Goal: Task Accomplishment & Management: Manage account settings

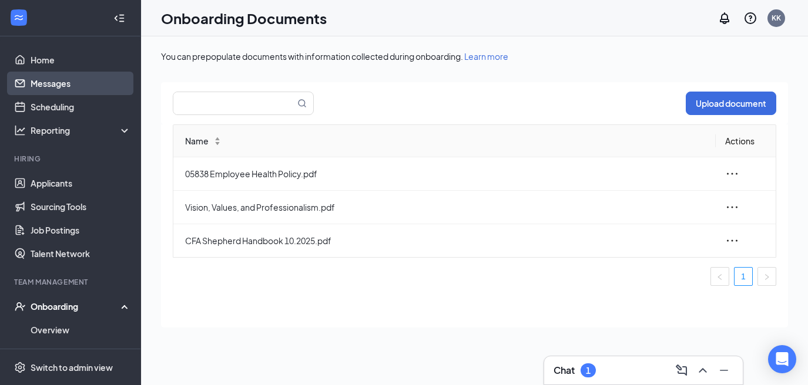
click at [92, 89] on link "Messages" at bounding box center [81, 83] width 100 height 23
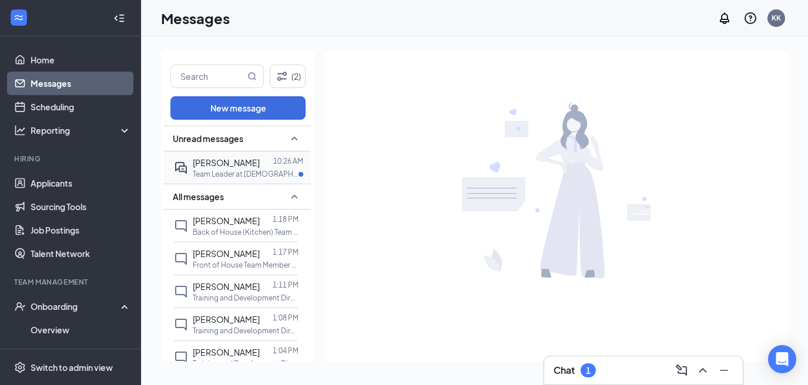
click at [218, 170] on p "Team Leader at [DEMOGRAPHIC_DATA]-fil-A S. [US_STATE] Ave & Shepherd FSU" at bounding box center [246, 174] width 106 height 10
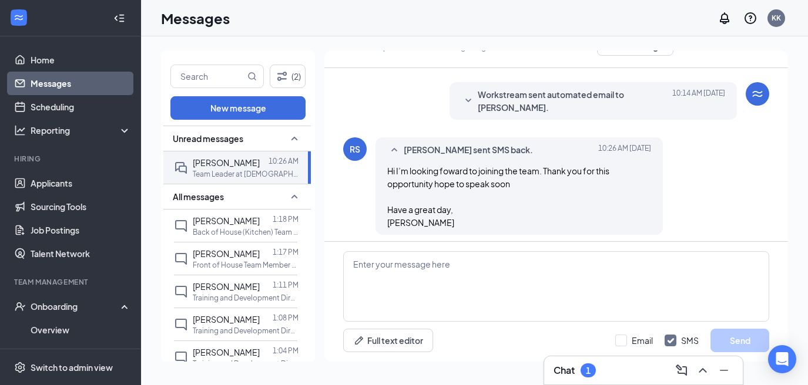
scroll to position [231, 0]
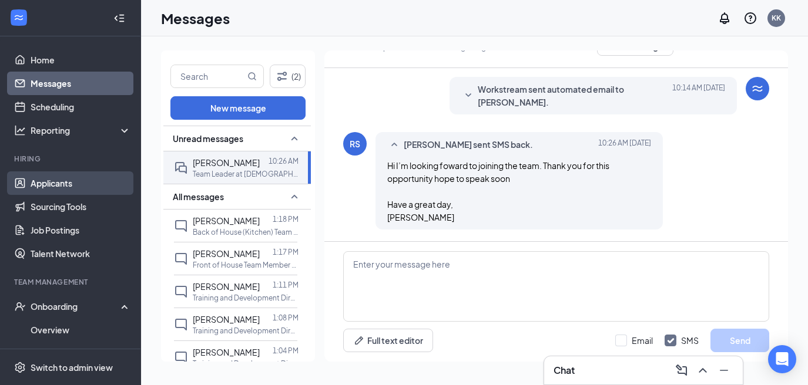
click at [88, 186] on link "Applicants" at bounding box center [81, 183] width 100 height 23
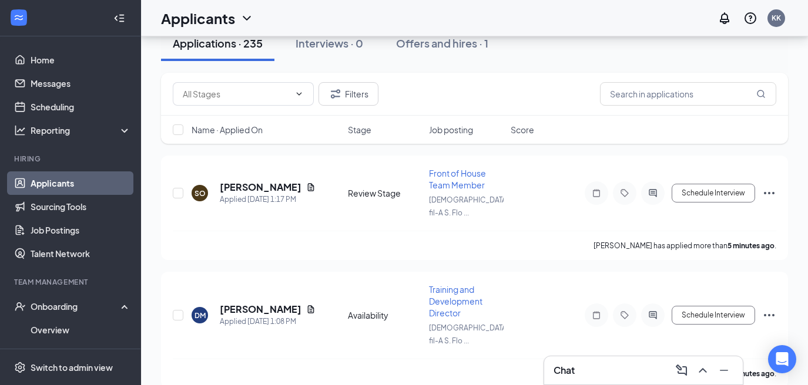
scroll to position [178, 0]
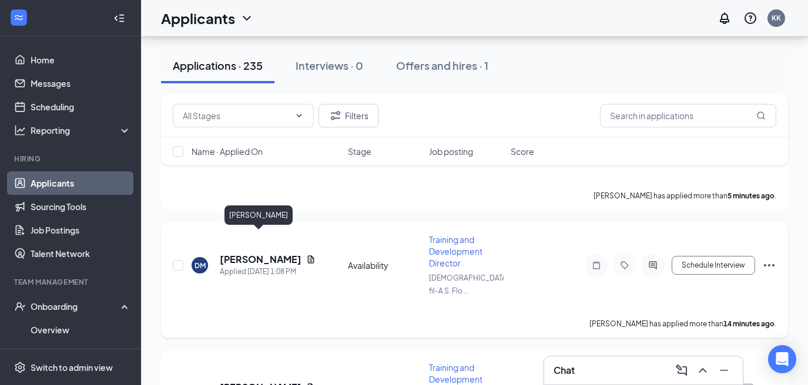
click at [271, 253] on h5 "Dennis Mannor" at bounding box center [261, 259] width 82 height 13
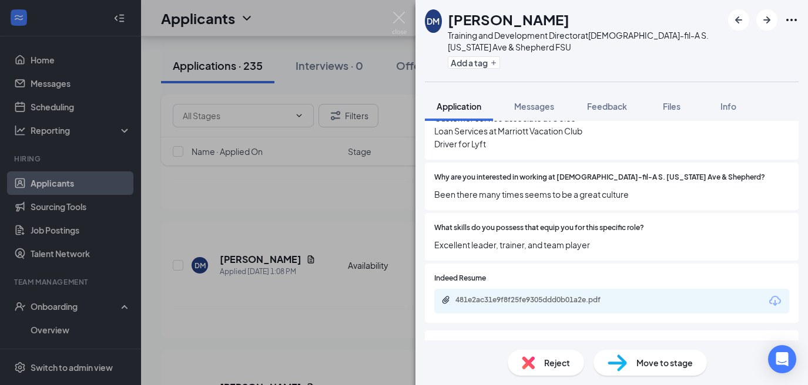
scroll to position [491, 0]
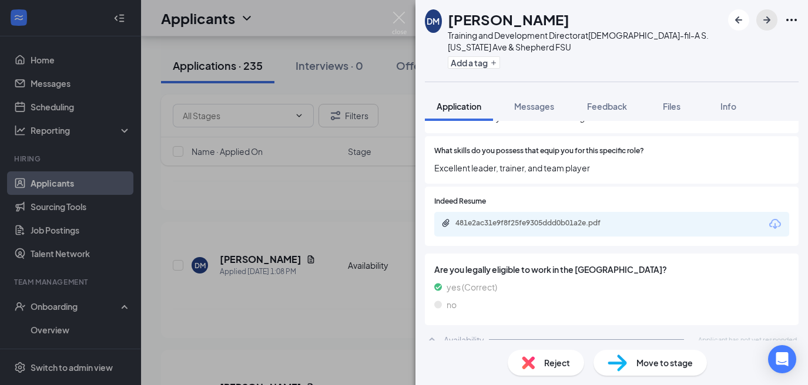
click at [772, 21] on icon "ArrowRight" at bounding box center [767, 20] width 14 height 14
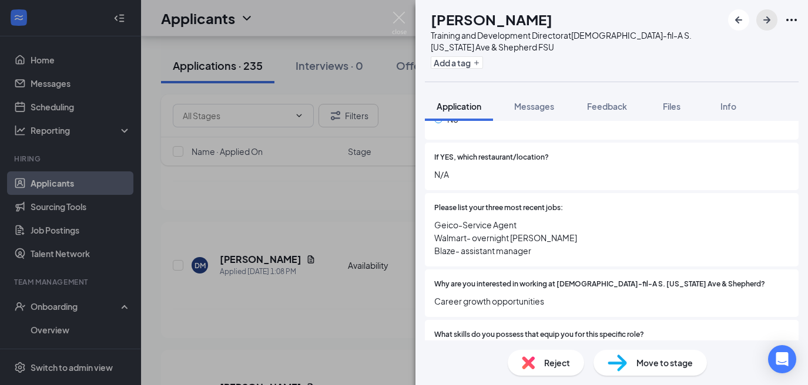
scroll to position [355, 0]
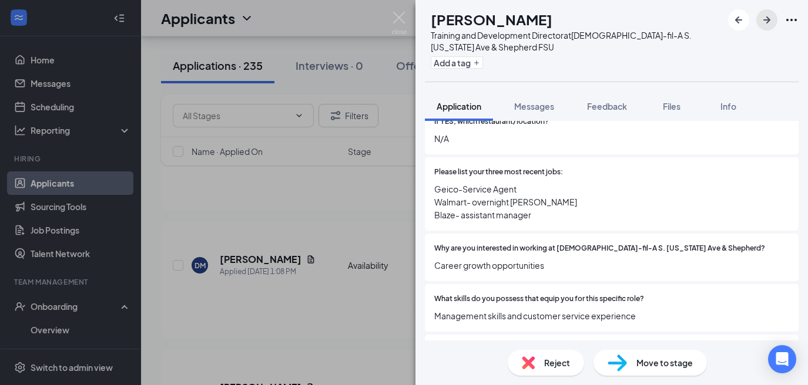
click at [768, 18] on icon "ArrowRight" at bounding box center [767, 20] width 14 height 14
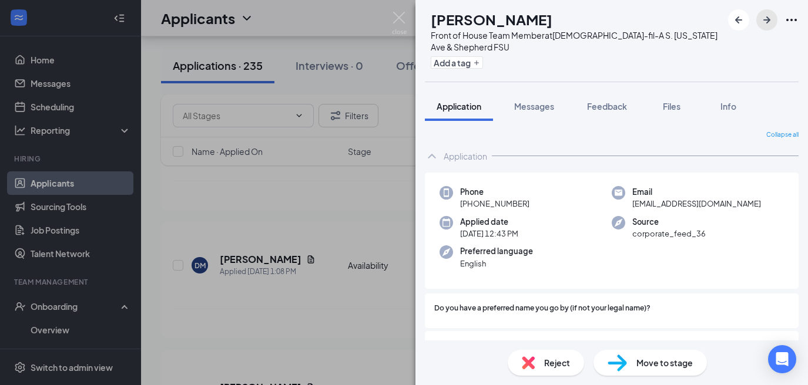
click at [768, 18] on icon "ArrowRight" at bounding box center [767, 20] width 14 height 14
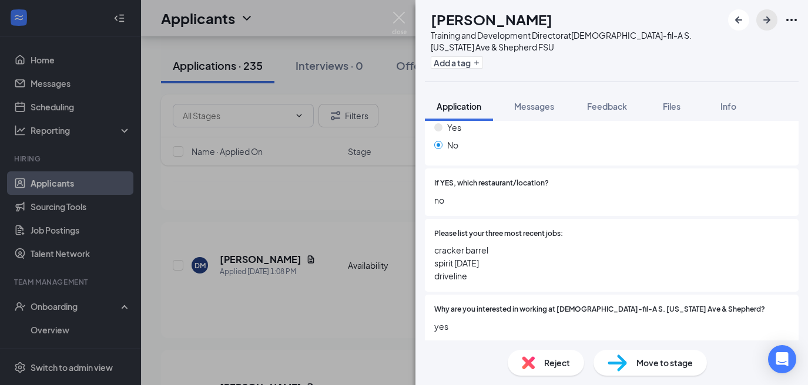
scroll to position [350, 0]
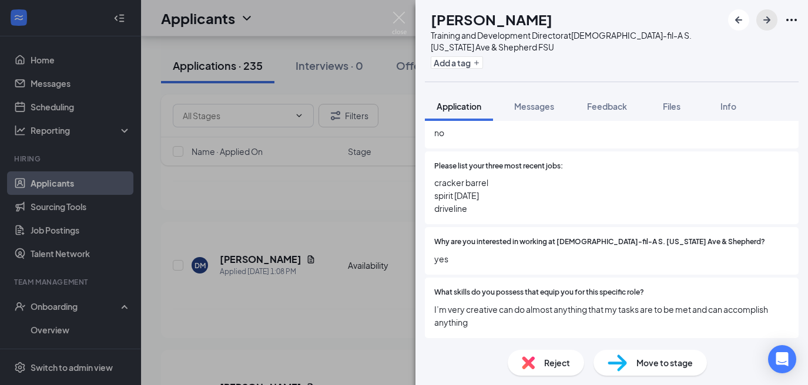
click at [761, 21] on icon "ArrowRight" at bounding box center [767, 20] width 14 height 14
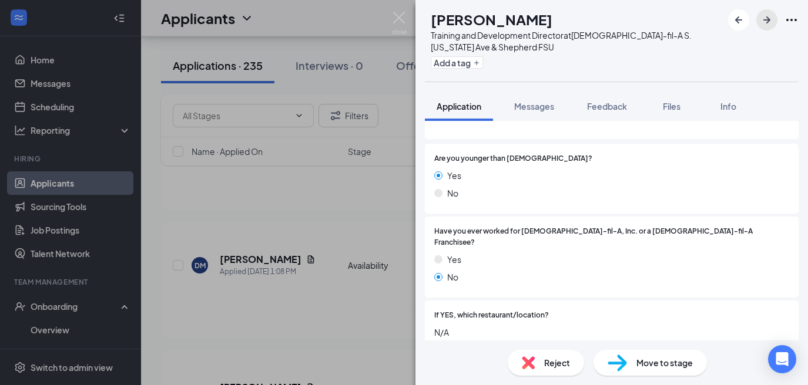
scroll to position [276, 0]
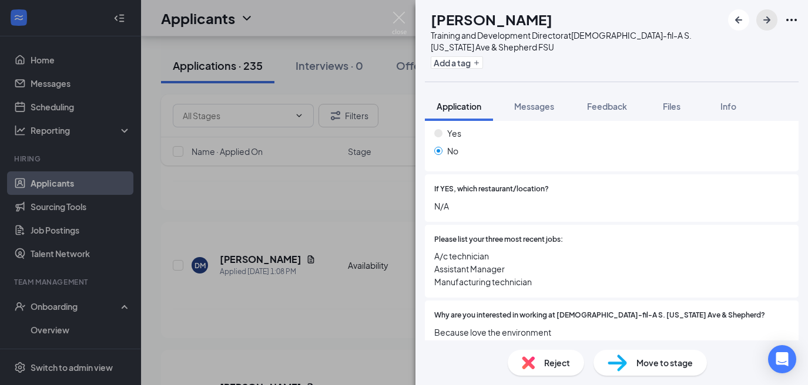
click at [771, 28] on button "button" at bounding box center [766, 19] width 21 height 21
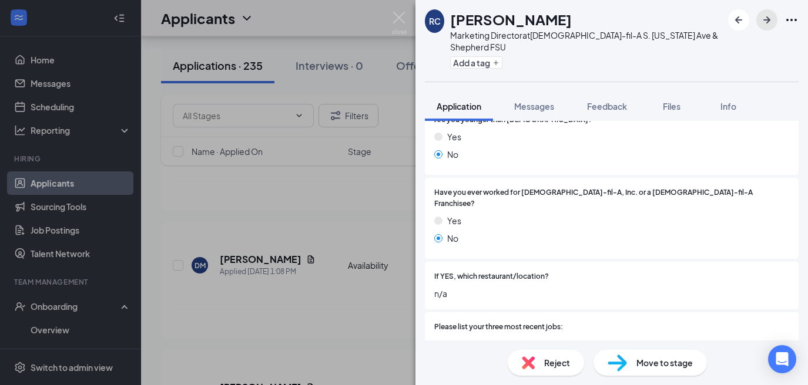
scroll to position [261, 0]
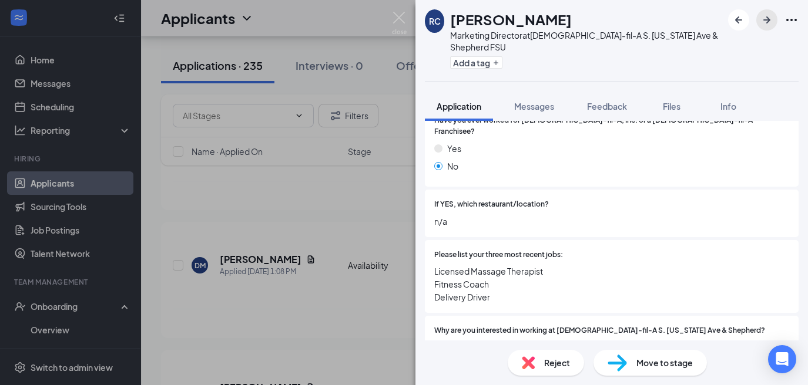
click at [769, 25] on icon "ArrowRight" at bounding box center [767, 20] width 14 height 14
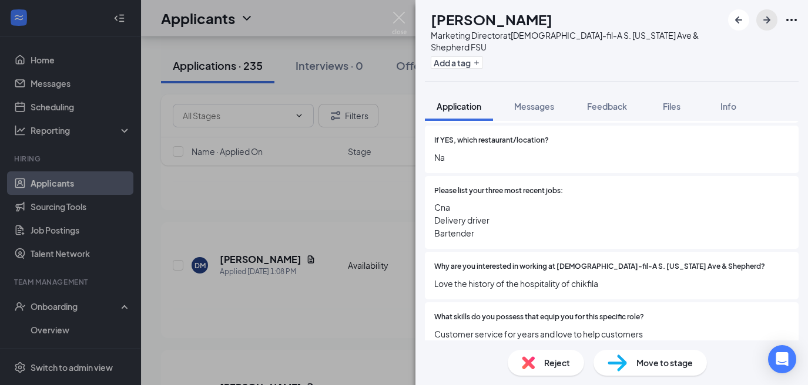
scroll to position [338, 0]
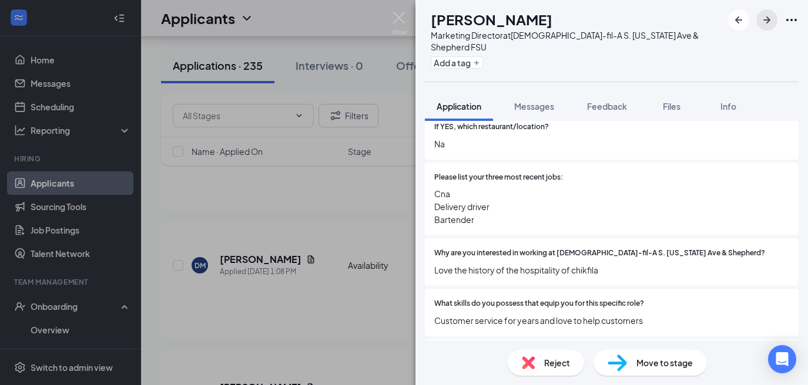
click at [763, 25] on icon "ArrowRight" at bounding box center [767, 20] width 14 height 14
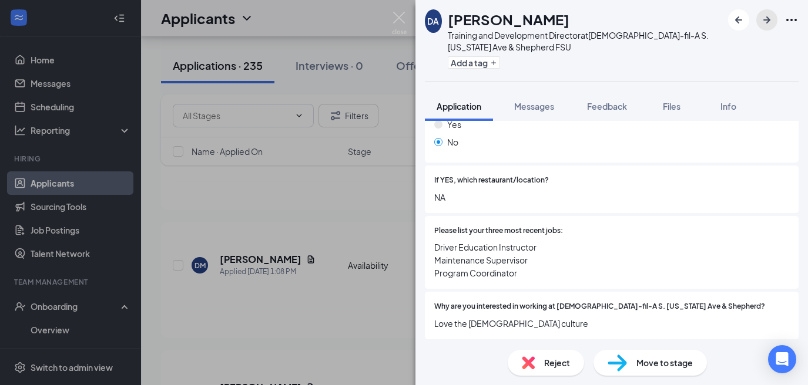
scroll to position [291, 0]
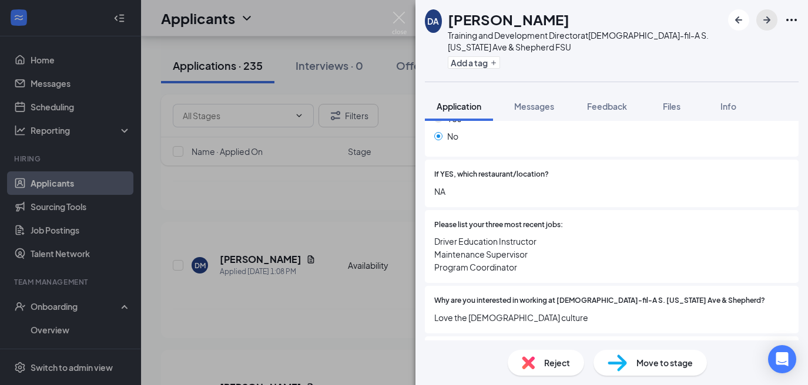
click at [762, 21] on icon "ArrowRight" at bounding box center [767, 20] width 14 height 14
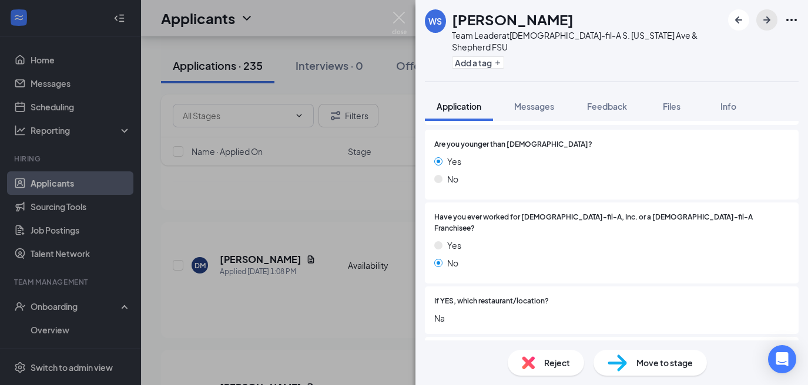
scroll to position [250, 0]
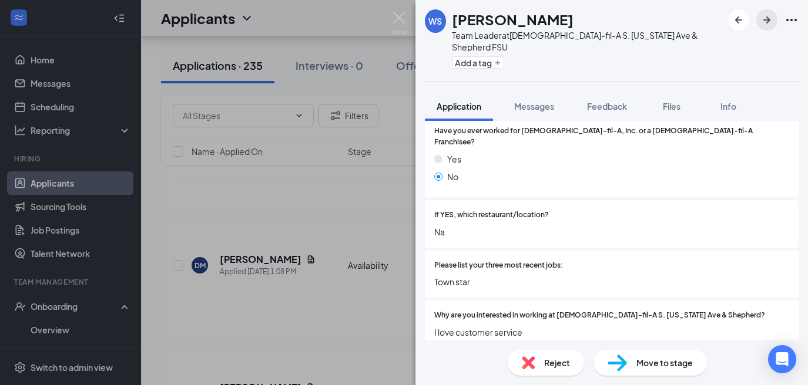
click at [762, 26] on icon "ArrowRight" at bounding box center [767, 20] width 14 height 14
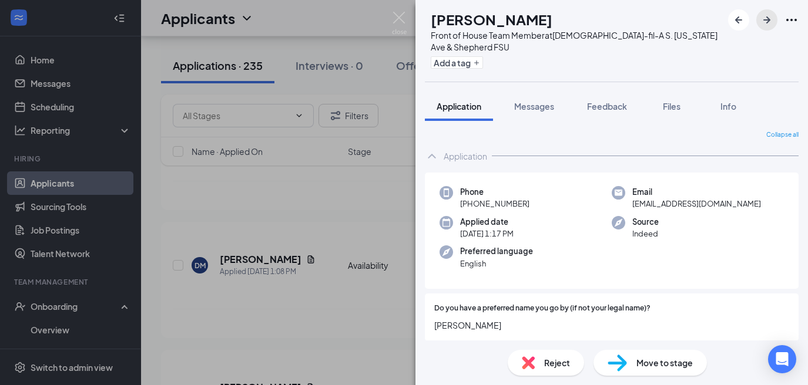
click at [762, 26] on icon "ArrowRight" at bounding box center [767, 20] width 14 height 14
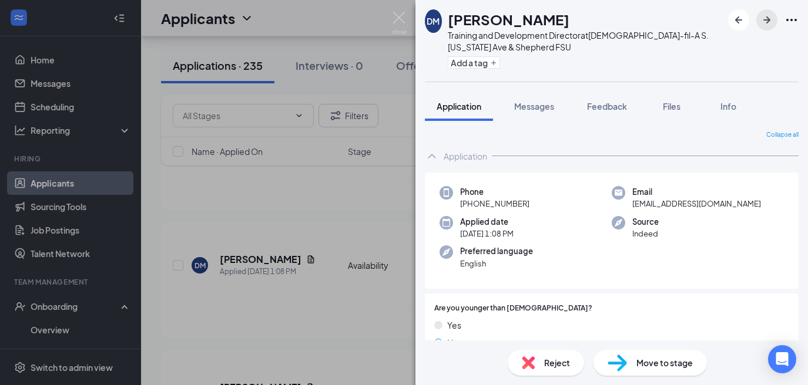
click at [763, 28] on button "button" at bounding box center [766, 19] width 21 height 21
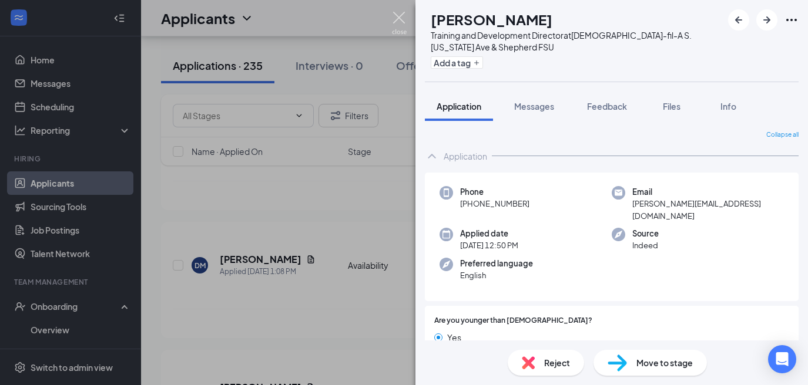
click at [396, 22] on img at bounding box center [399, 23] width 15 height 23
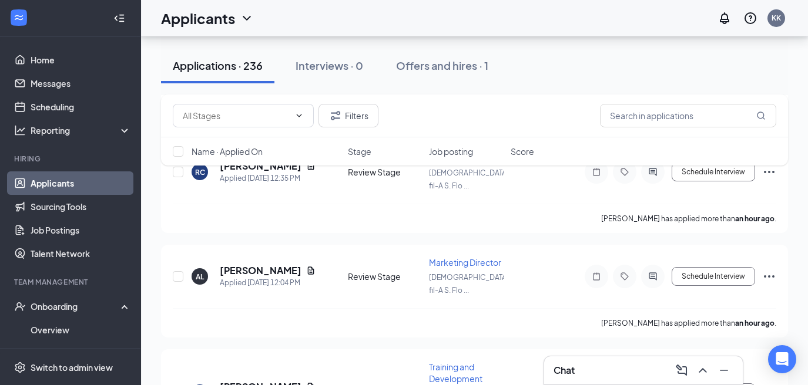
scroll to position [1019, 0]
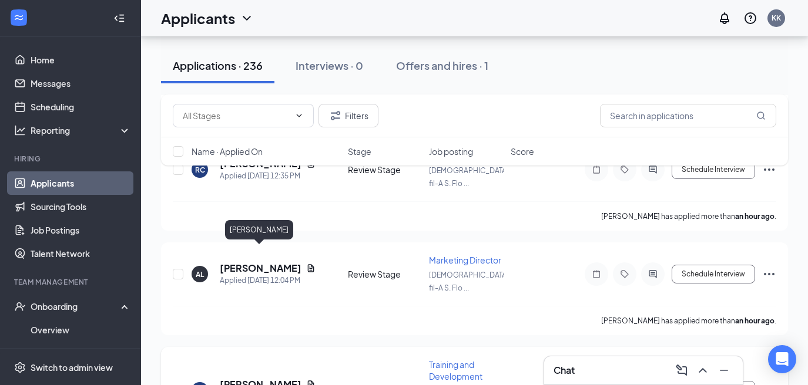
click at [282, 378] on h5 "Dennis Albright" at bounding box center [261, 384] width 82 height 13
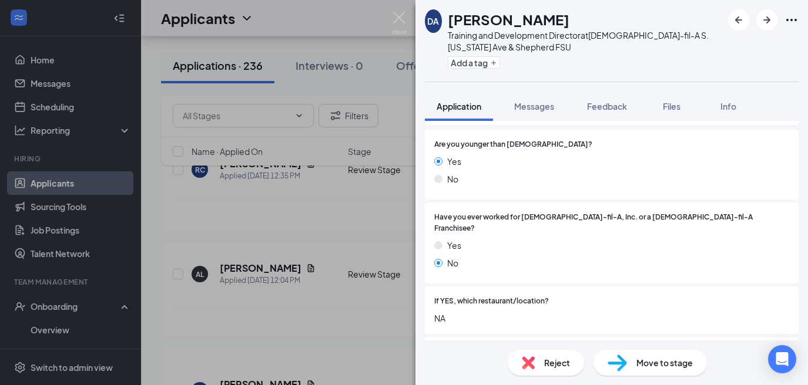
scroll to position [224, 0]
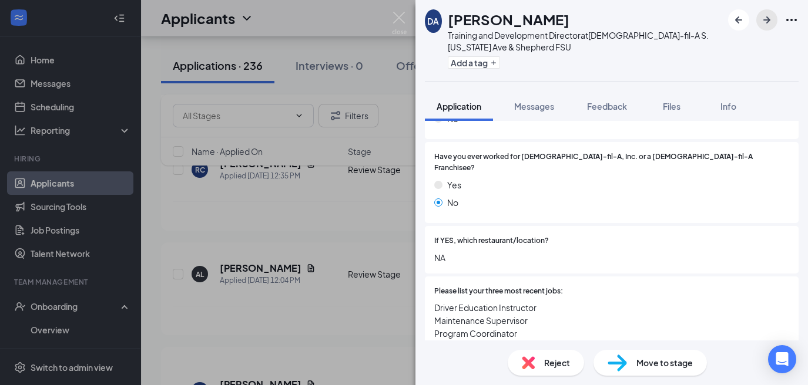
click at [768, 21] on icon "ArrowRight" at bounding box center [766, 19] width 7 height 7
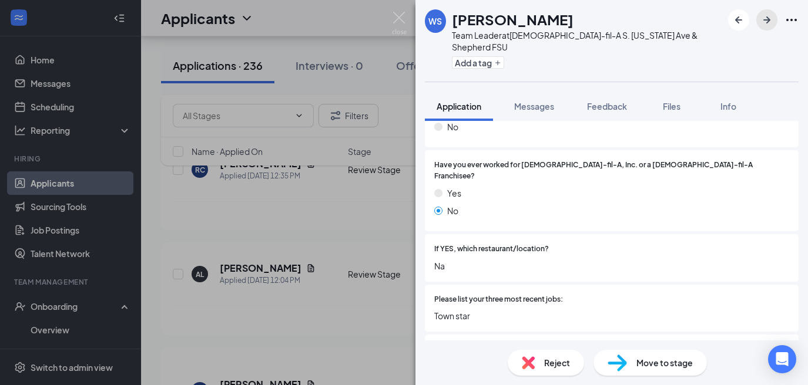
scroll to position [203, 0]
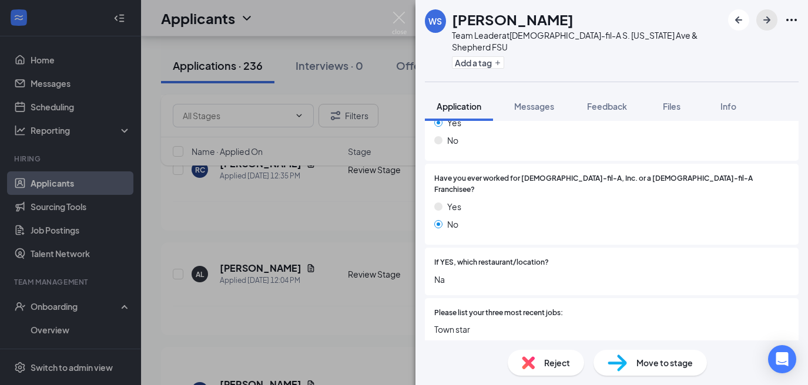
click at [764, 23] on icon "ArrowRight" at bounding box center [767, 20] width 14 height 14
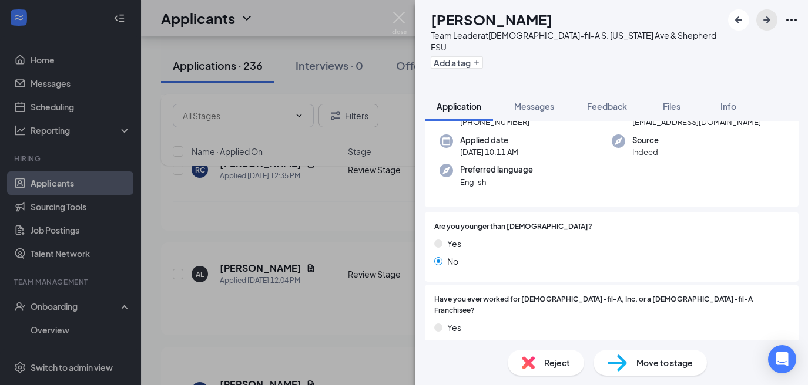
scroll to position [167, 0]
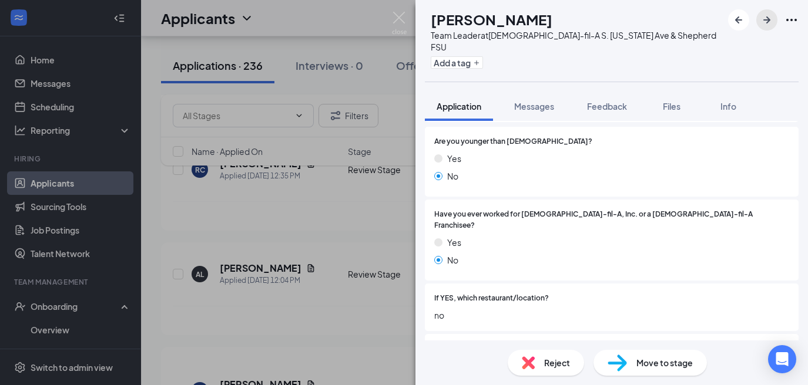
click at [771, 20] on icon "ArrowRight" at bounding box center [767, 20] width 14 height 14
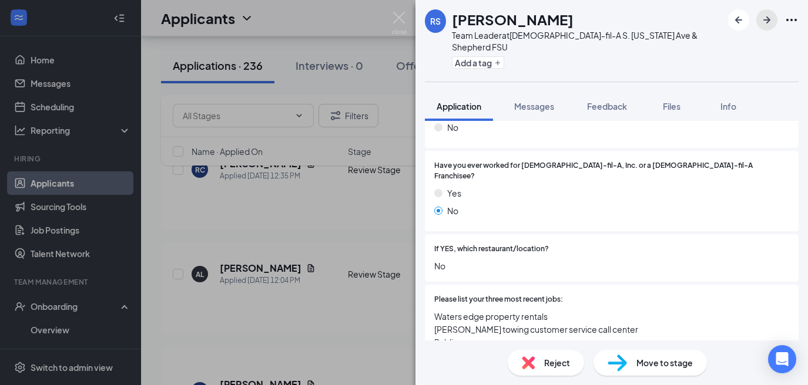
scroll to position [229, 0]
click at [767, 23] on icon "ArrowRight" at bounding box center [766, 19] width 7 height 7
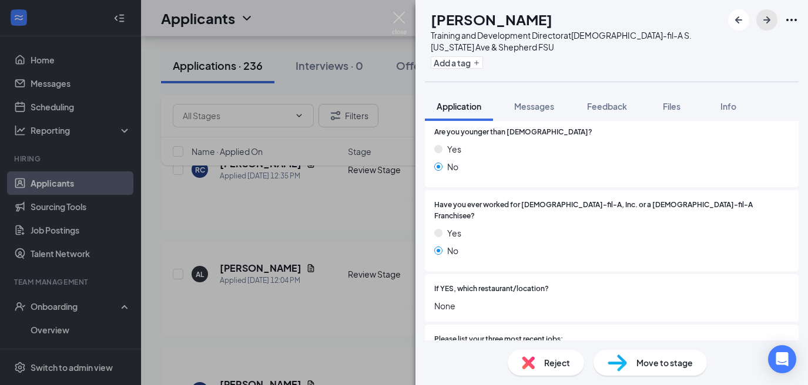
scroll to position [196, 0]
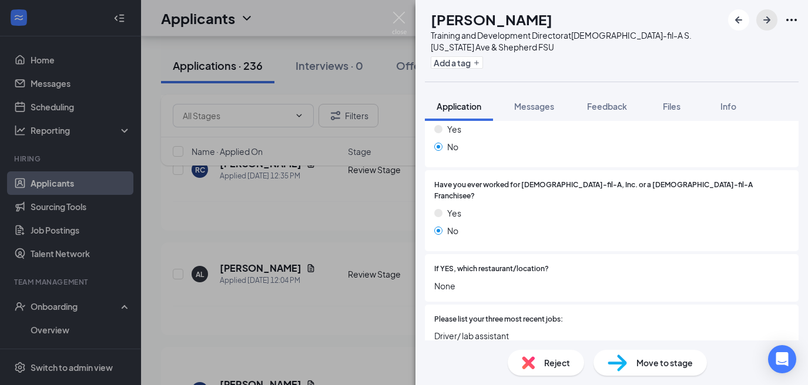
click at [763, 25] on icon "ArrowRight" at bounding box center [767, 20] width 14 height 14
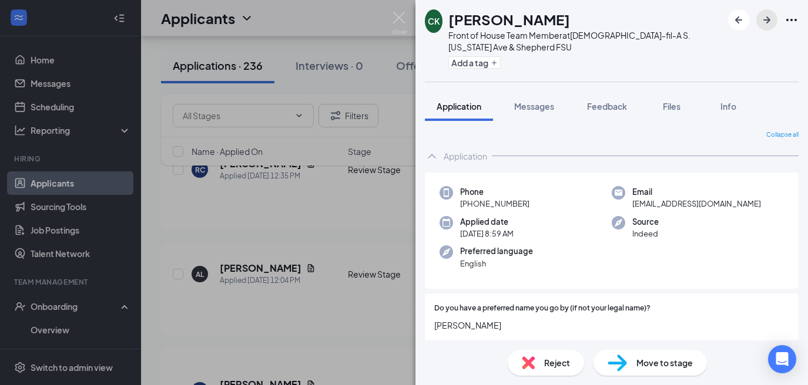
click at [763, 25] on icon "ArrowRight" at bounding box center [767, 20] width 14 height 14
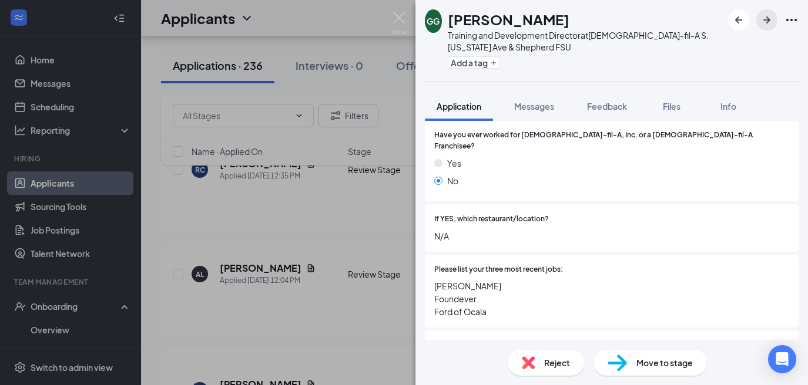
scroll to position [279, 0]
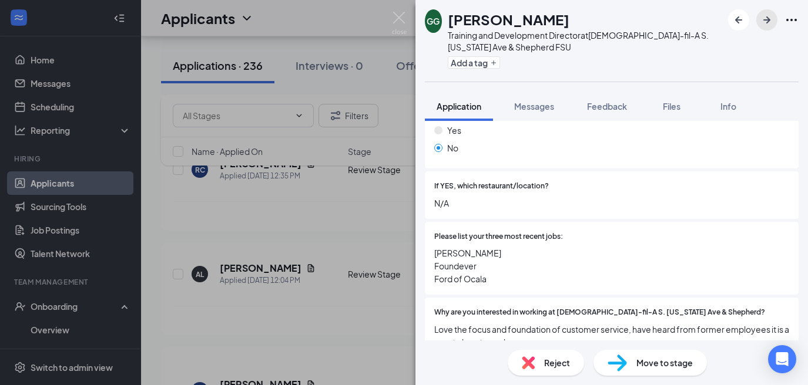
click at [765, 23] on icon "ArrowRight" at bounding box center [767, 20] width 14 height 14
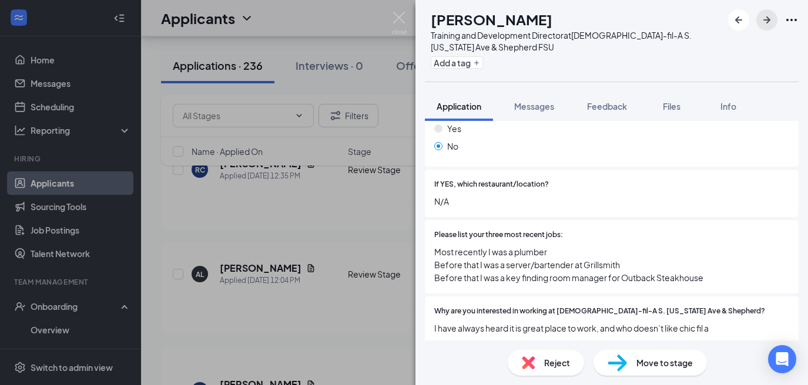
scroll to position [313, 0]
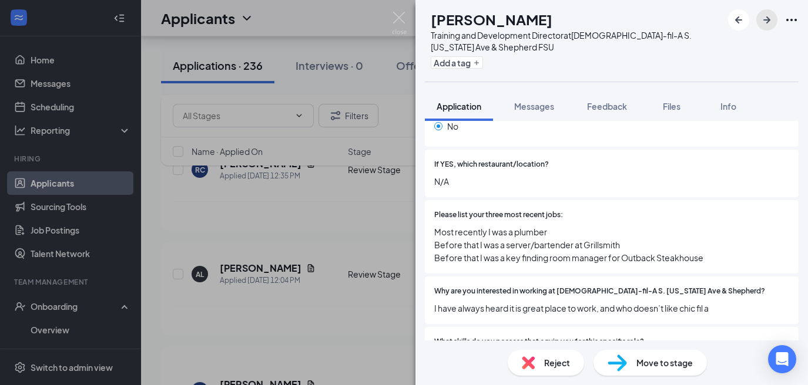
click at [768, 17] on icon "ArrowRight" at bounding box center [767, 20] width 14 height 14
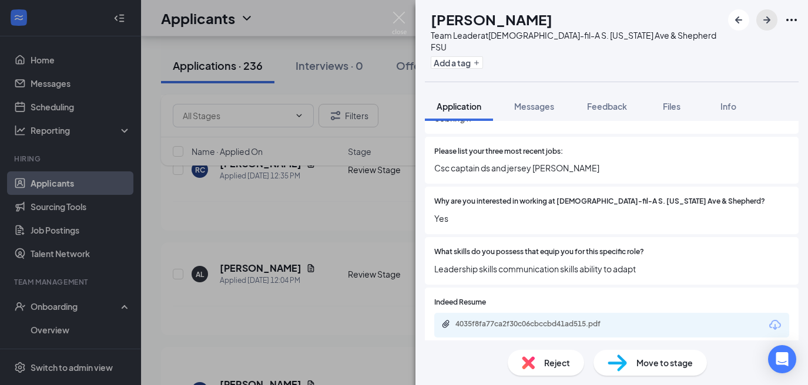
scroll to position [430, 0]
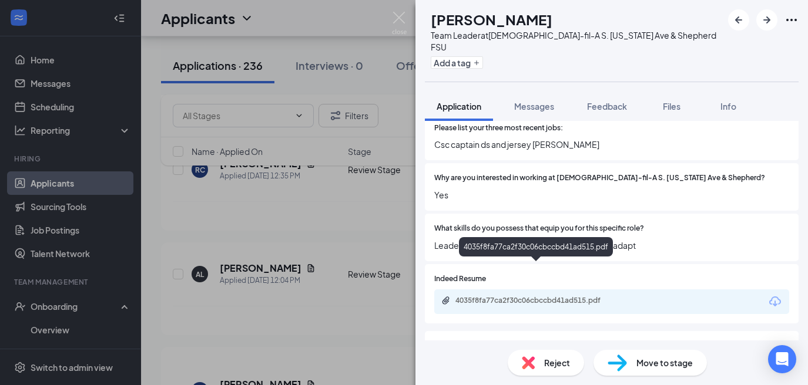
click at [606, 296] on div "4035f8fa77ca2f30c06cbccbd41ad515.pdf" at bounding box center [537, 300] width 164 height 9
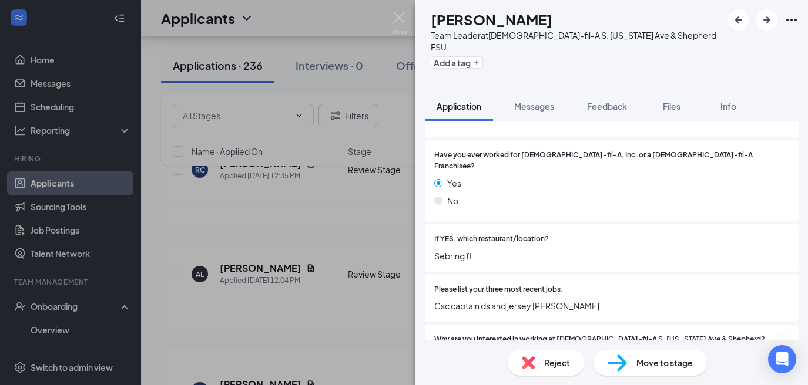
scroll to position [0, 0]
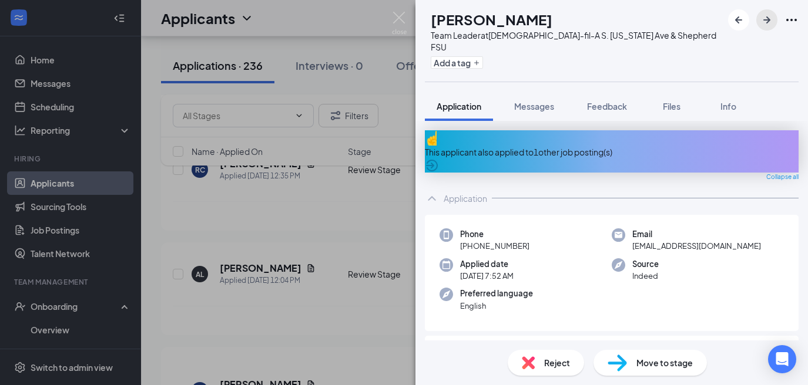
click at [765, 25] on icon "ArrowRight" at bounding box center [767, 20] width 14 height 14
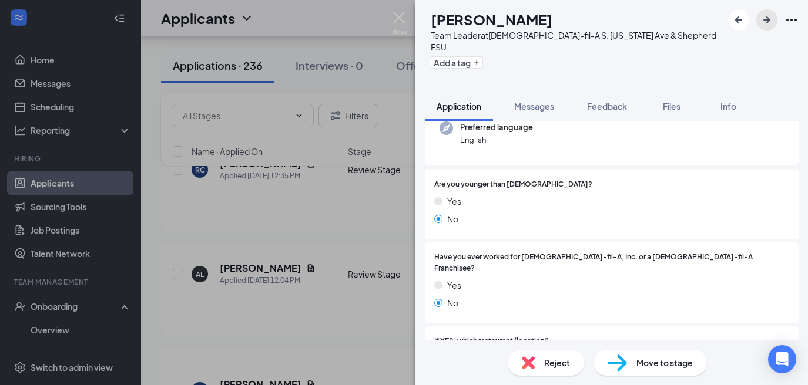
scroll to position [181, 0]
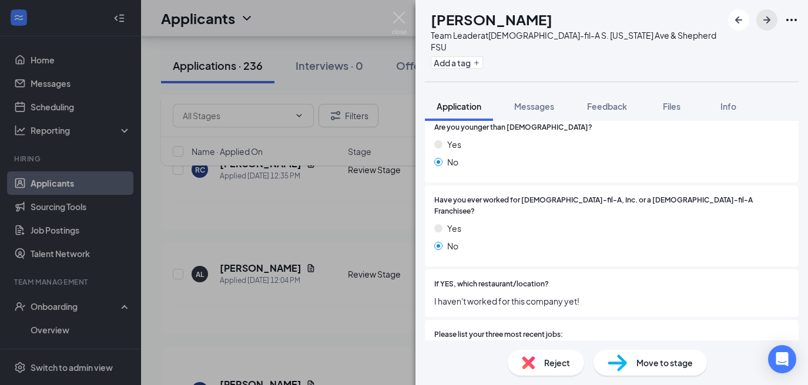
click at [765, 23] on icon "ArrowRight" at bounding box center [767, 20] width 14 height 14
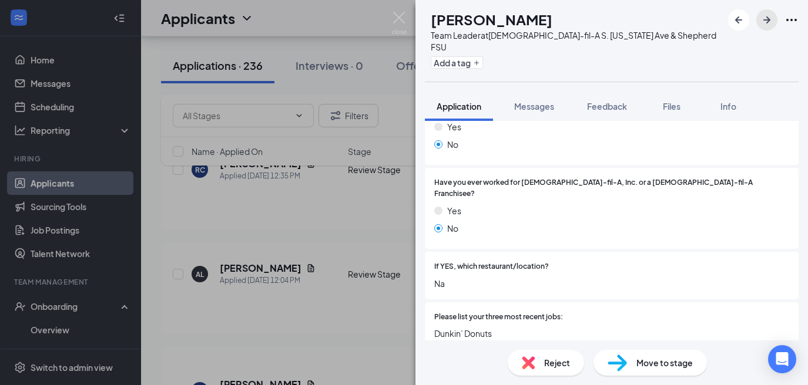
click at [767, 18] on icon "ArrowRight" at bounding box center [767, 20] width 14 height 14
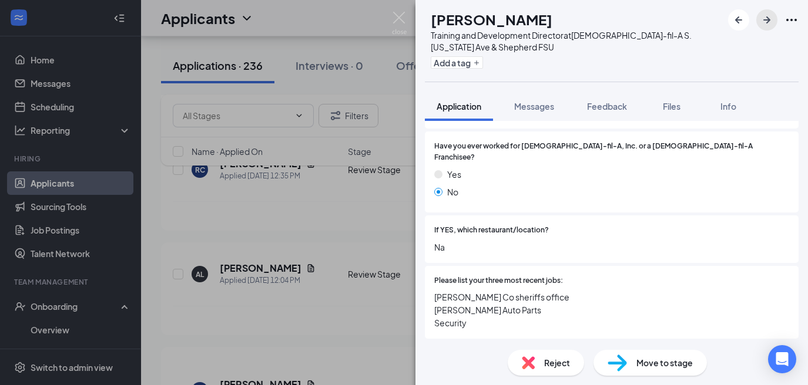
scroll to position [248, 0]
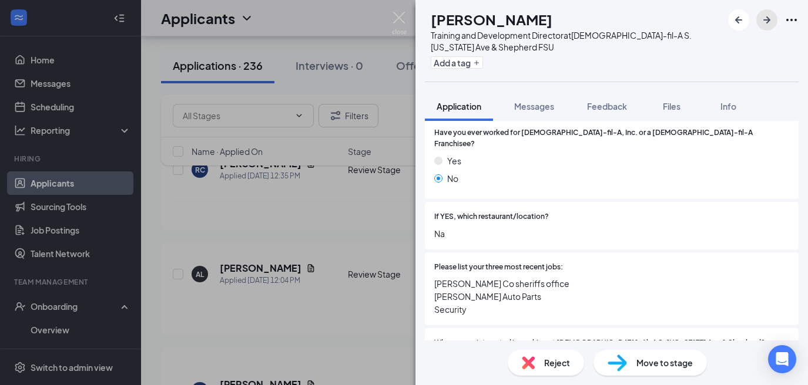
click at [765, 23] on icon "ArrowRight" at bounding box center [767, 20] width 14 height 14
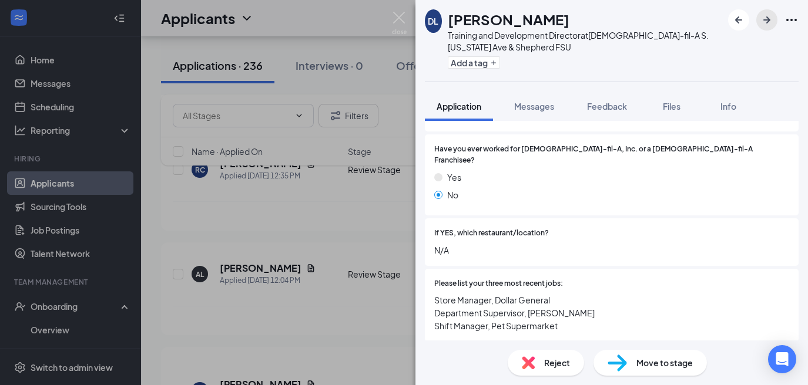
scroll to position [288, 0]
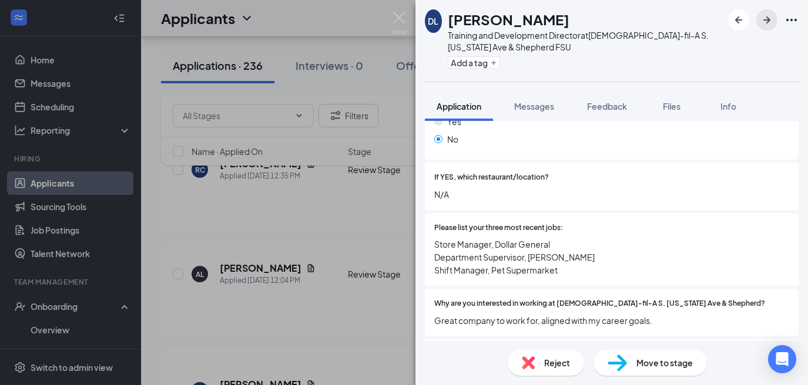
click at [771, 22] on icon "ArrowRight" at bounding box center [767, 20] width 14 height 14
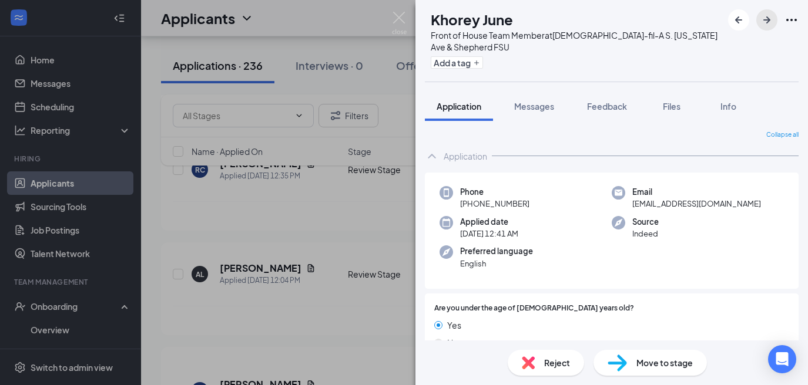
click at [771, 22] on icon "ArrowRight" at bounding box center [767, 20] width 14 height 14
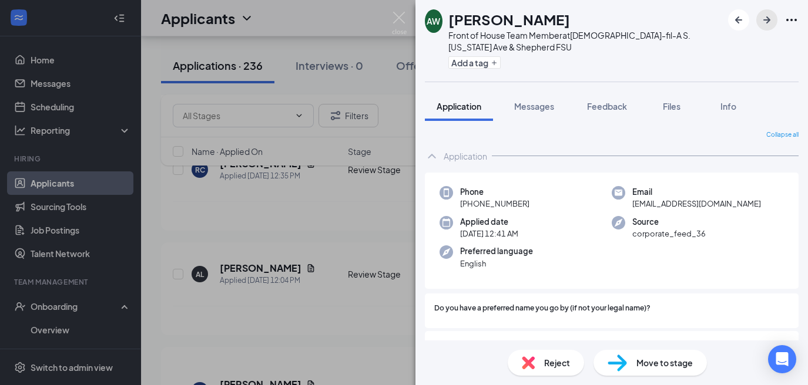
click at [771, 22] on icon "ArrowRight" at bounding box center [767, 20] width 14 height 14
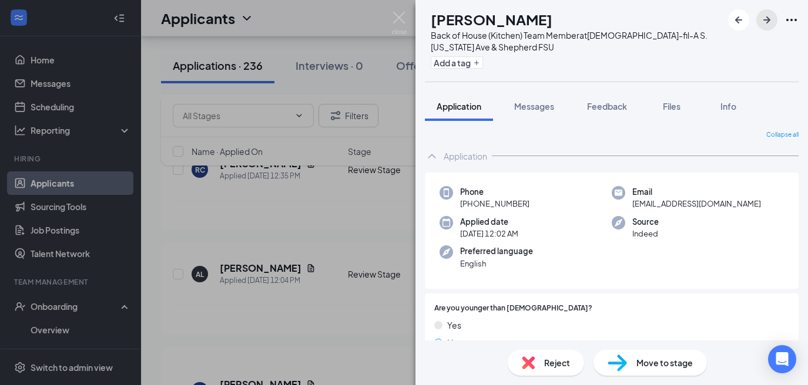
click at [771, 22] on icon "ArrowRight" at bounding box center [767, 20] width 14 height 14
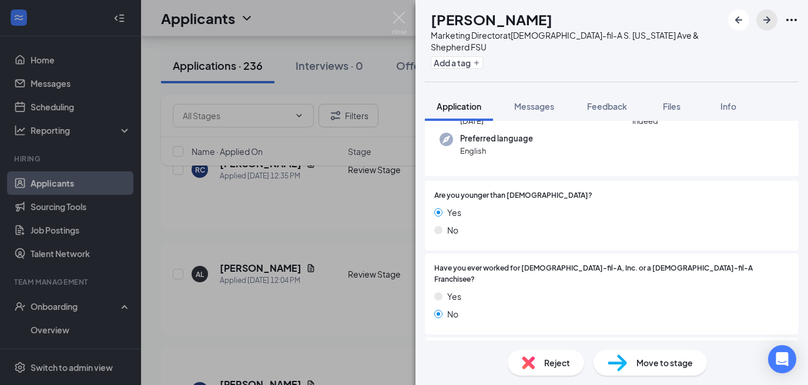
scroll to position [150, 0]
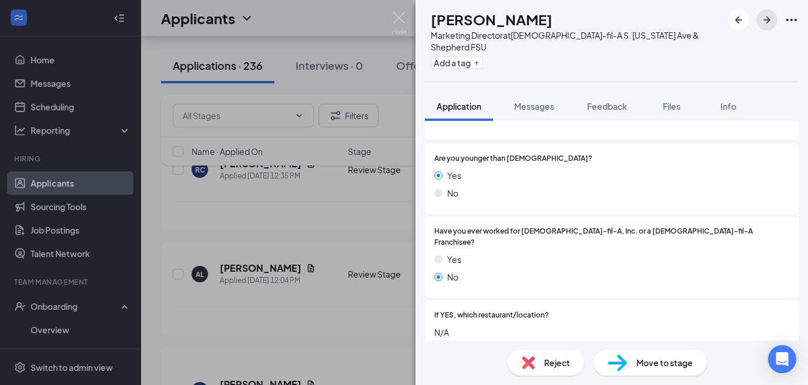
click at [770, 27] on button "button" at bounding box center [766, 19] width 21 height 21
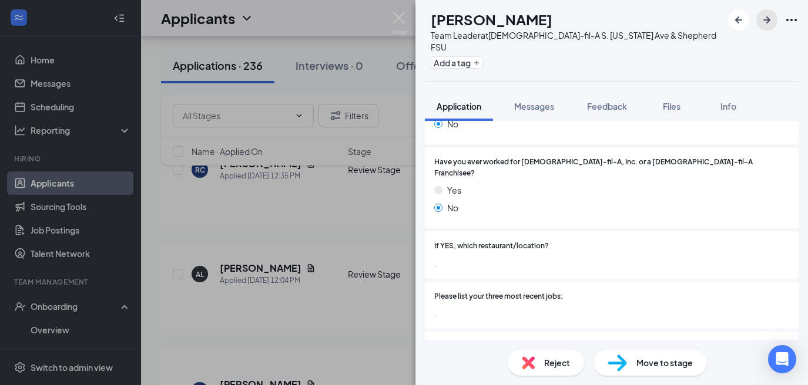
scroll to position [279, 0]
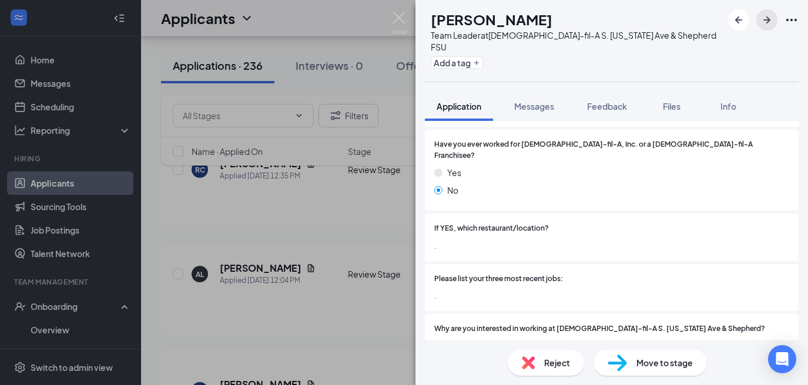
click at [762, 25] on icon "ArrowRight" at bounding box center [767, 20] width 14 height 14
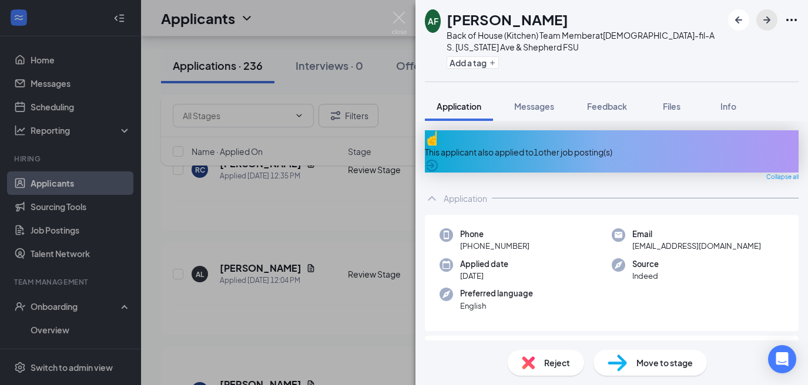
click at [762, 25] on icon "ArrowRight" at bounding box center [767, 20] width 14 height 14
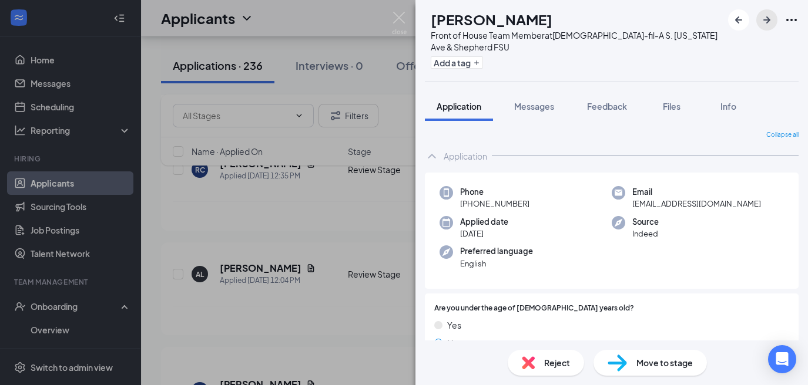
click at [762, 25] on icon "ArrowRight" at bounding box center [767, 20] width 14 height 14
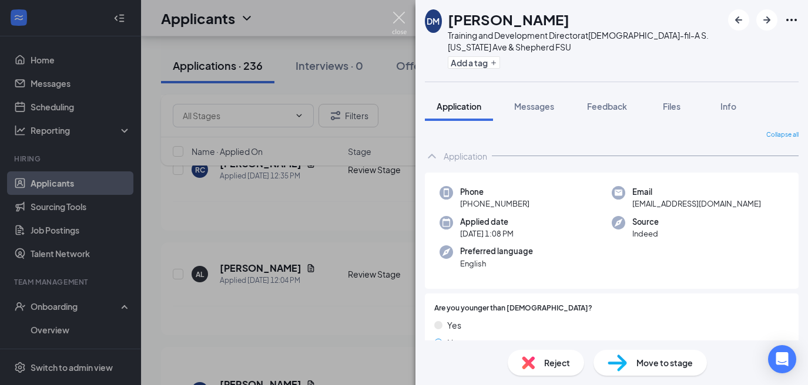
click at [397, 27] on img at bounding box center [399, 23] width 15 height 23
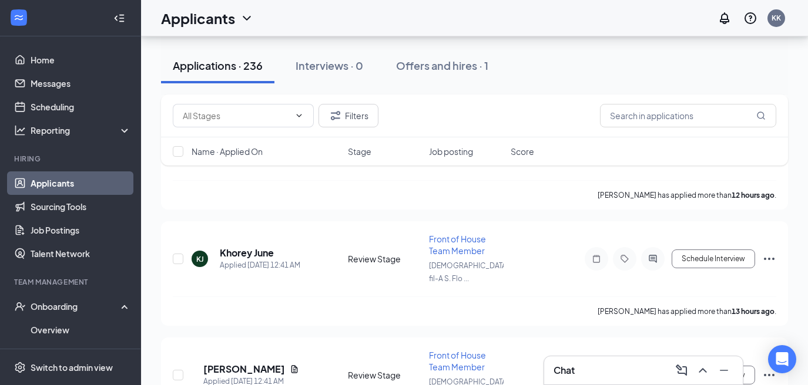
scroll to position [2634, 0]
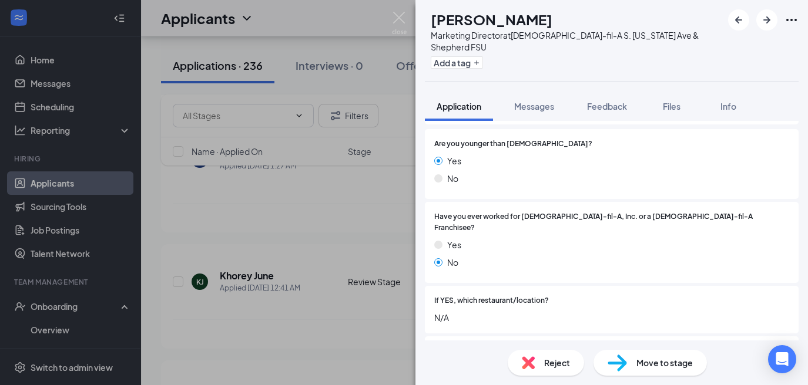
scroll to position [145, 0]
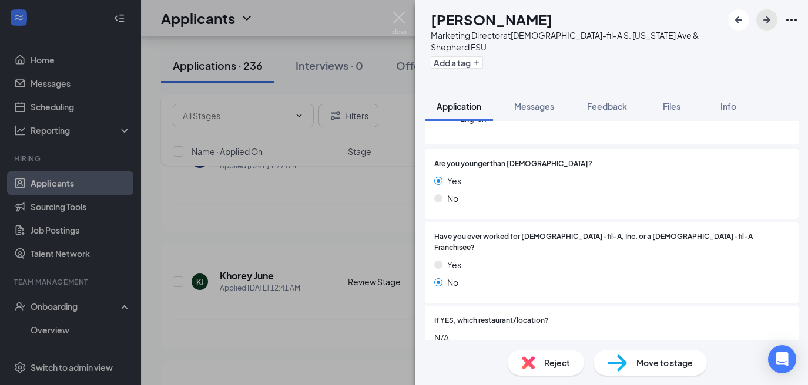
click at [768, 25] on icon "ArrowRight" at bounding box center [767, 20] width 14 height 14
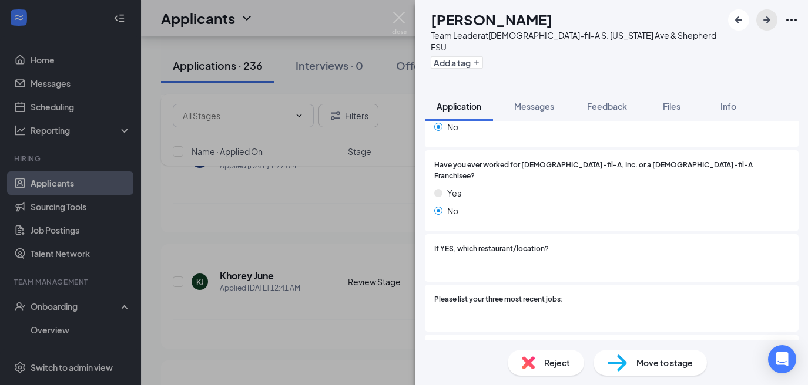
scroll to position [298, 0]
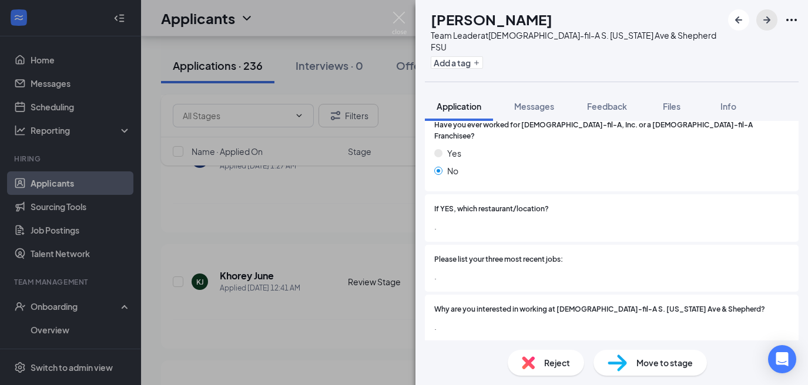
click at [761, 28] on button "button" at bounding box center [766, 19] width 21 height 21
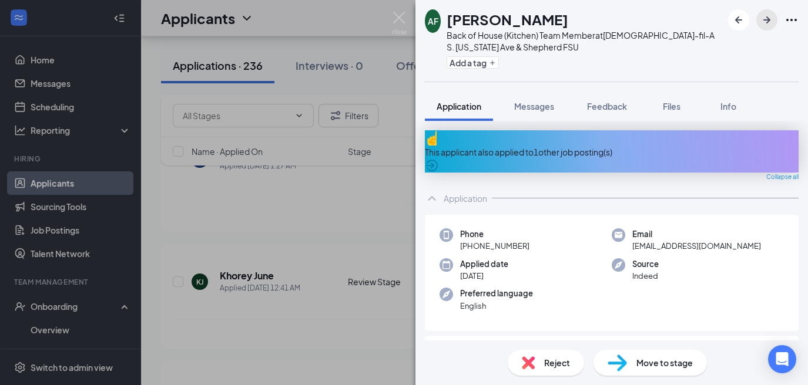
click at [761, 28] on button "button" at bounding box center [766, 19] width 21 height 21
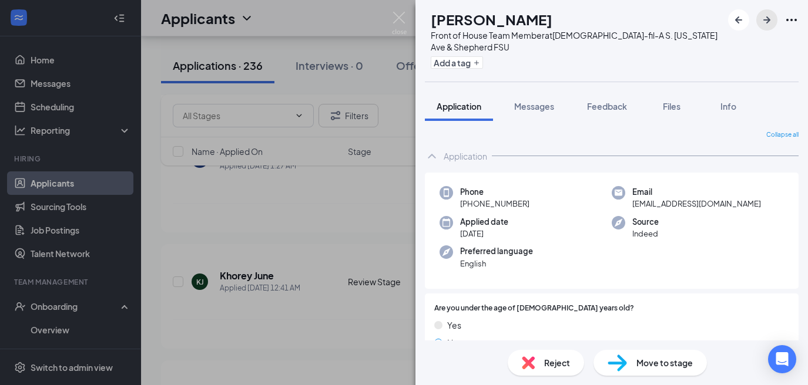
click at [761, 28] on button "button" at bounding box center [766, 19] width 21 height 21
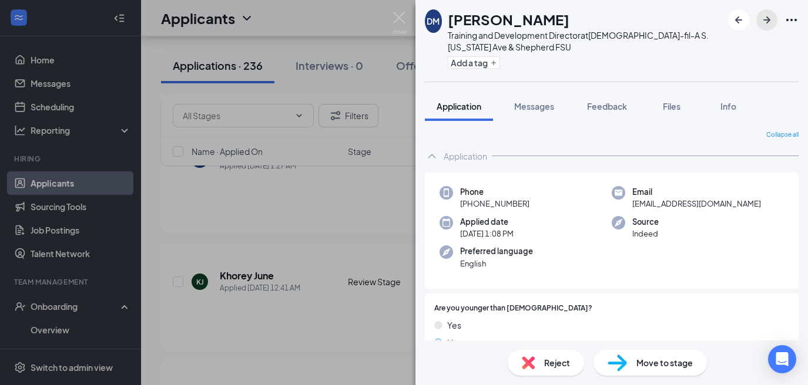
click at [761, 28] on button "button" at bounding box center [766, 19] width 21 height 21
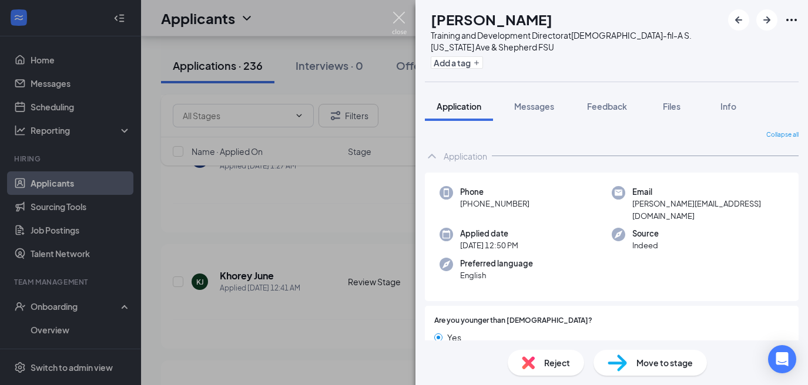
click at [403, 22] on img at bounding box center [399, 23] width 15 height 23
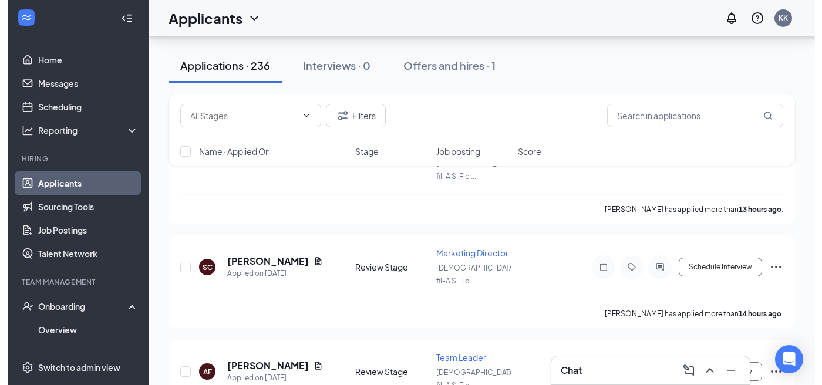
scroll to position [3023, 0]
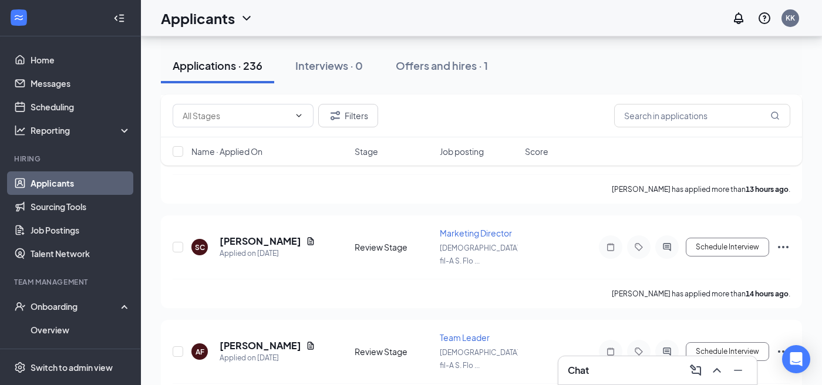
click at [244, 72] on div "Applications · 236" at bounding box center [218, 65] width 90 height 15
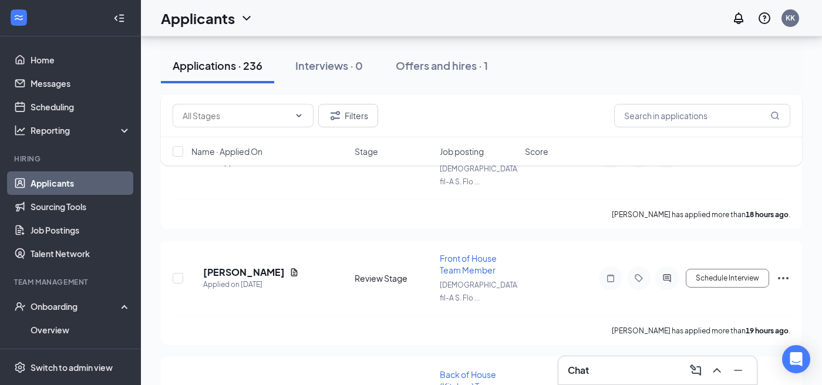
scroll to position [3996, 0]
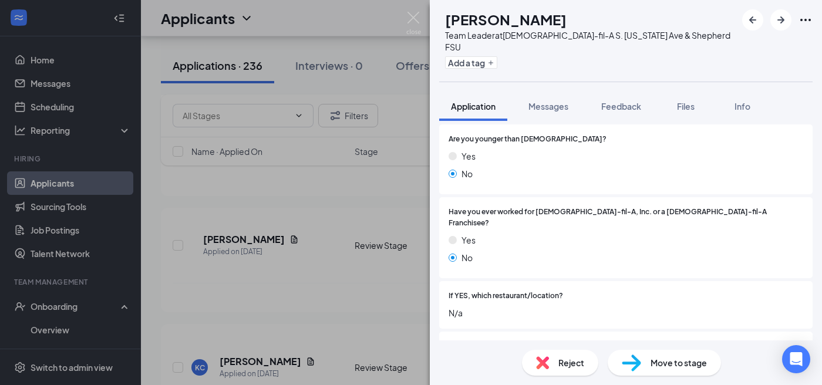
scroll to position [253, 0]
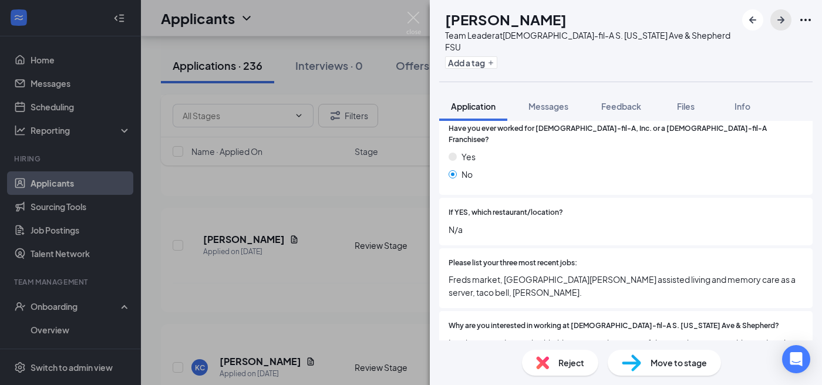
click at [775, 25] on icon "ArrowRight" at bounding box center [781, 20] width 14 height 14
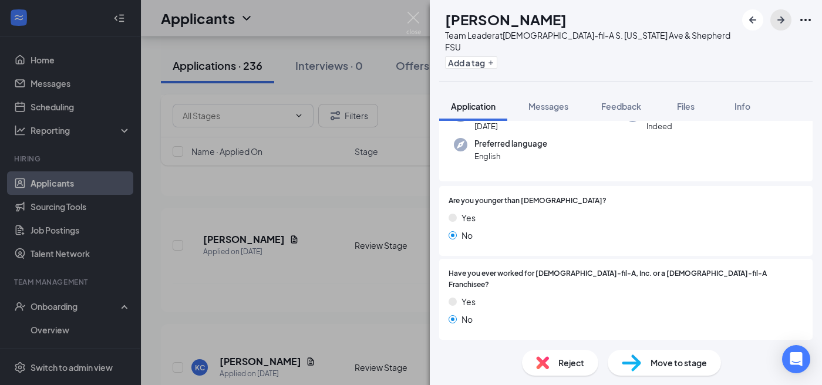
scroll to position [192, 0]
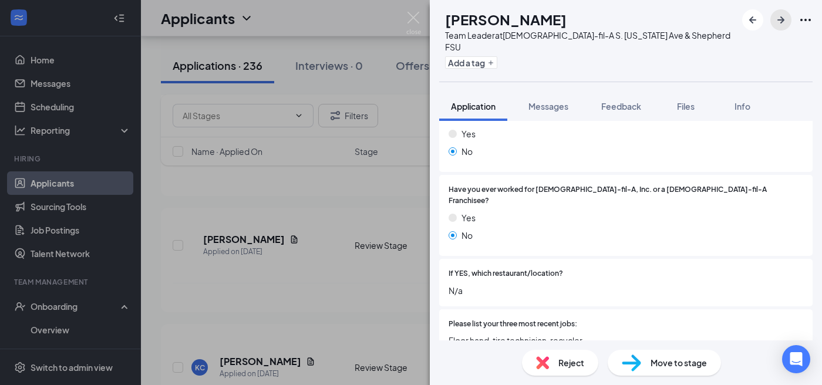
click at [781, 25] on icon "ArrowRight" at bounding box center [781, 20] width 14 height 14
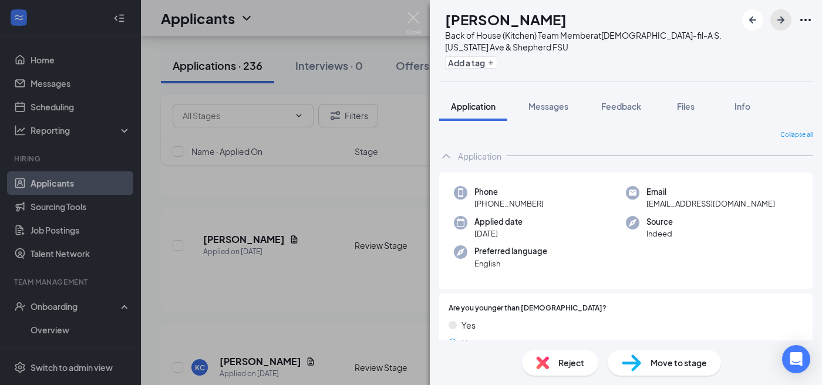
click at [781, 25] on icon "ArrowRight" at bounding box center [781, 20] width 14 height 14
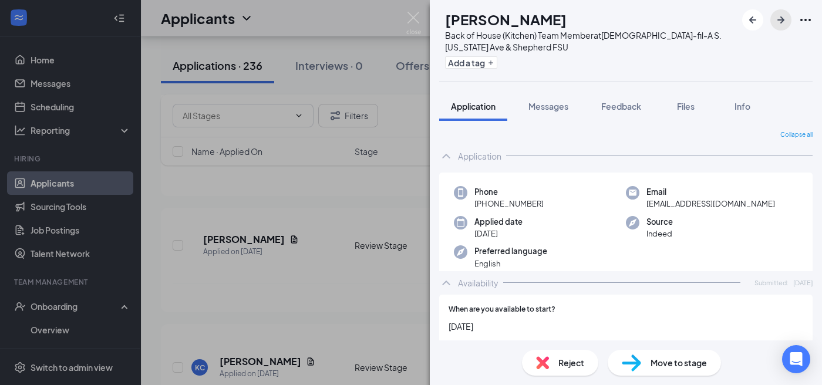
click at [781, 25] on icon "ArrowRight" at bounding box center [781, 20] width 14 height 14
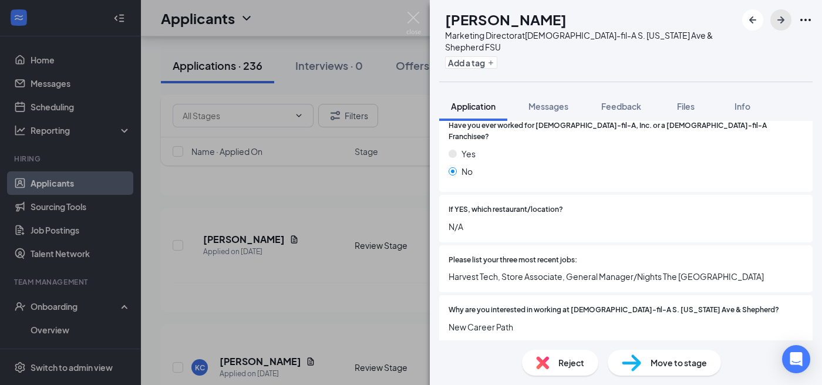
scroll to position [276, 0]
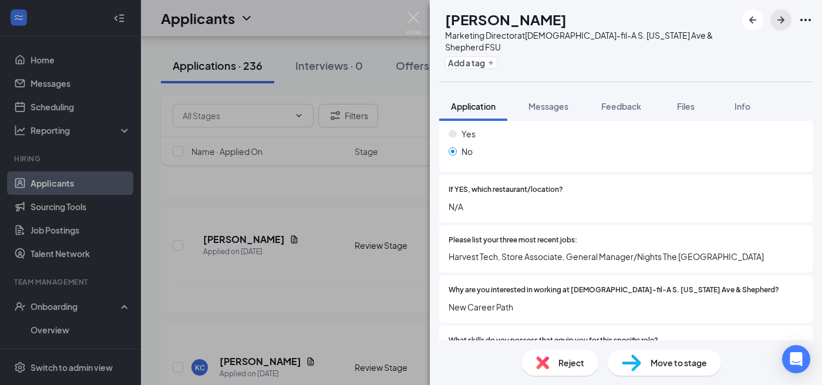
click at [784, 22] on icon "ArrowRight" at bounding box center [781, 20] width 14 height 14
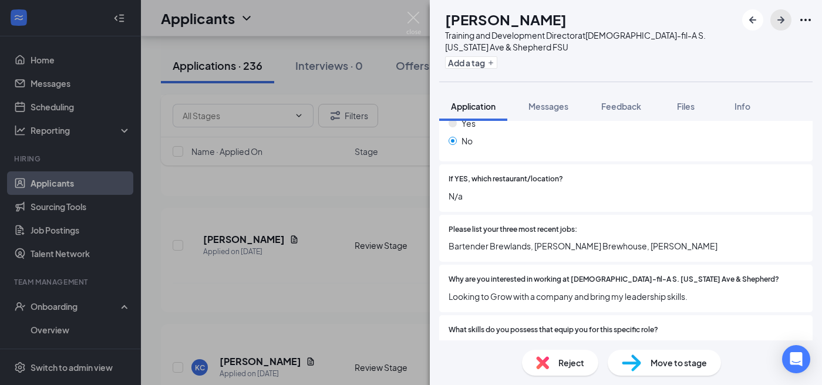
scroll to position [335, 0]
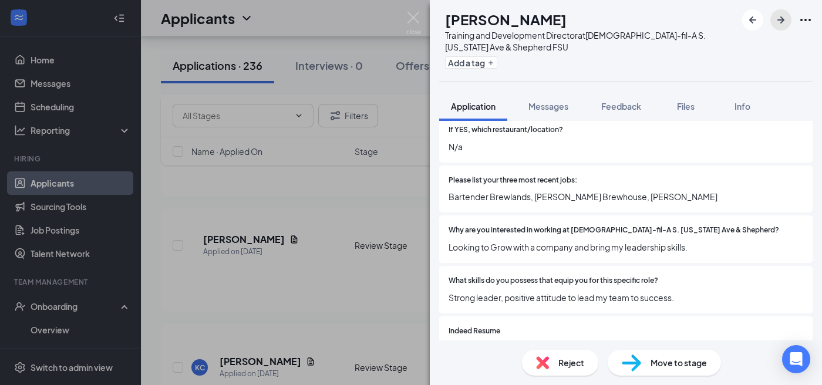
click at [778, 22] on icon "ArrowRight" at bounding box center [781, 20] width 14 height 14
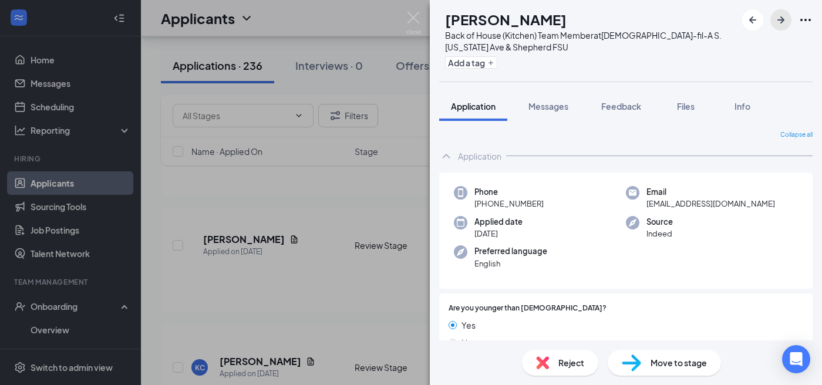
click at [778, 22] on icon "ArrowRight" at bounding box center [781, 20] width 14 height 14
click at [784, 15] on icon "ArrowRight" at bounding box center [781, 20] width 14 height 14
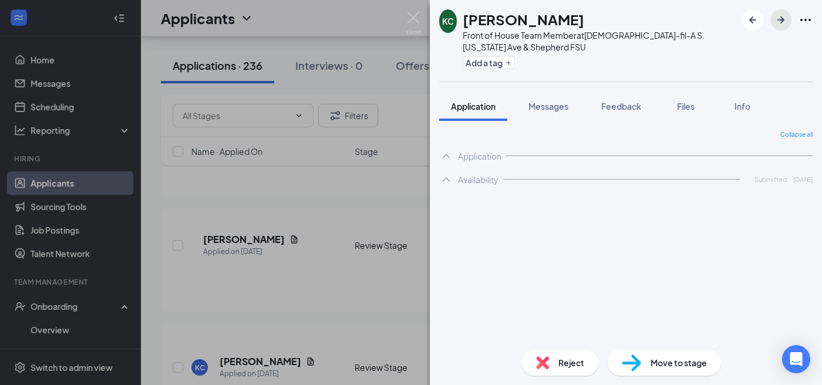
click at [784, 15] on icon "ArrowRight" at bounding box center [781, 20] width 14 height 14
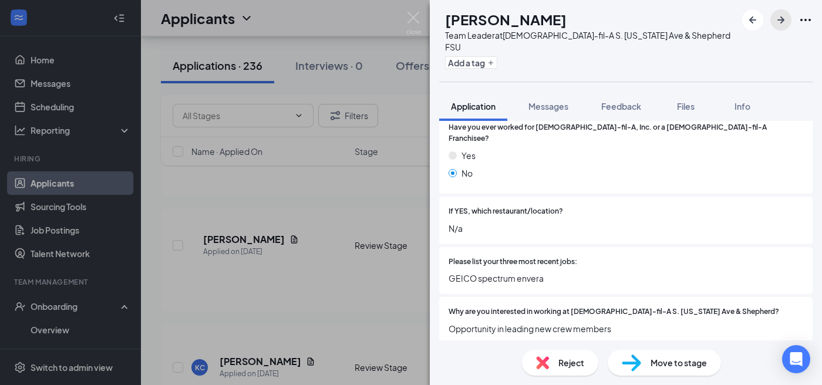
scroll to position [394, 0]
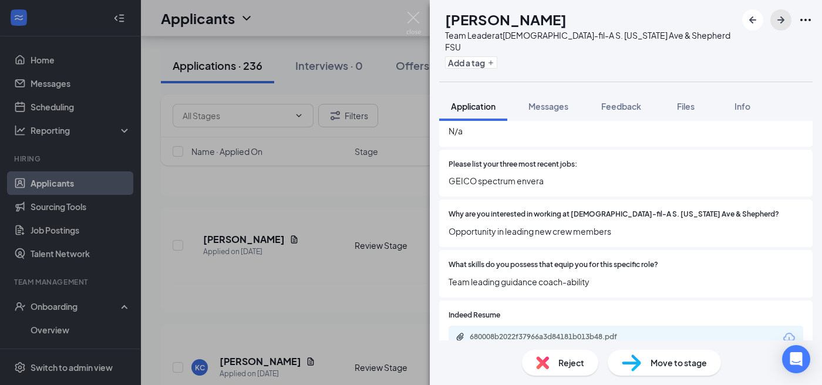
click at [778, 23] on icon "ArrowRight" at bounding box center [781, 20] width 14 height 14
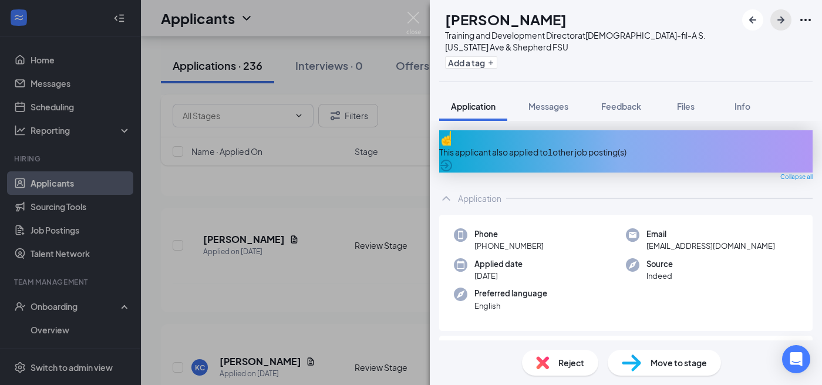
click at [778, 23] on icon "ArrowRight" at bounding box center [781, 20] width 14 height 14
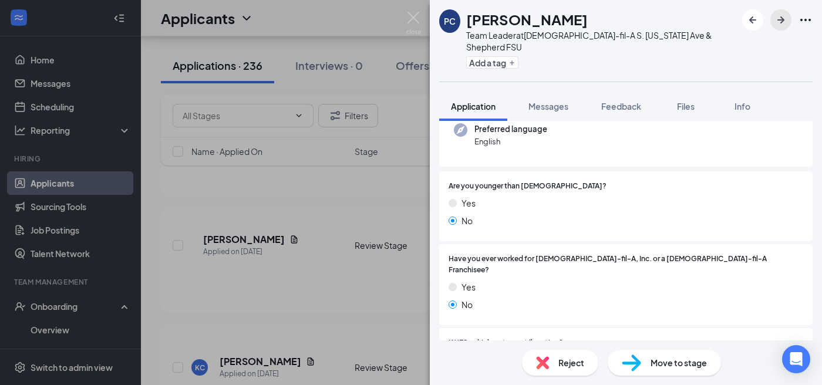
scroll to position [142, 0]
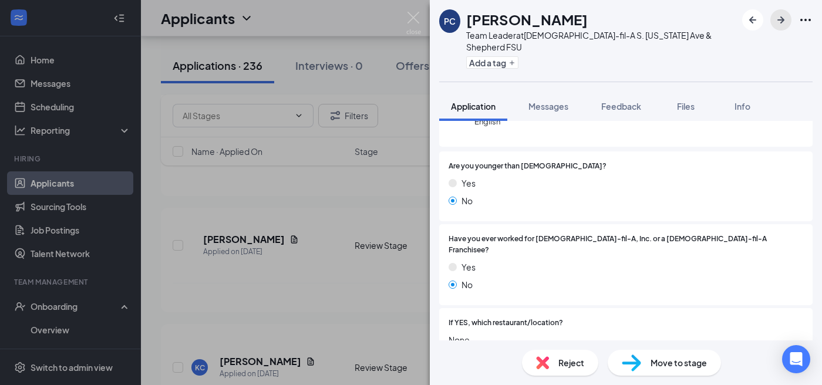
click at [778, 22] on icon "ArrowRight" at bounding box center [781, 20] width 14 height 14
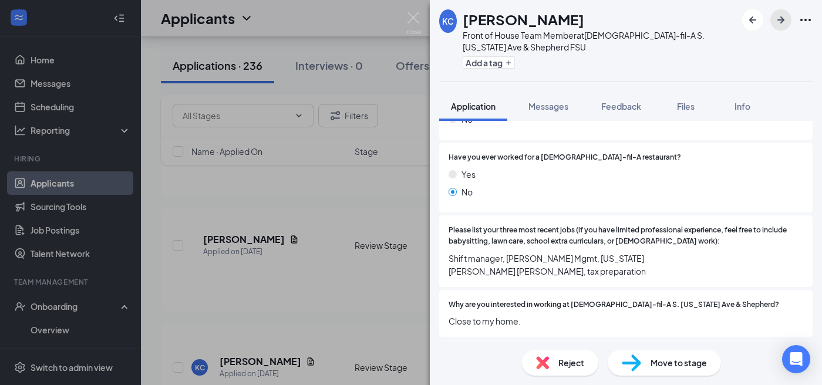
scroll to position [230, 0]
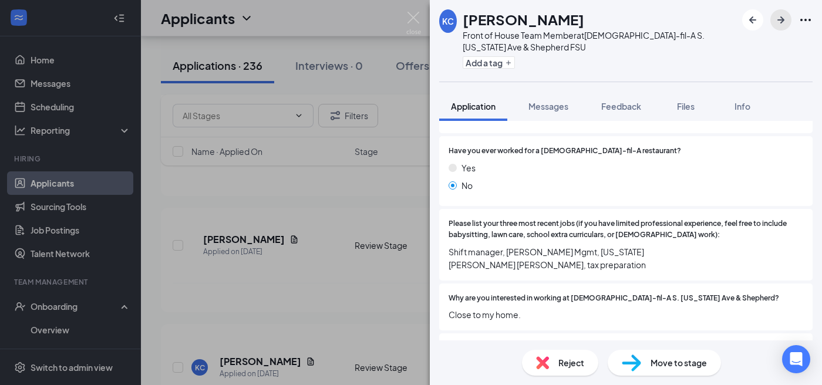
click at [776, 21] on icon "ArrowRight" at bounding box center [781, 20] width 14 height 14
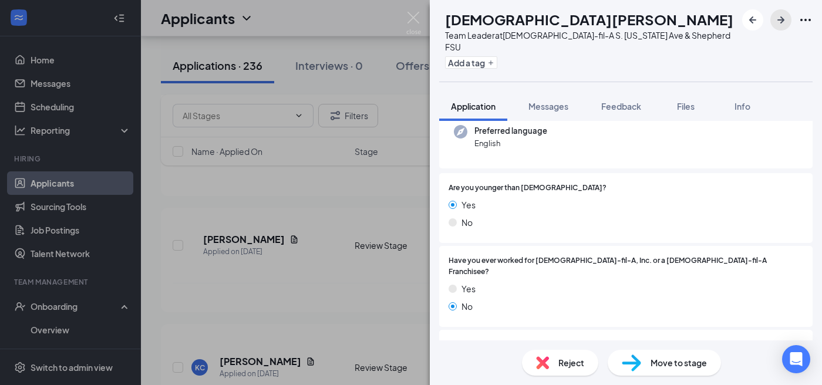
scroll to position [188, 0]
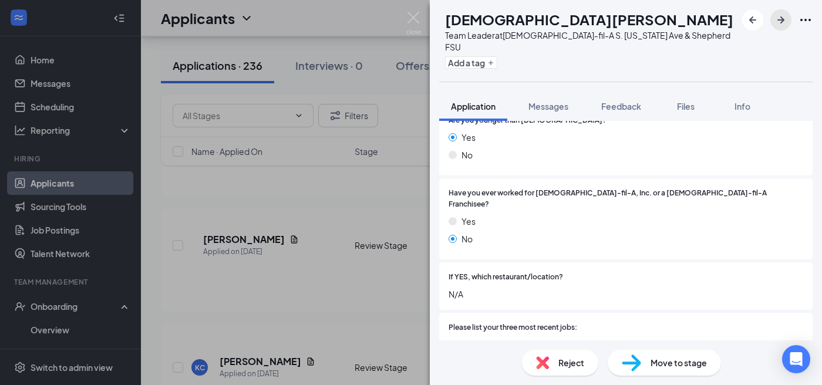
click at [778, 26] on icon "ArrowRight" at bounding box center [781, 20] width 14 height 14
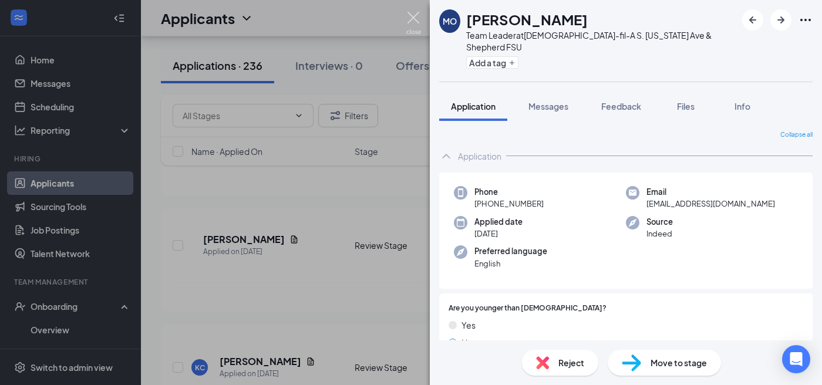
click at [416, 17] on img at bounding box center [414, 23] width 15 height 23
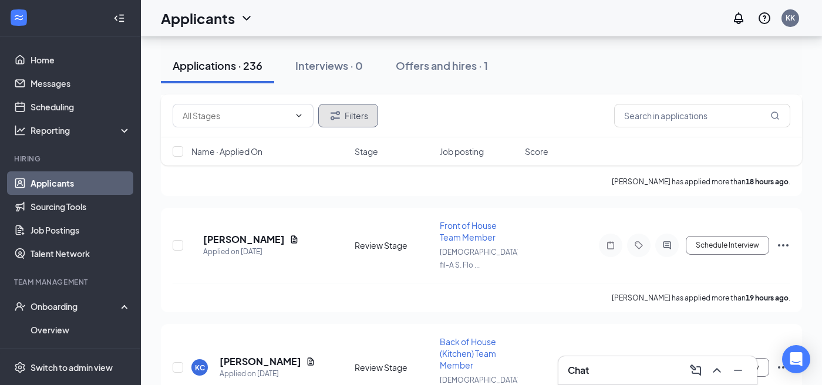
click at [344, 117] on button "Filters" at bounding box center [348, 115] width 60 height 23
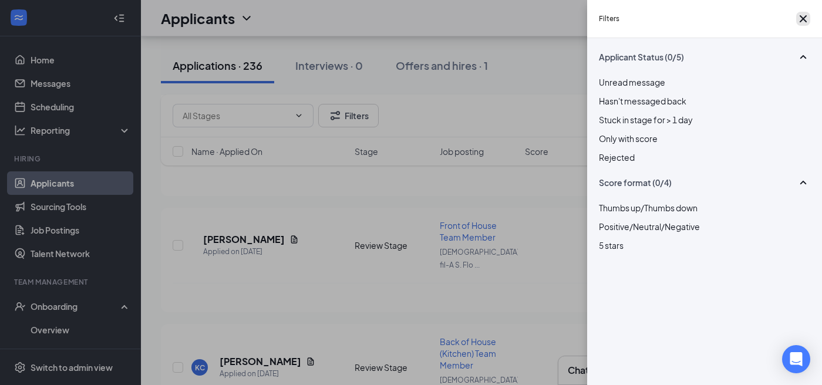
click at [800, 22] on icon "Cross" at bounding box center [803, 18] width 7 height 7
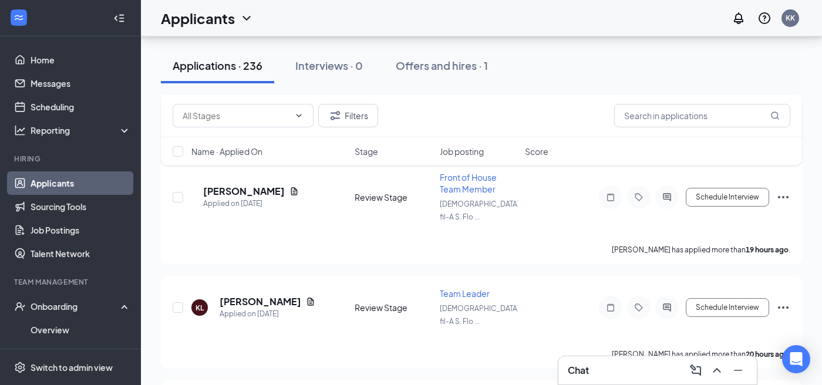
scroll to position [4339, 0]
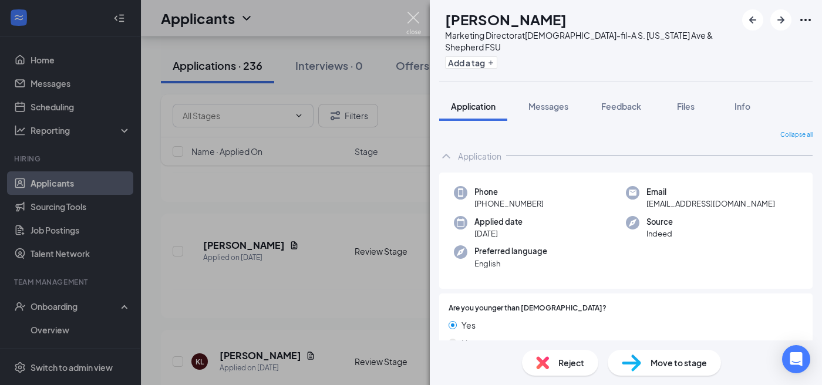
click at [417, 16] on img at bounding box center [414, 23] width 15 height 23
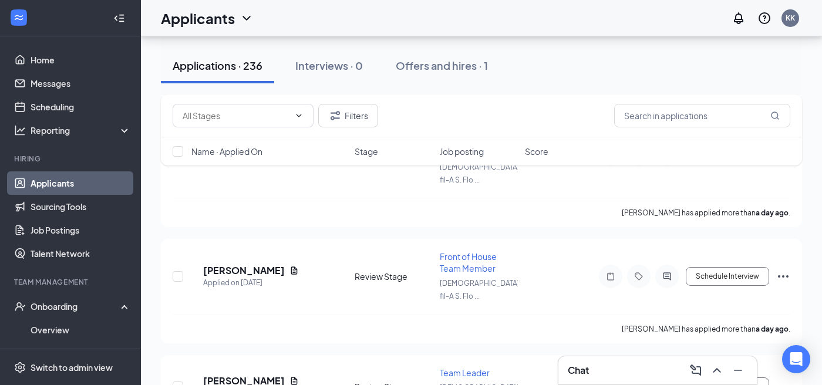
scroll to position [5387, 0]
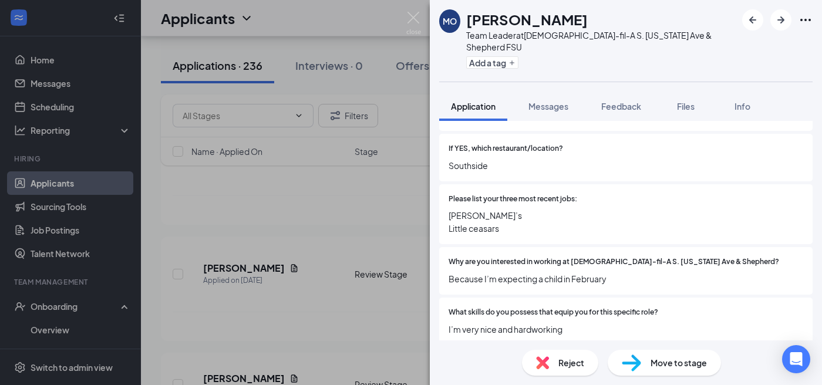
scroll to position [332, 0]
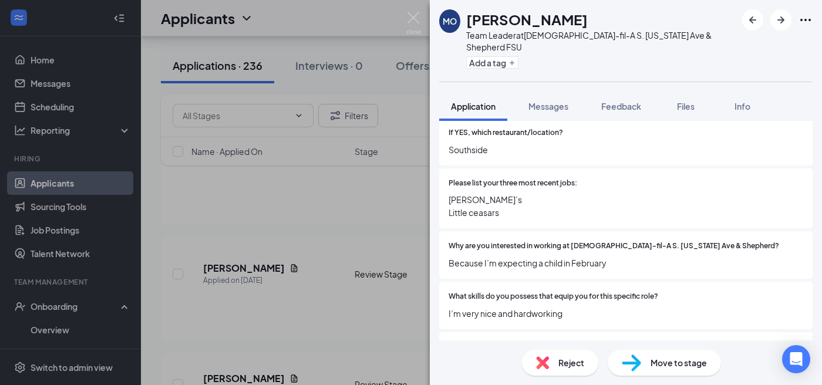
click at [391, 268] on div "MO Mykayla Oner Team Leader at Chick-fil-A S. Florida Ave & Shepherd FSU Add a …" at bounding box center [411, 192] width 822 height 385
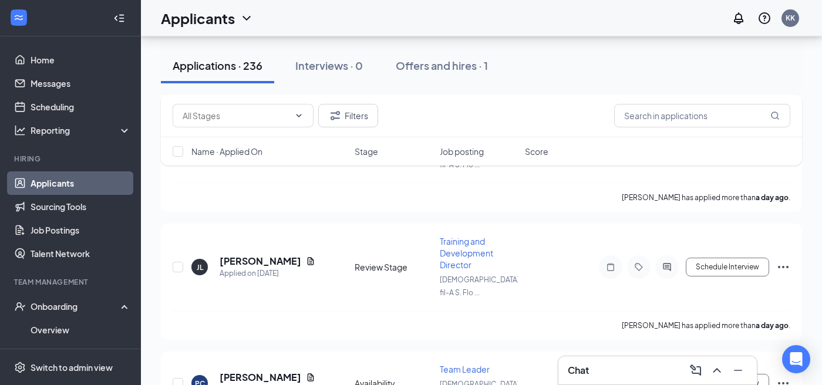
scroll to position [5638, 0]
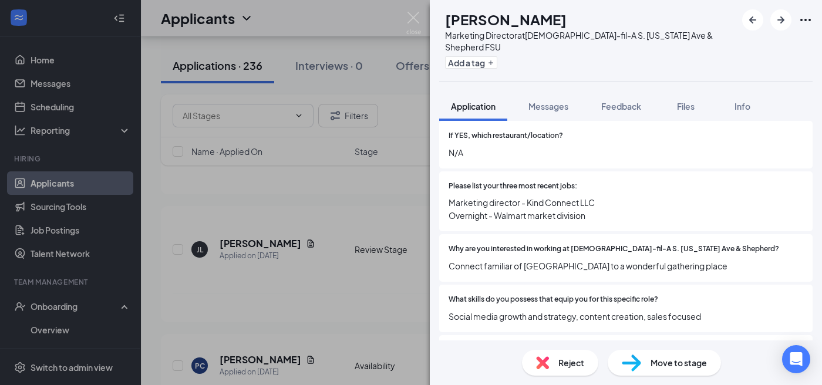
scroll to position [341, 0]
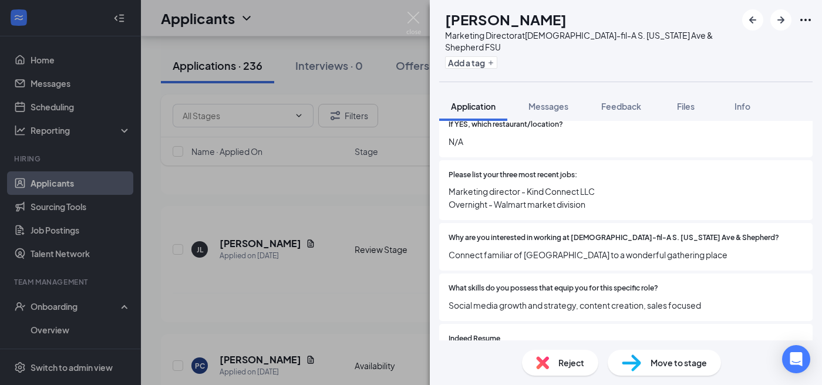
click at [381, 233] on div "ES Erich Schiller Marketing Director at Chick-fil-A S. Florida Ave & Shepherd F…" at bounding box center [411, 192] width 822 height 385
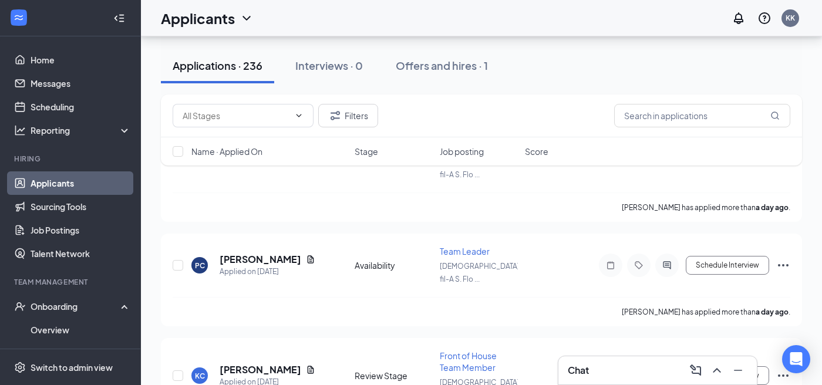
scroll to position [5759, 0]
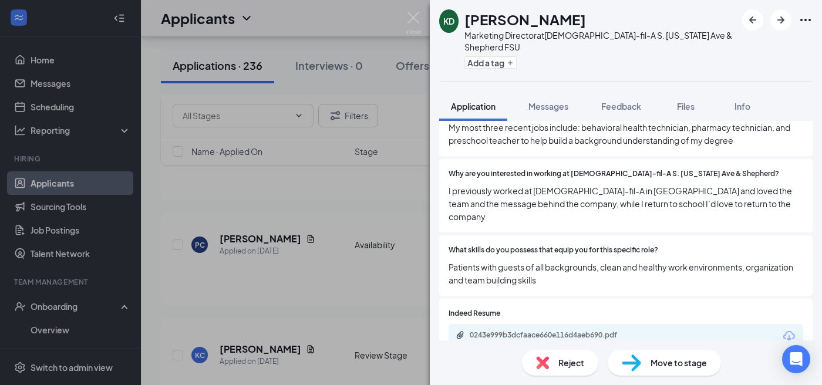
scroll to position [462, 0]
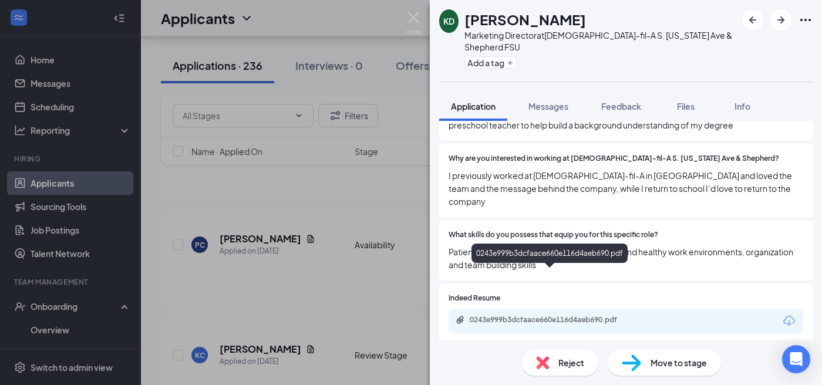
click at [536, 315] on div "0243e999b3dcfaace660e116d4aeb690.pdf" at bounding box center [552, 319] width 164 height 9
click at [413, 88] on div "KD Kylie Dowdy Marketing Director at Chick-fil-A S. Florida Ave & Shepherd FSU …" at bounding box center [411, 192] width 822 height 385
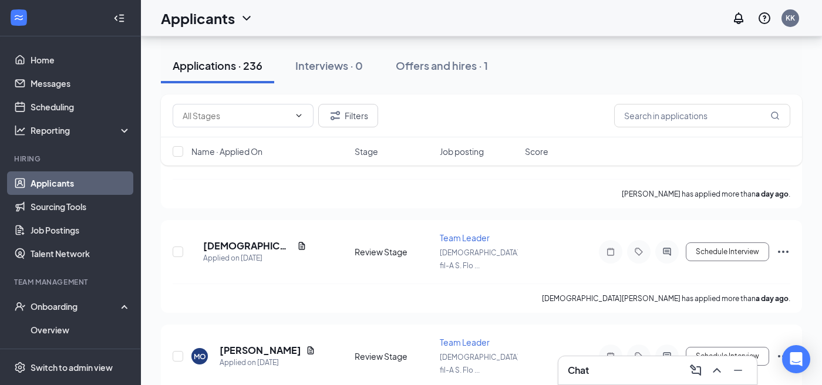
scroll to position [5974, 0]
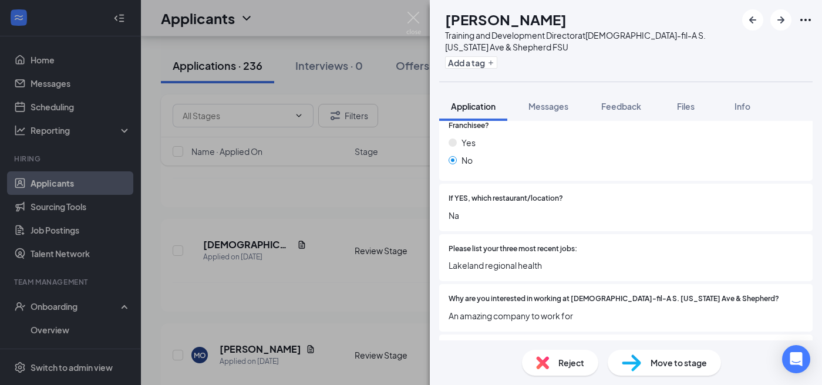
scroll to position [271, 0]
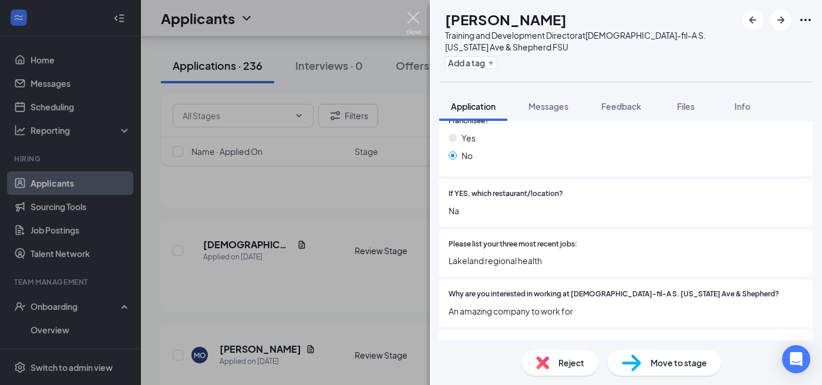
click at [414, 14] on img at bounding box center [414, 23] width 15 height 23
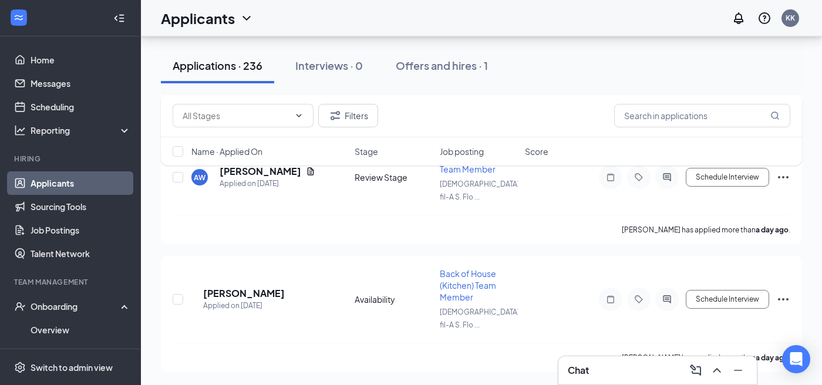
scroll to position [6269, 0]
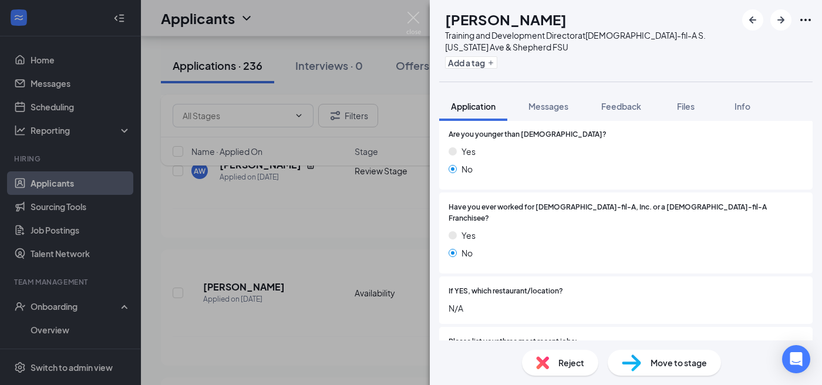
scroll to position [233, 0]
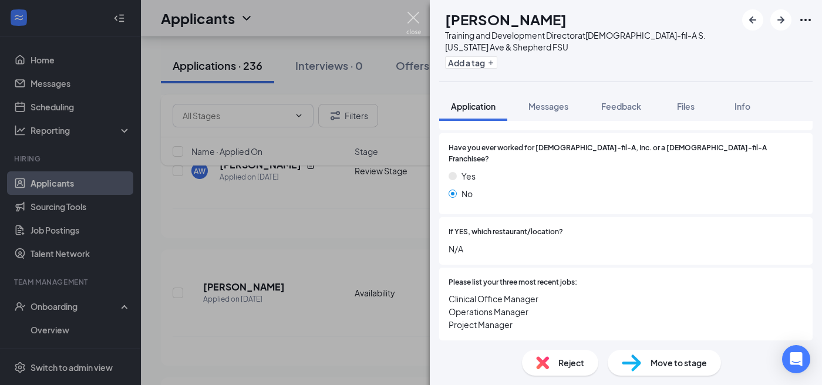
click at [414, 21] on img at bounding box center [414, 23] width 15 height 23
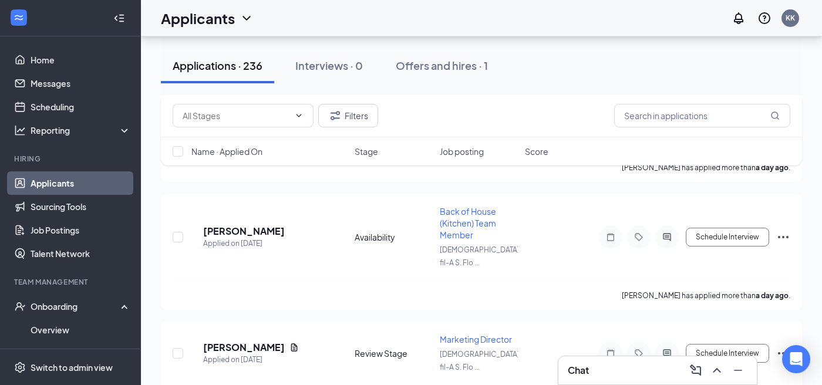
scroll to position [6337, 0]
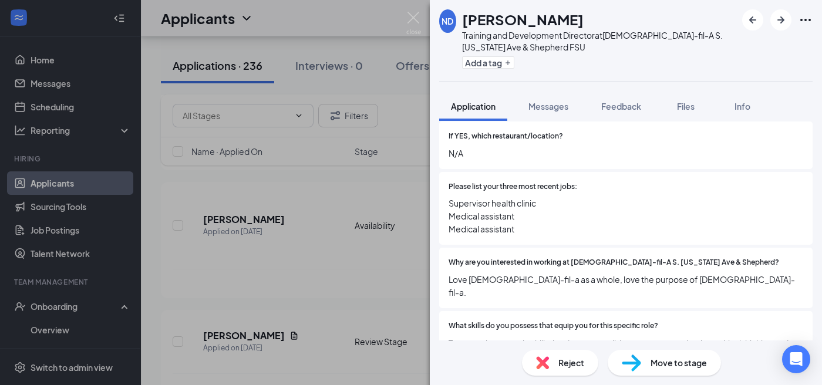
scroll to position [340, 0]
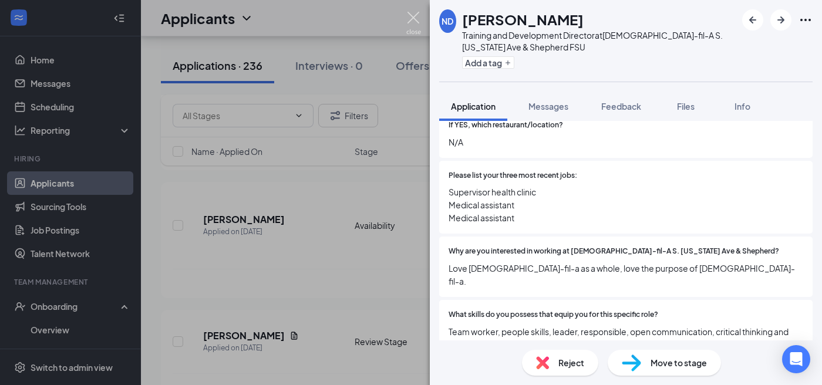
click at [414, 21] on img at bounding box center [414, 23] width 15 height 23
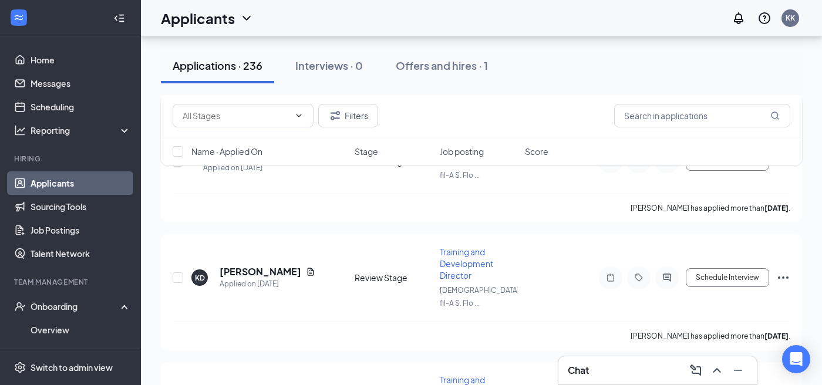
scroll to position [6656, 0]
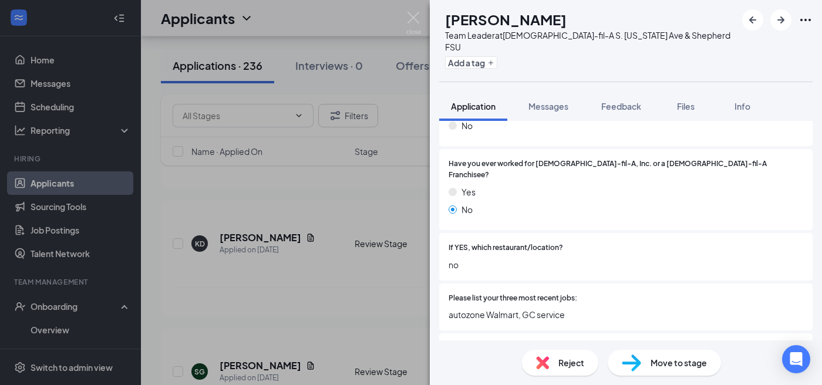
scroll to position [204, 0]
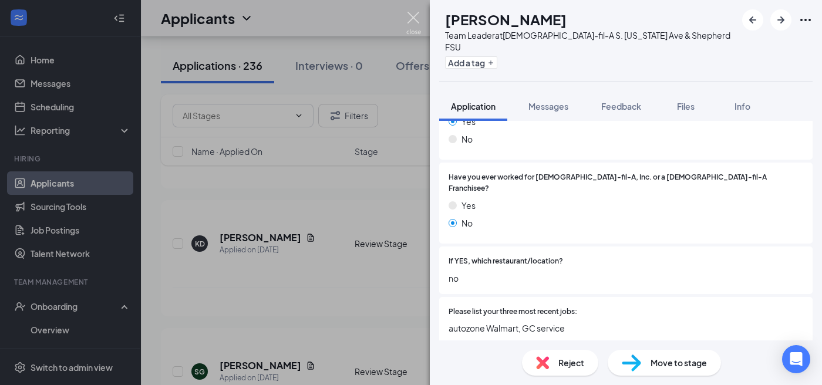
click at [417, 21] on img at bounding box center [414, 23] width 15 height 23
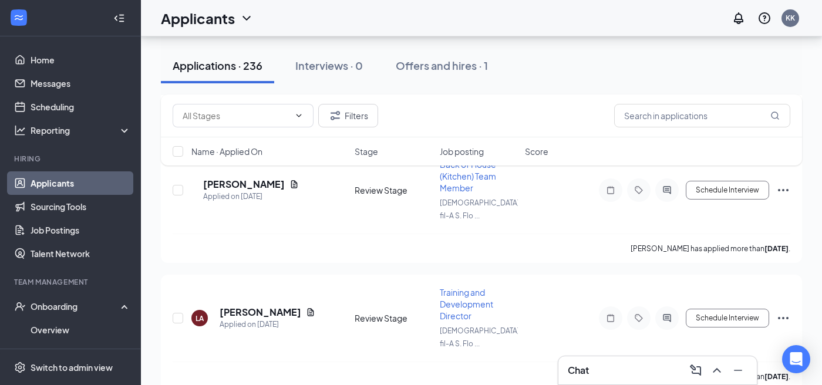
scroll to position [7002, 0]
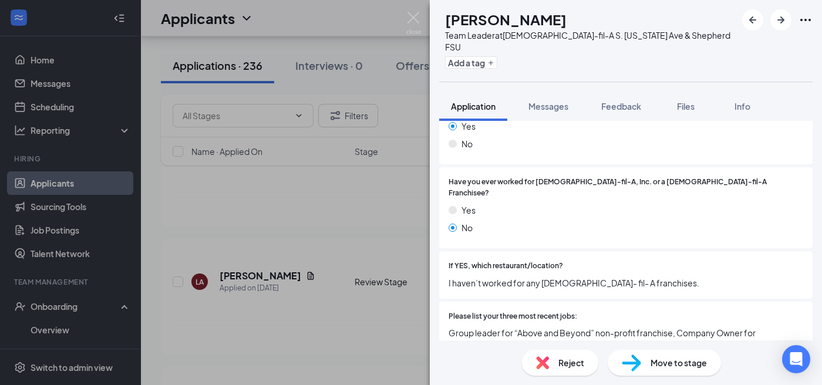
scroll to position [209, 0]
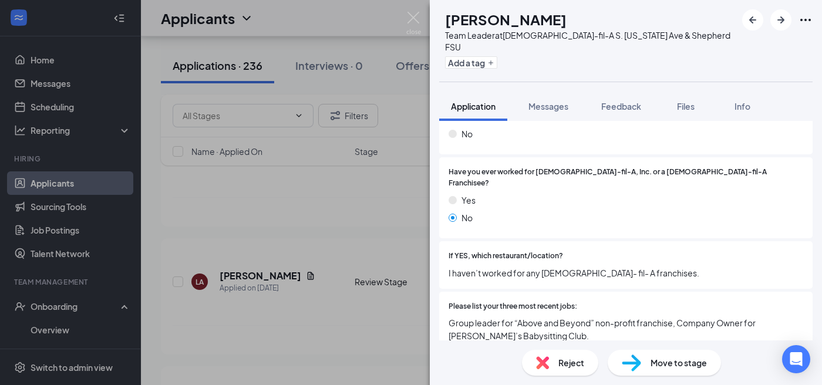
click at [393, 186] on div "KM Kynadi McGuire Team Leader at Chick-fil-A S. Florida Ave & Shepherd FSU Add …" at bounding box center [411, 192] width 822 height 385
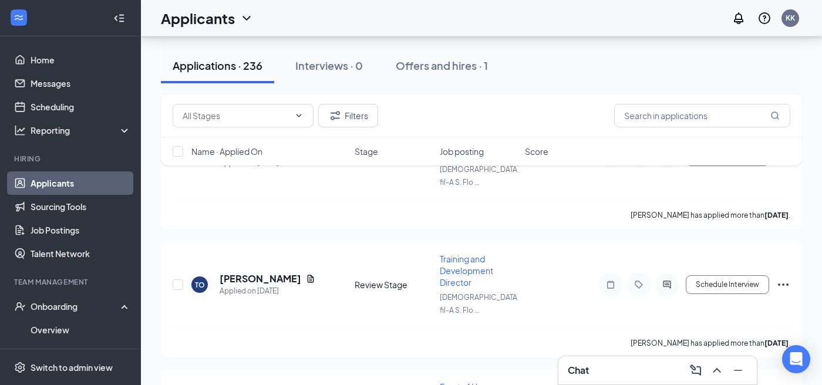
scroll to position [7277, 0]
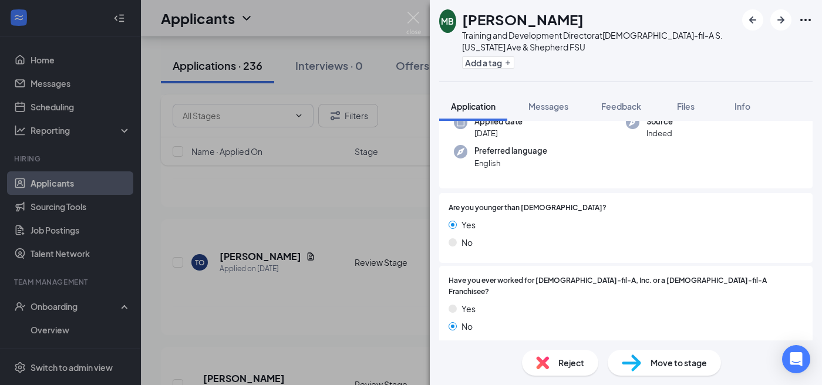
scroll to position [191, 0]
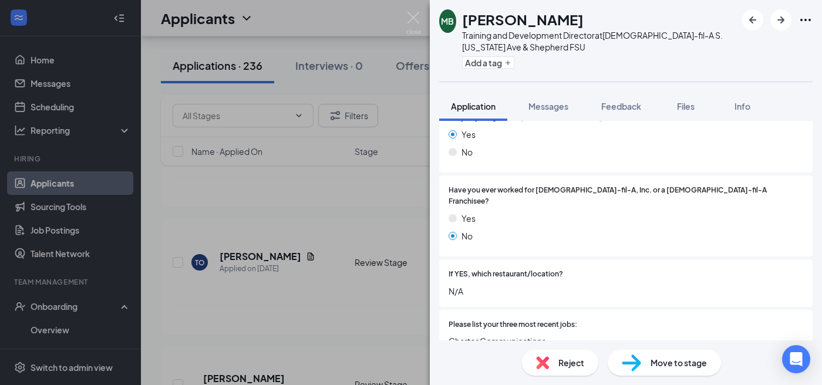
click at [405, 207] on div "MB Michael Bonney Training and Development Director at Chick-fil-A S. Florida A…" at bounding box center [411, 192] width 822 height 385
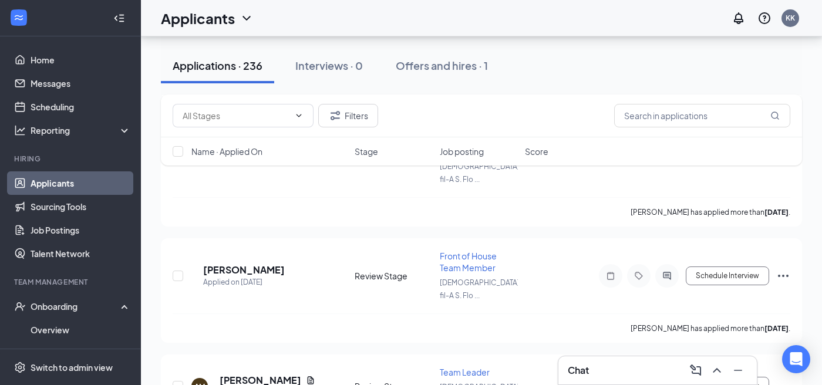
scroll to position [7397, 0]
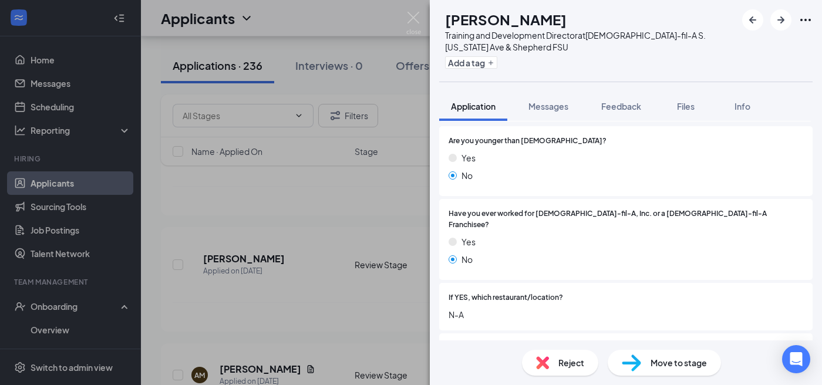
scroll to position [179, 0]
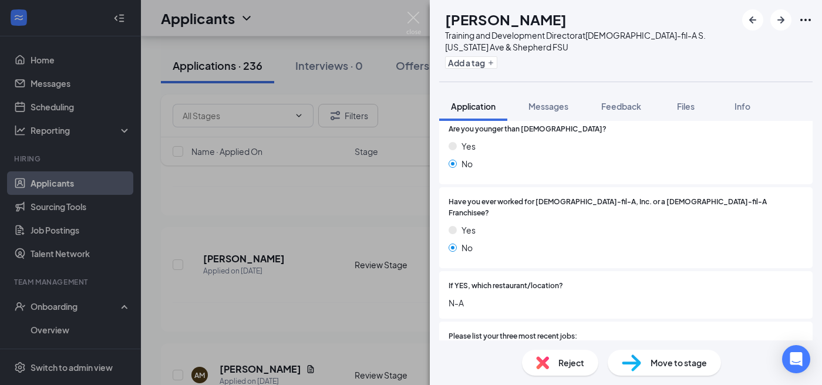
click at [388, 189] on div "RL Rollie Liker Training and Development Director at Chick-fil-A S. Florida Ave…" at bounding box center [411, 192] width 822 height 385
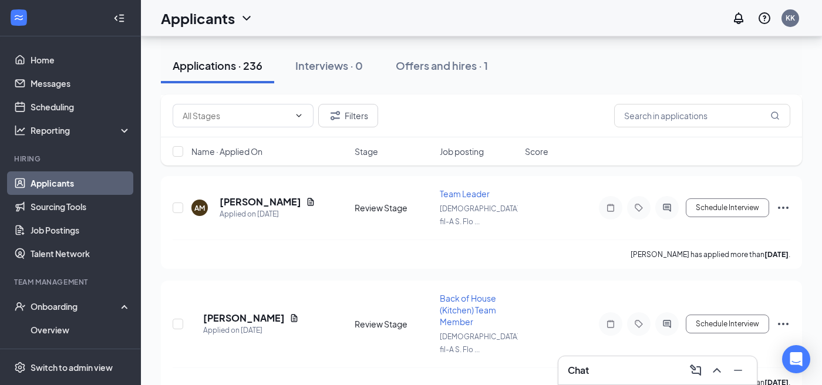
scroll to position [7593, 0]
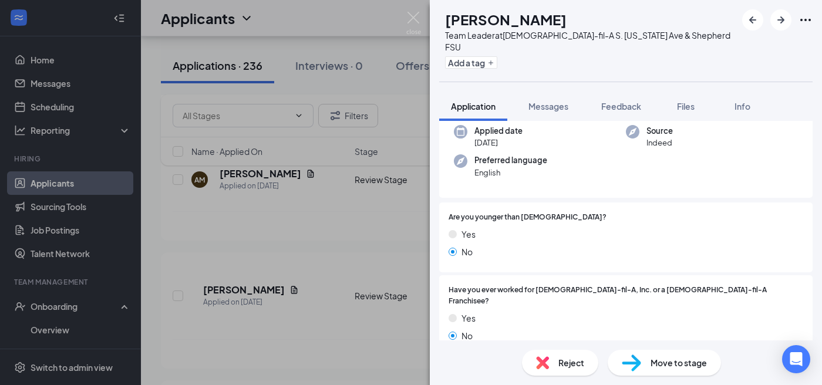
scroll to position [147, 0]
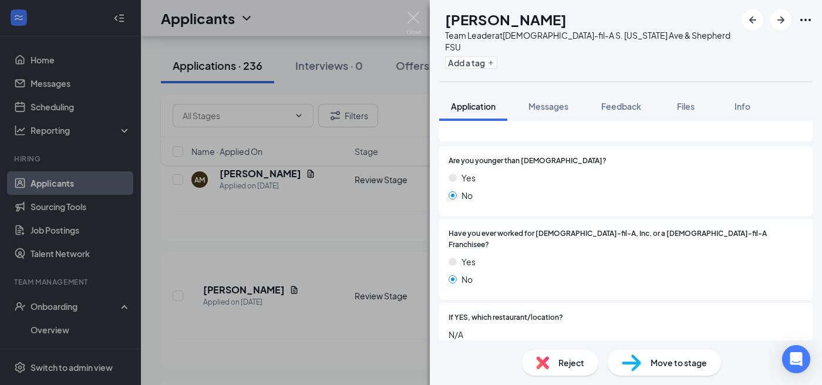
click at [359, 205] on div "TT Taylor Tipton Team Leader at Chick-fil-A S. Florida Ave & Shepherd FSU Add a…" at bounding box center [411, 192] width 822 height 385
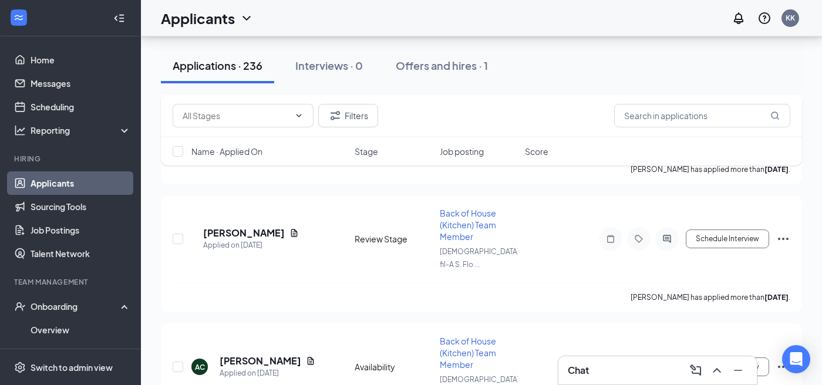
scroll to position [7659, 0]
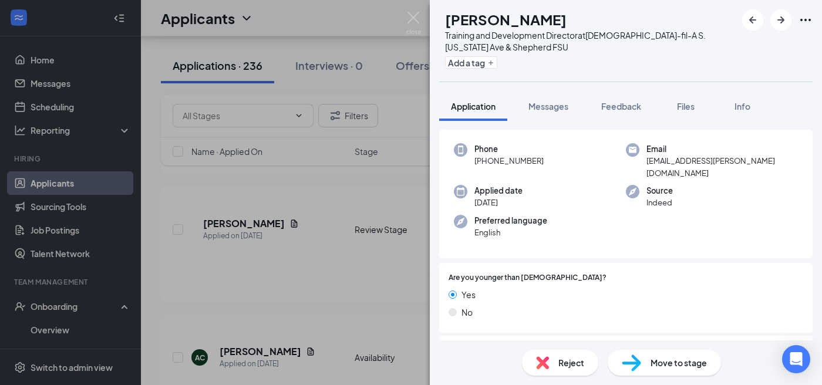
scroll to position [145, 0]
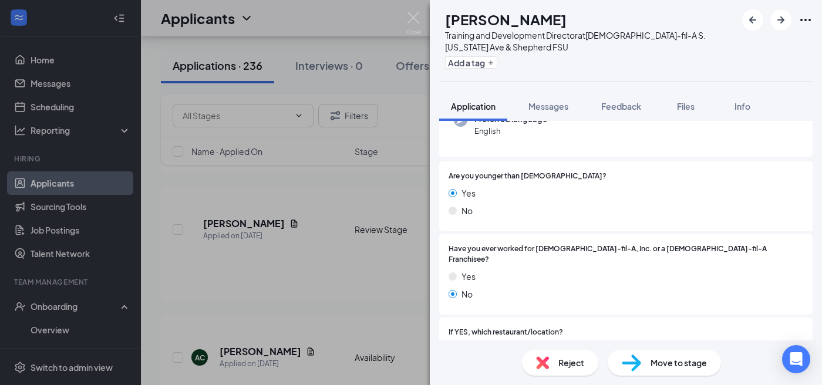
click at [400, 214] on div "KR Kamilah Rucker Training and Development Director at Chick-fil-A S. Florida A…" at bounding box center [411, 192] width 822 height 385
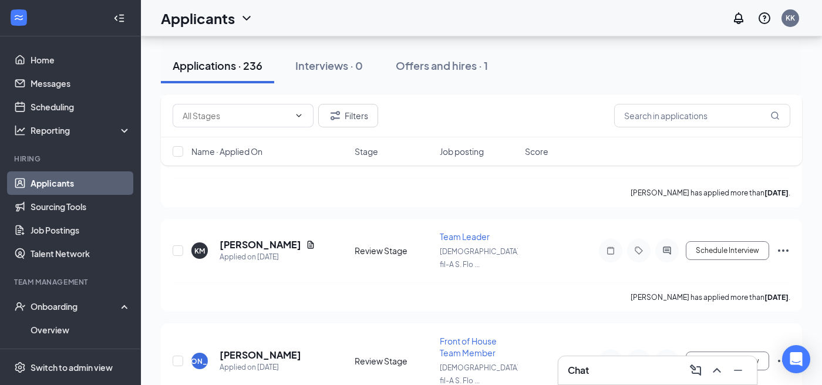
scroll to position [7894, 0]
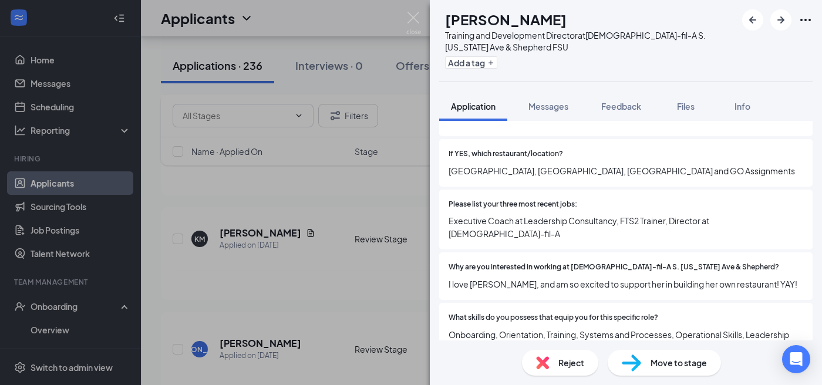
scroll to position [481, 0]
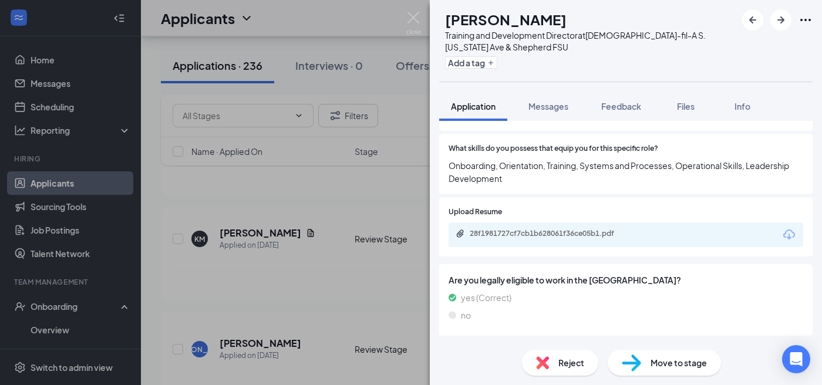
click at [686, 367] on span "Move to stage" at bounding box center [679, 363] width 56 height 13
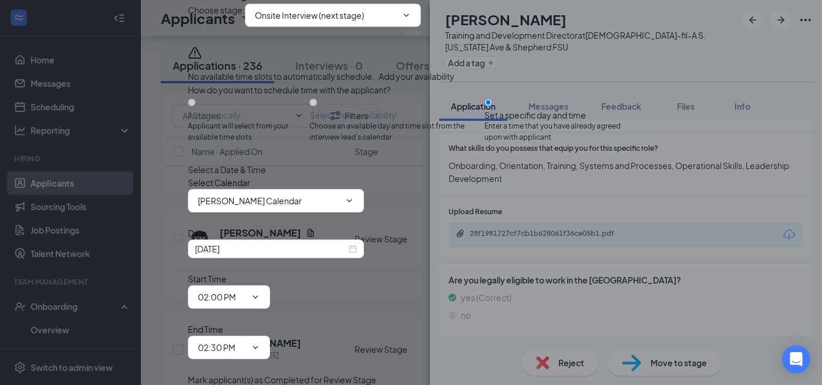
click at [384, 22] on input "Onsite Interview (next stage)" at bounding box center [326, 15] width 142 height 13
click at [328, 100] on div "Hiring Complete" at bounding box center [295, 94] width 63 height 13
type input "Hiring Complete"
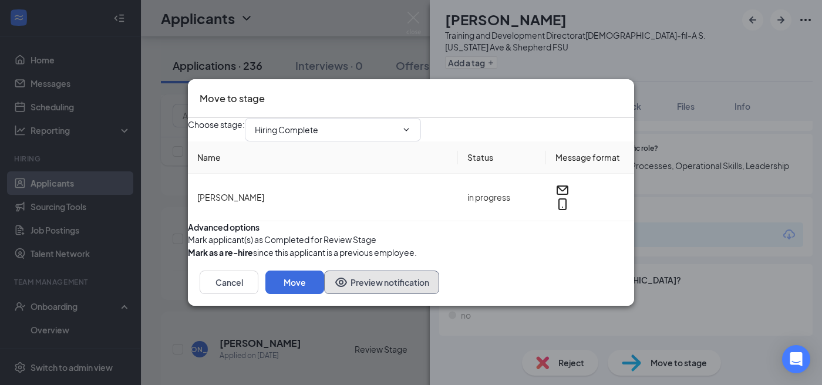
click at [324, 294] on button "Preview notification" at bounding box center [381, 282] width 115 height 23
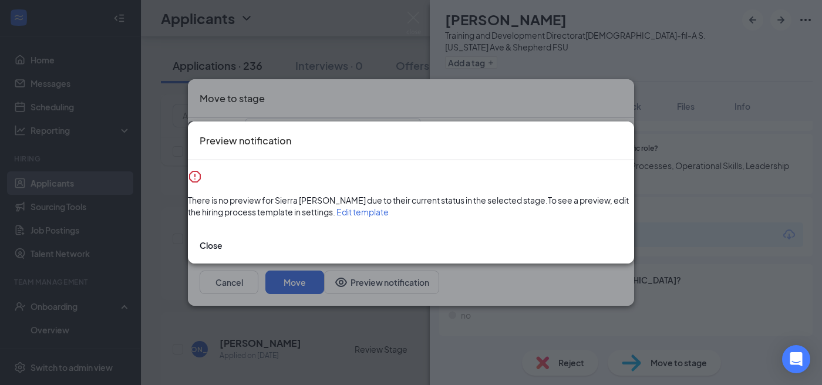
click at [626, 137] on icon "Cross" at bounding box center [629, 140] width 7 height 7
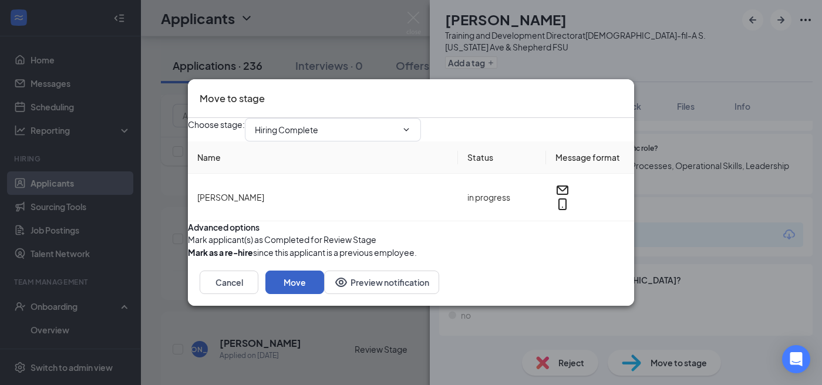
click at [324, 294] on button "Move" at bounding box center [295, 282] width 59 height 23
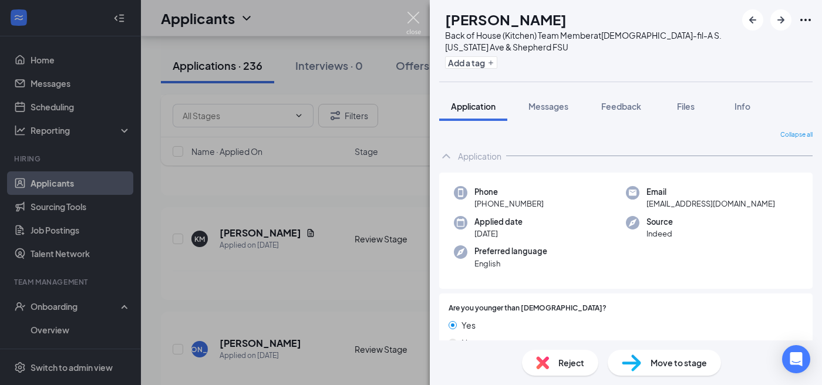
click at [419, 20] on img at bounding box center [414, 23] width 15 height 23
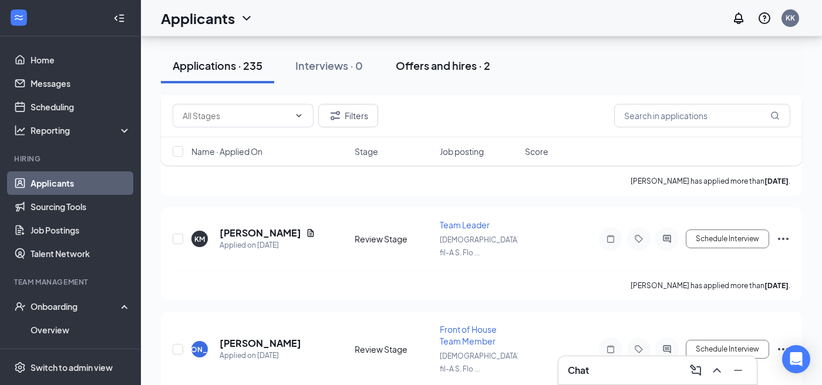
click at [415, 63] on div "Offers and hires · 2" at bounding box center [443, 65] width 95 height 15
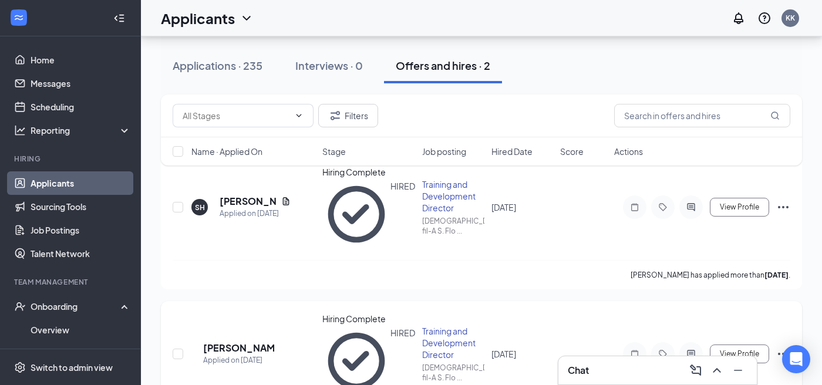
scroll to position [145, 0]
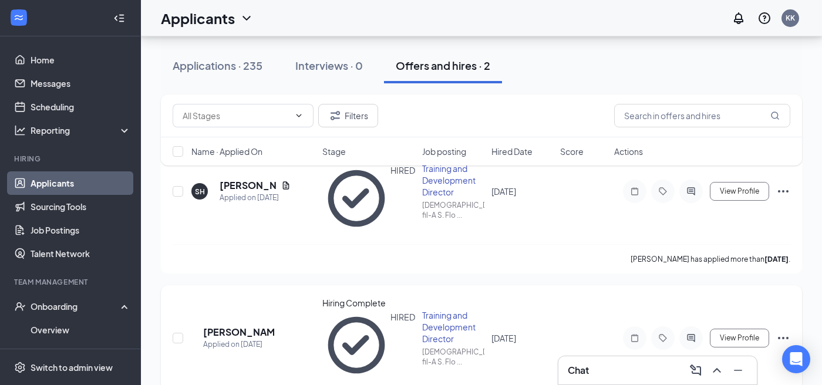
click at [784, 331] on icon "Ellipses" at bounding box center [784, 338] width 14 height 14
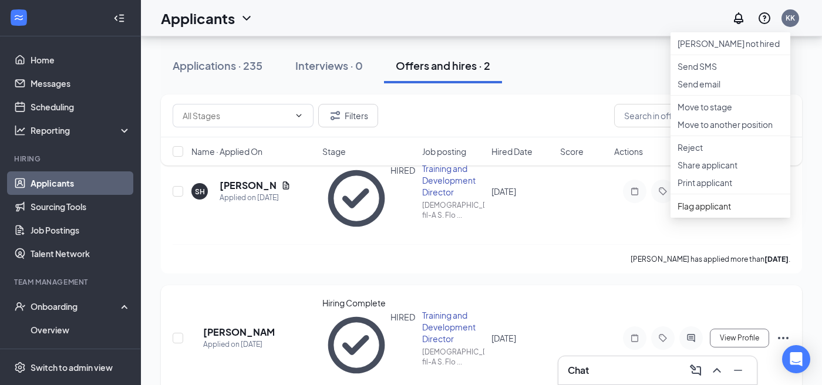
click at [638, 297] on div "IB Ian Bright Applied on Sep 9 Hiring Complete HIRED Training and Development D…" at bounding box center [482, 344] width 618 height 94
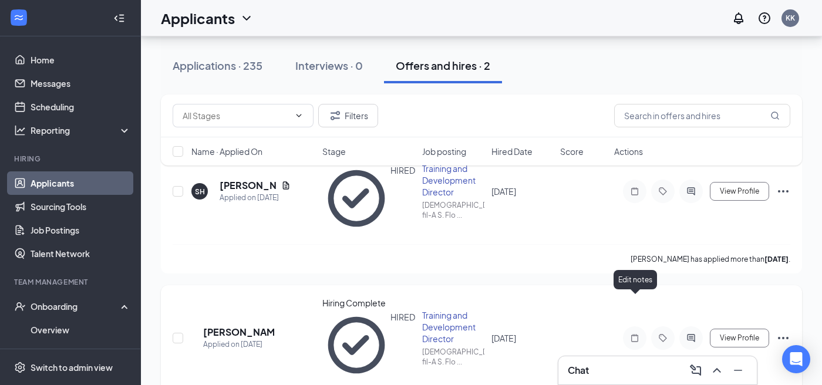
click at [636, 335] on icon "Note" at bounding box center [634, 339] width 7 height 8
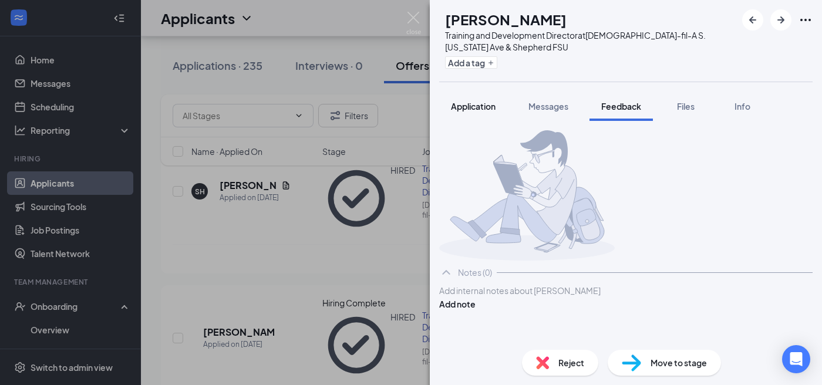
scroll to position [4, 0]
click at [488, 111] on div "Application" at bounding box center [473, 106] width 45 height 12
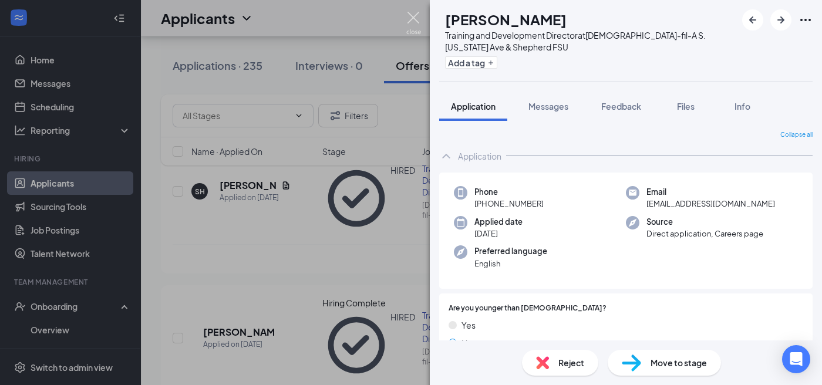
click at [412, 19] on img at bounding box center [414, 23] width 15 height 23
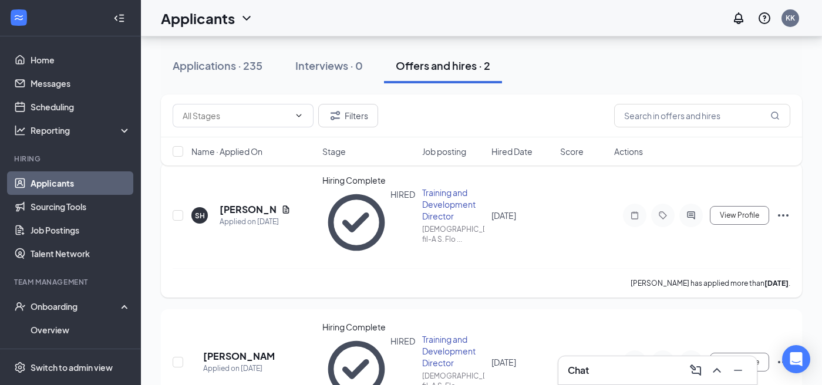
scroll to position [145, 0]
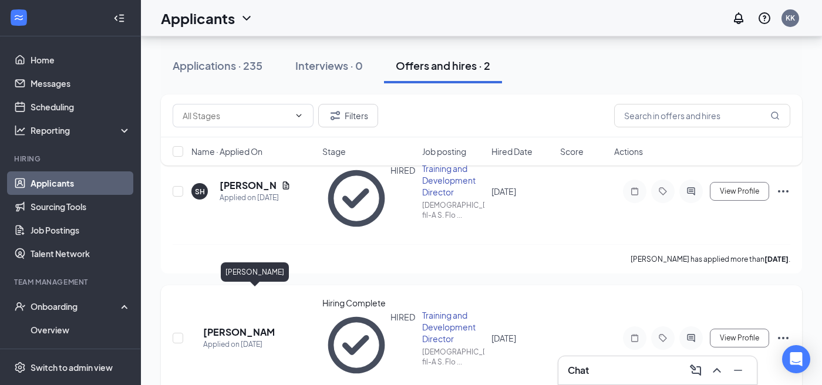
click at [254, 326] on h5 "Ian Bright" at bounding box center [238, 332] width 71 height 13
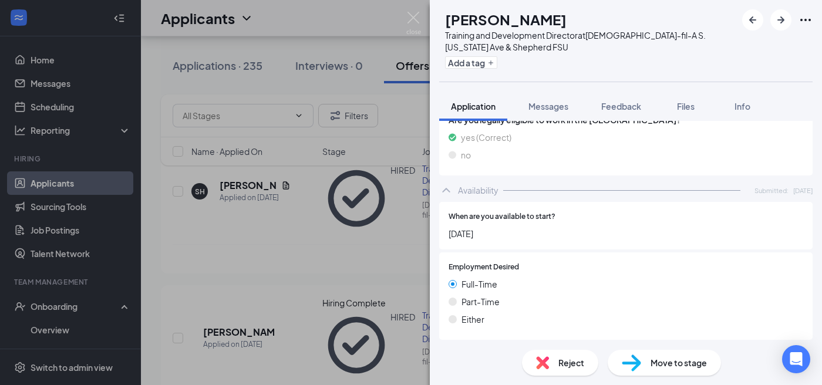
scroll to position [592, 0]
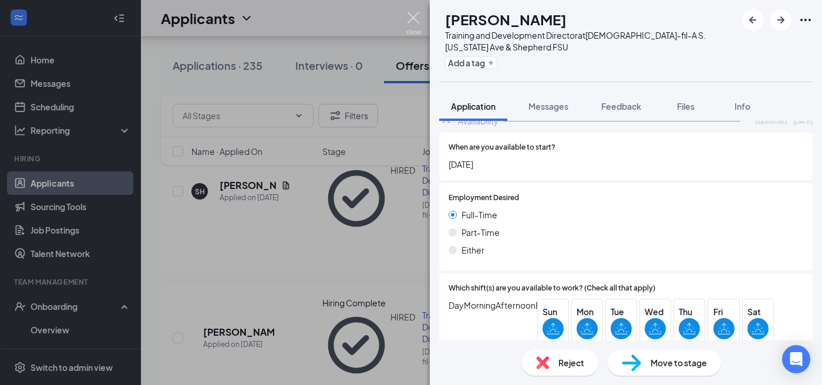
click at [416, 19] on img at bounding box center [414, 23] width 15 height 23
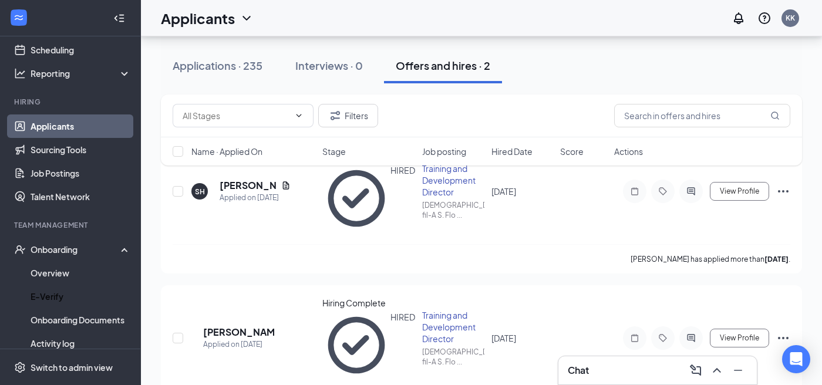
scroll to position [66, 0]
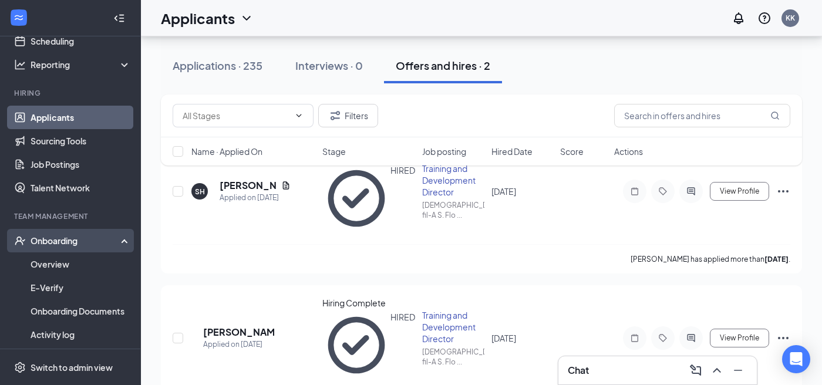
click at [71, 246] on div "Onboarding" at bounding box center [76, 241] width 90 height 12
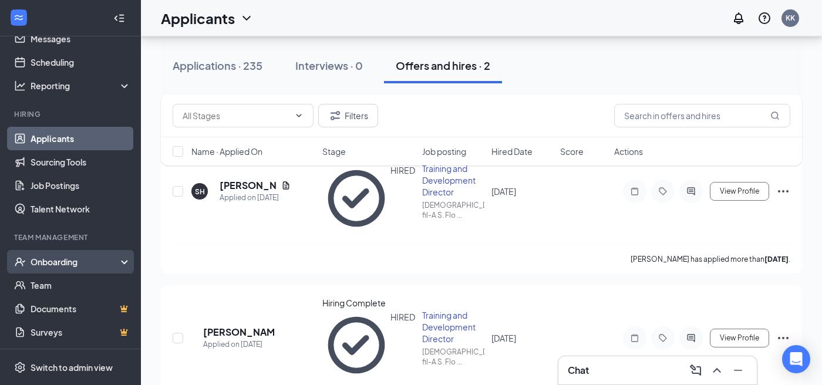
click at [68, 263] on div "Onboarding" at bounding box center [76, 262] width 90 height 12
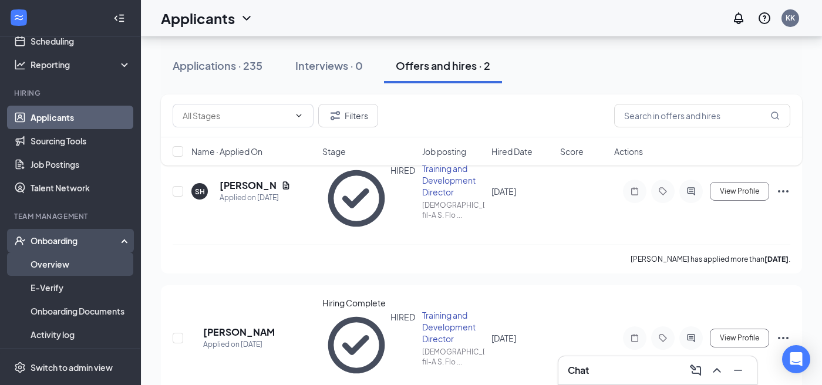
click at [62, 266] on link "Overview" at bounding box center [81, 264] width 100 height 23
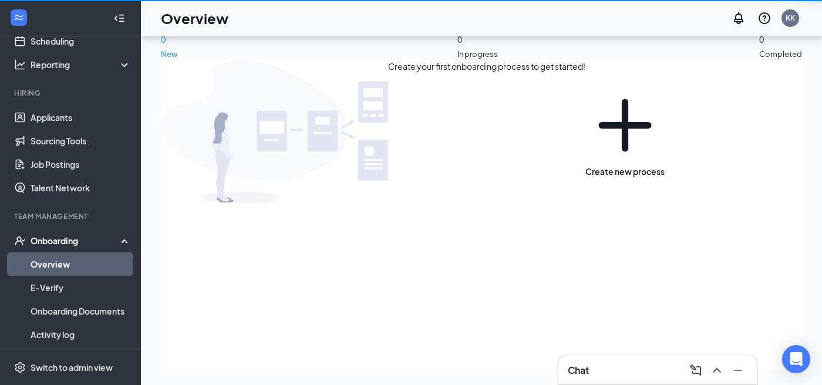
scroll to position [53, 0]
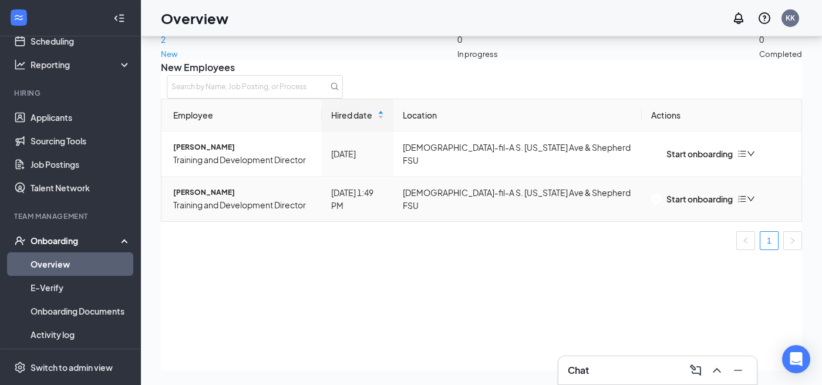
click at [747, 204] on icon "bars" at bounding box center [742, 198] width 9 height 9
click at [746, 157] on icon "bars" at bounding box center [742, 153] width 8 height 6
click at [727, 160] on div "Start onboarding" at bounding box center [692, 153] width 82 height 13
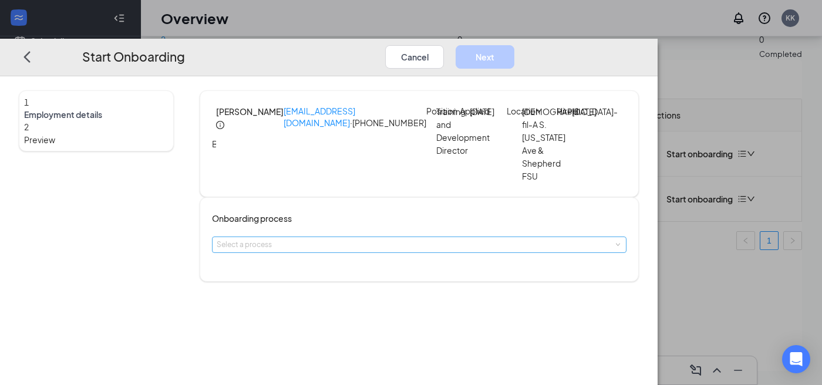
click at [363, 251] on div "Select a process" at bounding box center [417, 245] width 400 height 12
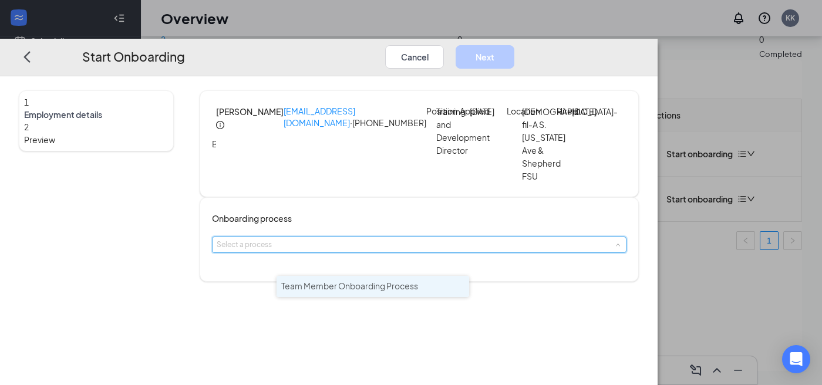
click at [357, 285] on span "Team Member Onboarding Process" at bounding box center [349, 286] width 137 height 11
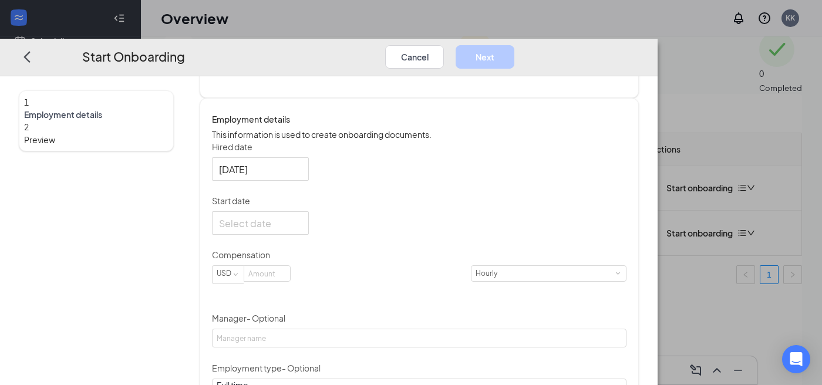
scroll to position [190, 0]
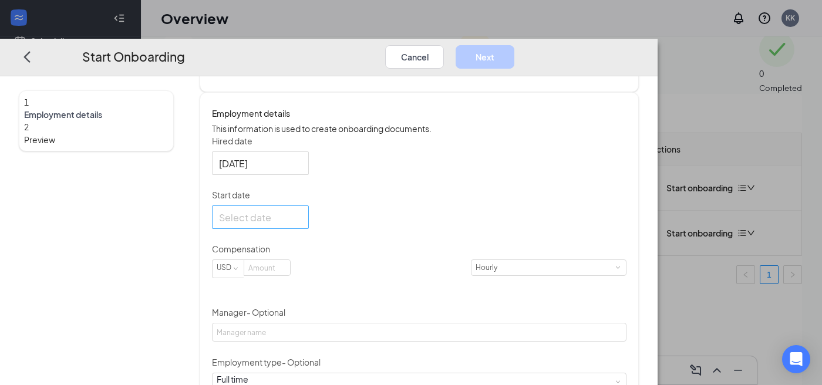
click at [302, 224] on div at bounding box center [260, 217] width 83 height 15
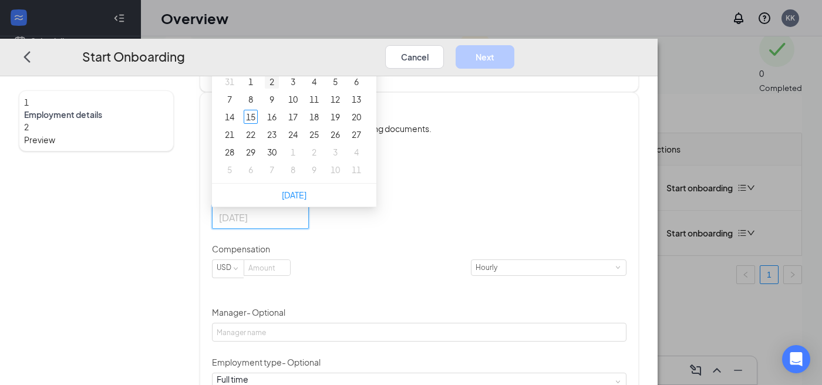
type input "Sep 2, 2025"
click at [355, 42] on span "button" at bounding box center [352, 39] width 6 height 6
type input "Oct 1, 2025"
click at [300, 89] on div "1" at bounding box center [293, 82] width 14 height 14
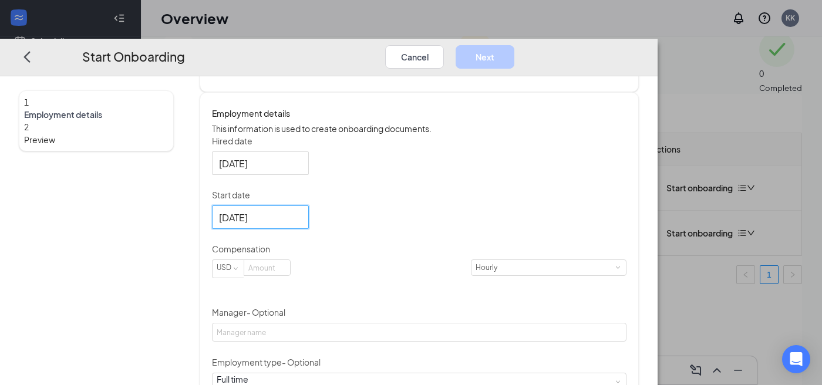
scroll to position [263, 0]
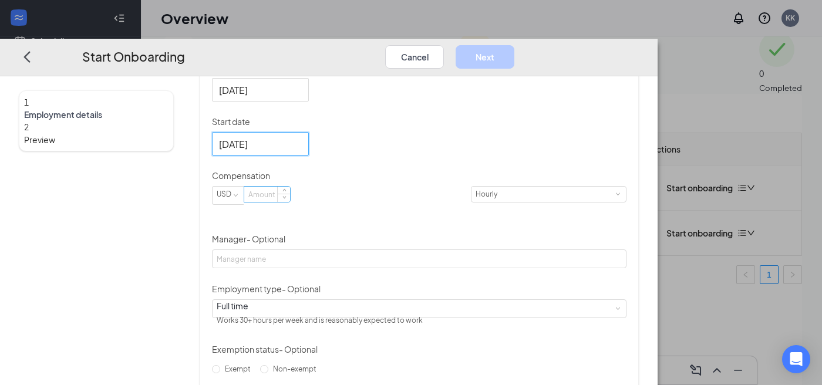
click at [290, 202] on input at bounding box center [267, 194] width 46 height 15
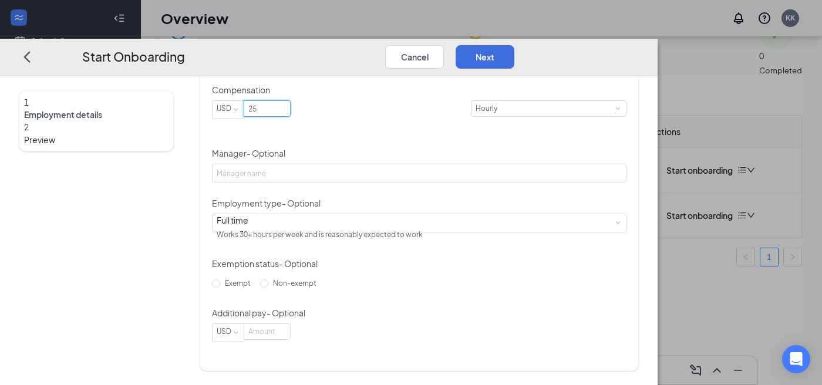
scroll to position [37, 0]
type input "25"
click at [268, 287] on input "Non-exempt" at bounding box center [264, 283] width 8 height 8
radio input "true"
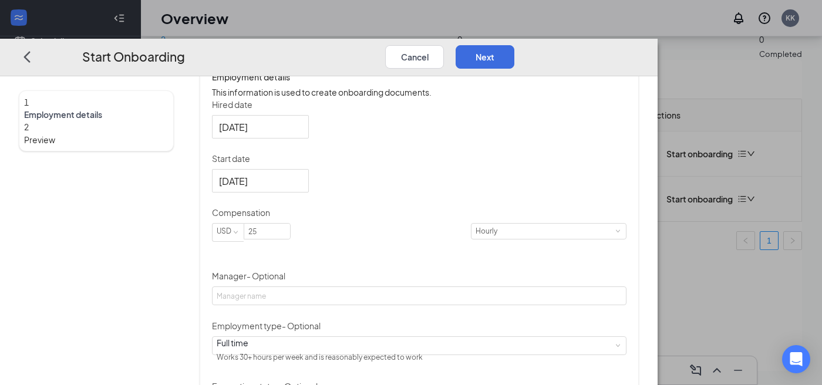
scroll to position [204, 0]
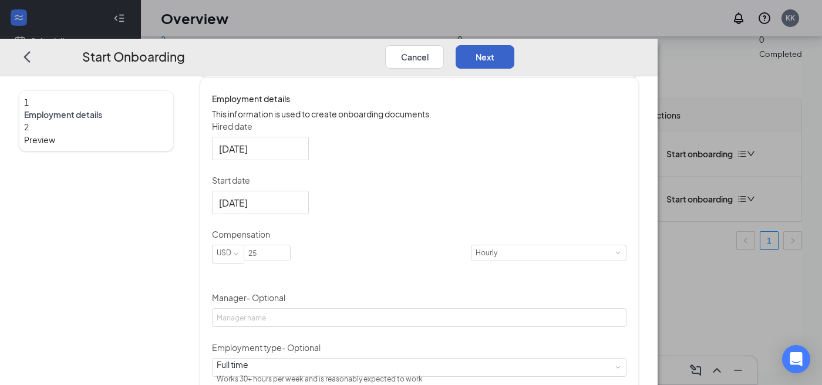
click at [515, 45] on button "Next" at bounding box center [485, 56] width 59 height 23
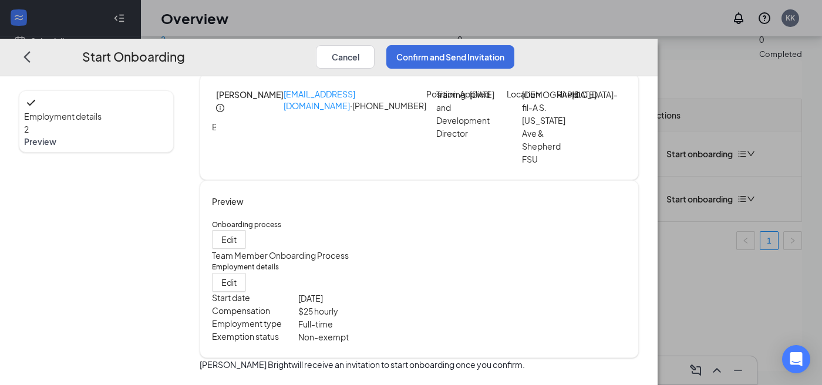
scroll to position [0, 0]
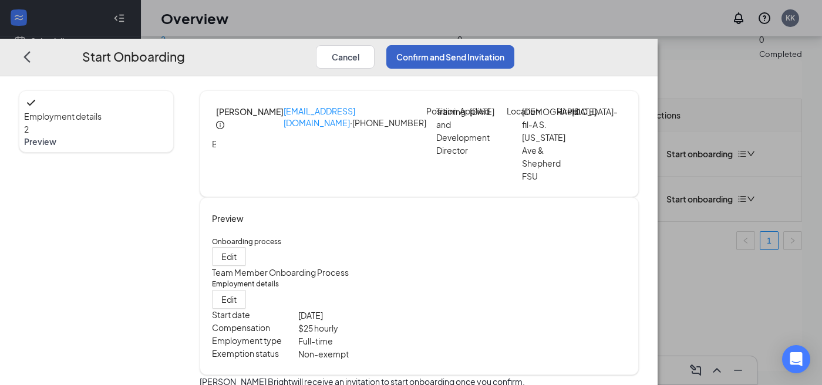
click at [515, 45] on button "Confirm and Send Invitation" at bounding box center [451, 56] width 128 height 23
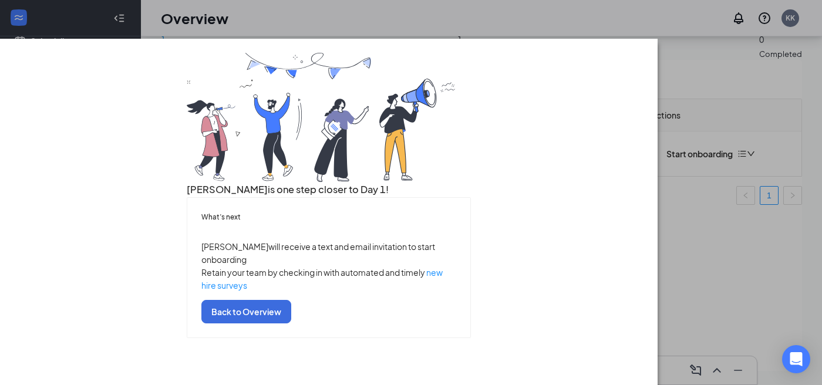
click at [368, 6] on div "Ian is one step closer to Day 1! What’s next Ian will receive a text and email …" at bounding box center [411, 192] width 822 height 385
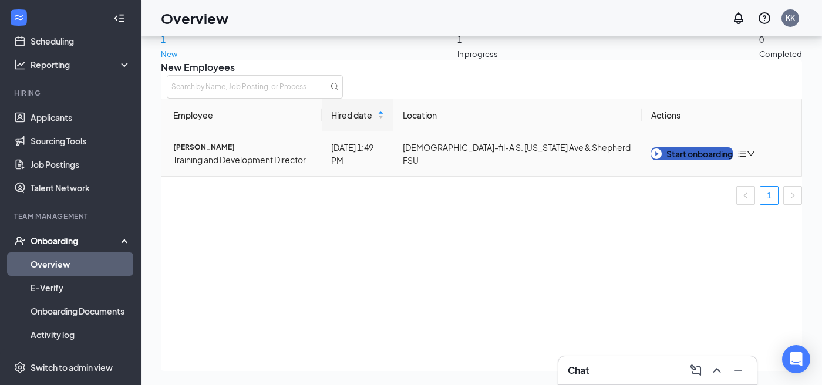
click at [706, 160] on div "Start onboarding" at bounding box center [692, 153] width 82 height 13
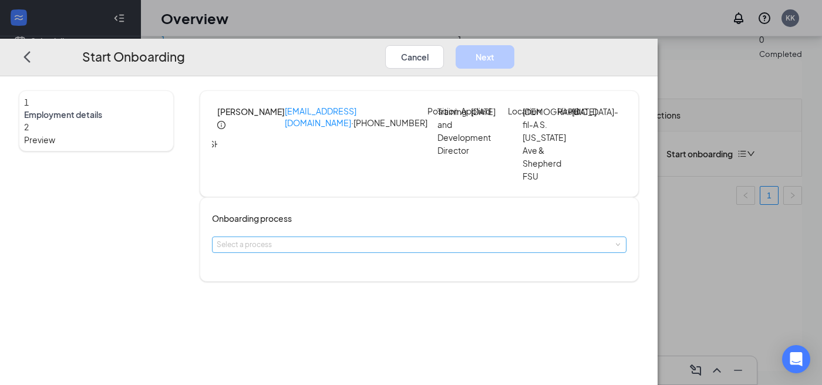
click at [388, 251] on div "Select a process" at bounding box center [417, 245] width 400 height 12
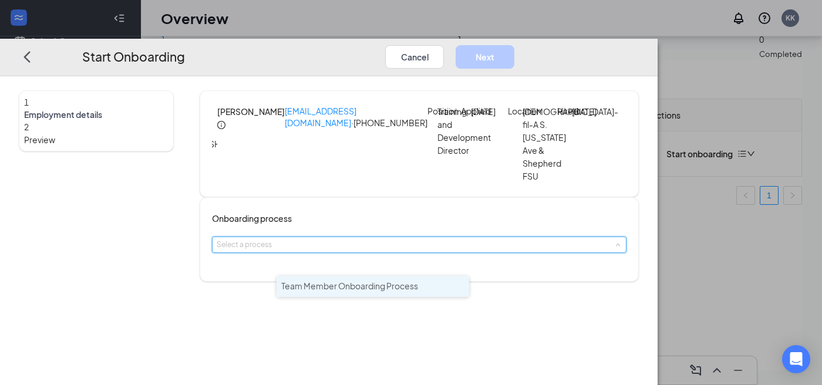
click at [368, 284] on span "Team Member Onboarding Process" at bounding box center [349, 286] width 137 height 11
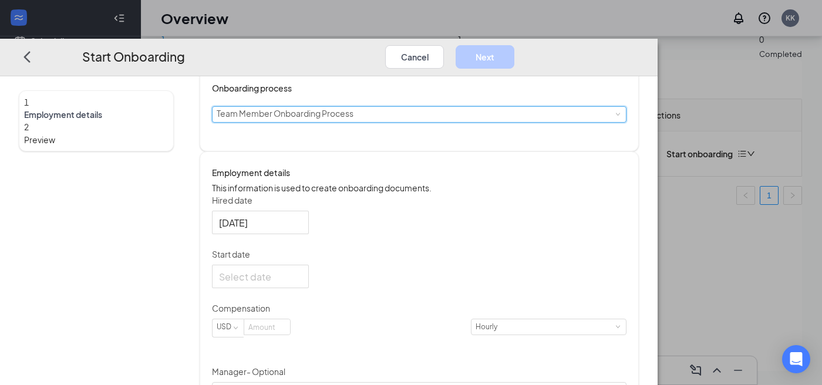
scroll to position [174, 0]
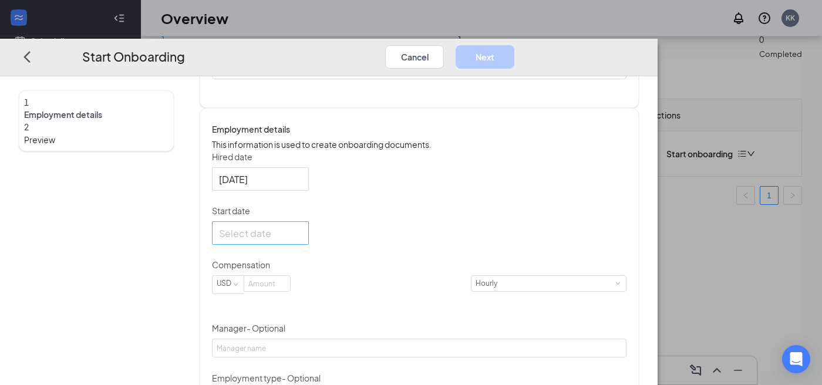
click at [302, 240] on div at bounding box center [260, 233] width 83 height 15
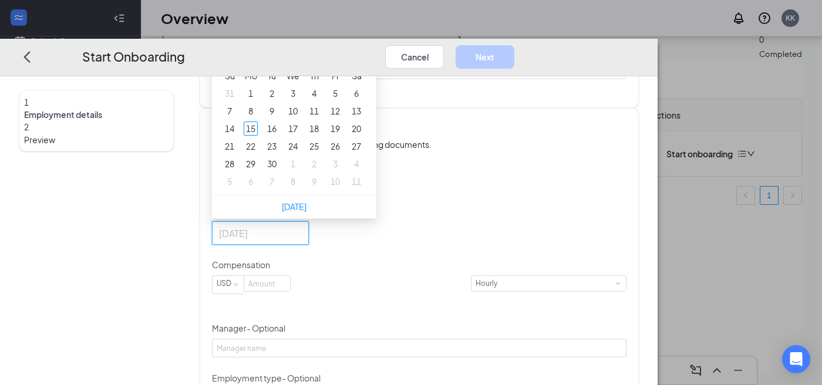
type input "Sep 5, 2025"
click at [358, 62] on button "button" at bounding box center [351, 49] width 13 height 23
type input "Oct 1, 2025"
click at [300, 100] on div "1" at bounding box center [293, 93] width 14 height 14
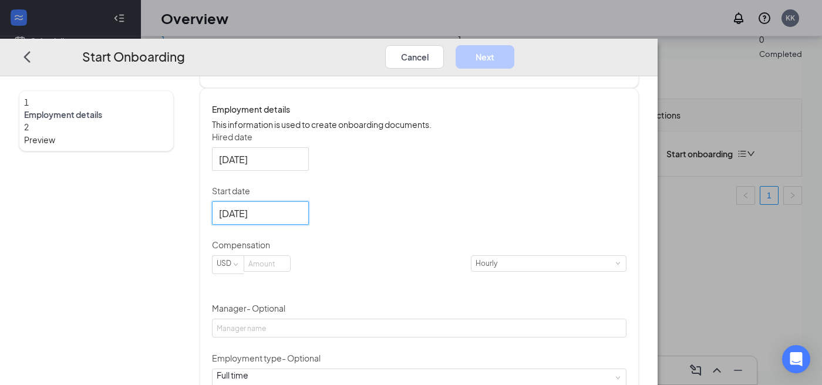
scroll to position [210, 0]
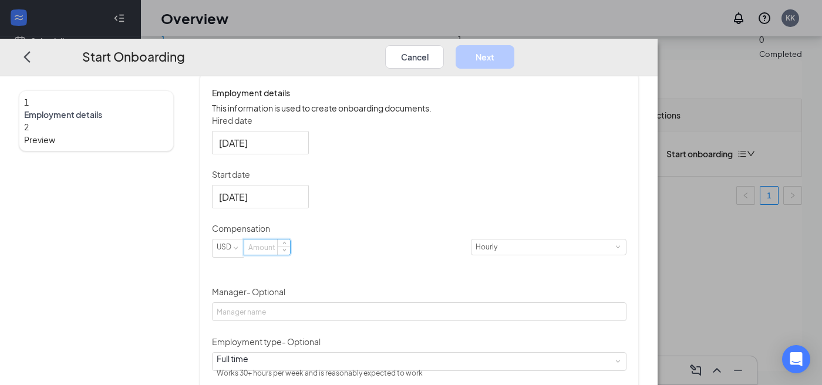
click at [290, 255] on input at bounding box center [267, 247] width 46 height 15
type input "25"
click at [505, 241] on div "Hired date Sep 15, 2025 Start date Oct 1, 2025 Oct 2025 Su Mo Tu We Th Fr Sa 28…" at bounding box center [419, 298] width 415 height 367
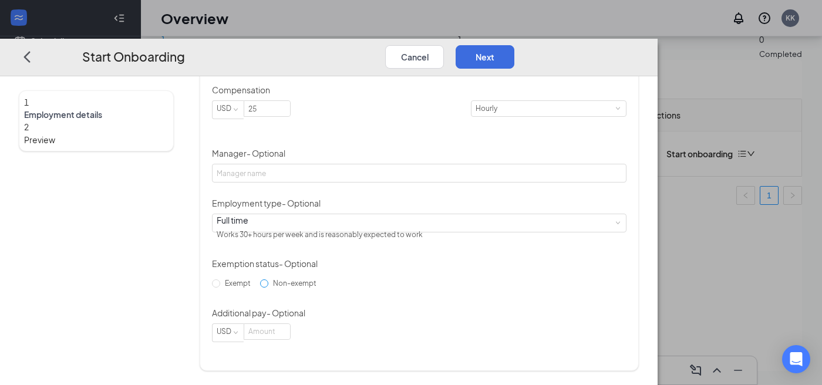
click at [268, 287] on input "Non-exempt" at bounding box center [264, 283] width 8 height 8
radio input "true"
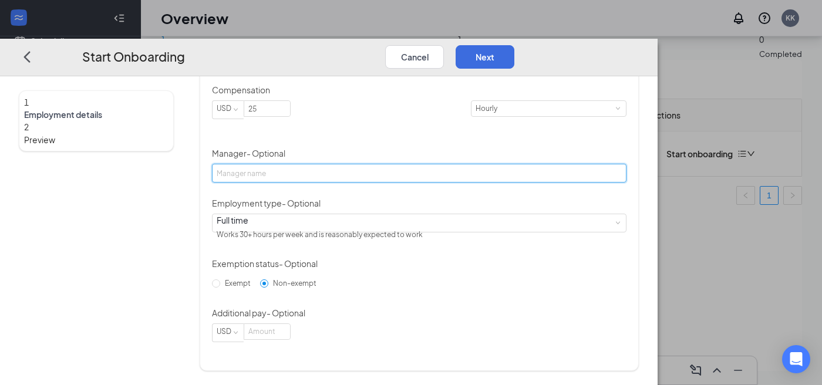
click at [425, 177] on input "Manager - Optional" at bounding box center [419, 173] width 415 height 19
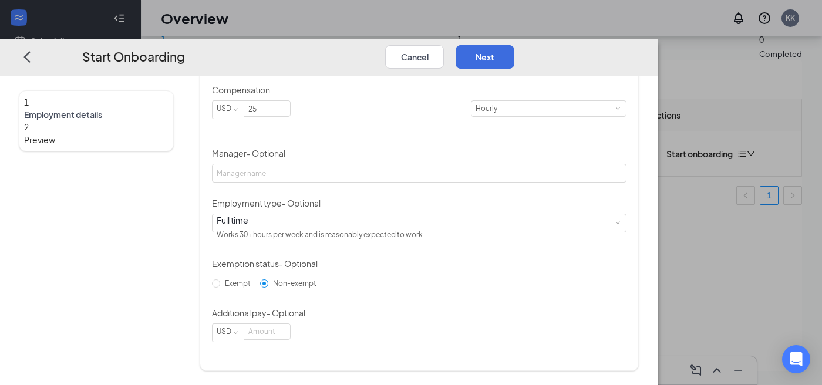
click at [506, 177] on div "Hired date Sep 15, 2025 Start date Oct 1, 2025 Oct 2025 Su Mo Tu We Th Fr Sa 28…" at bounding box center [419, 159] width 415 height 367
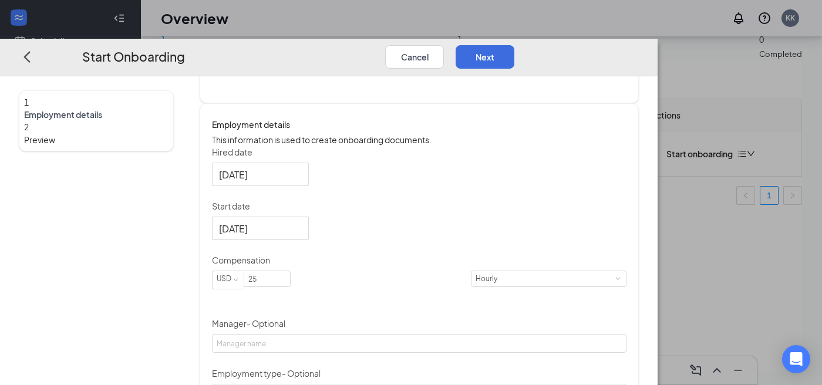
scroll to position [171, 0]
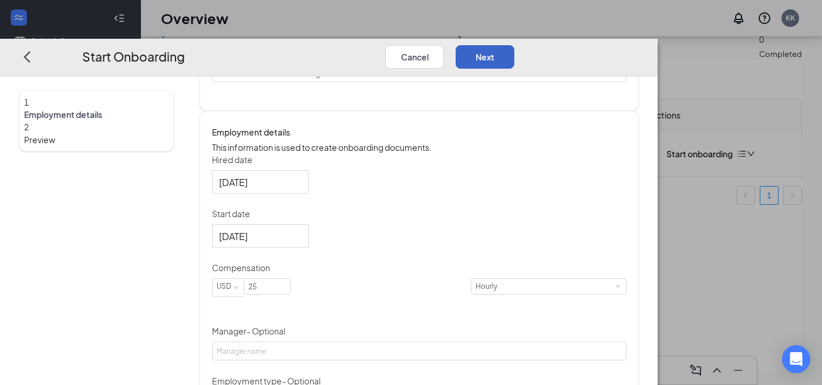
click at [515, 45] on button "Next" at bounding box center [485, 56] width 59 height 23
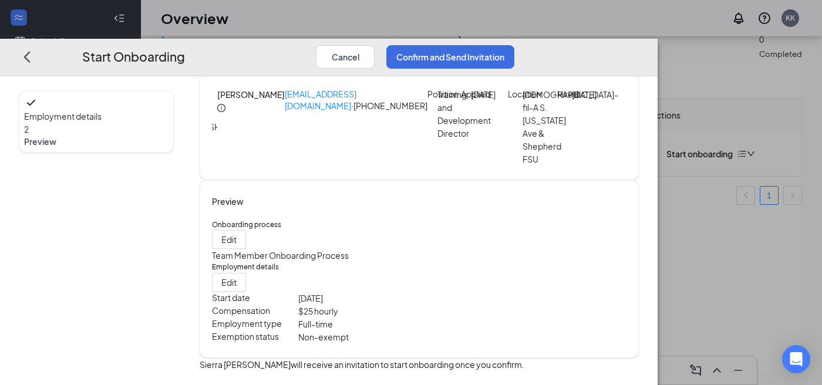
scroll to position [0, 0]
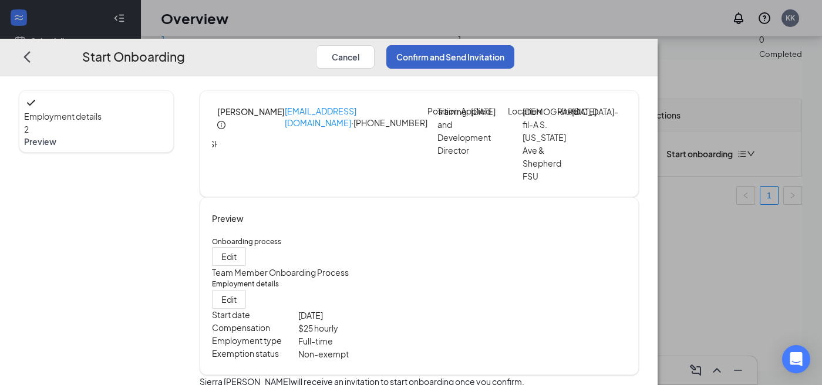
click at [515, 45] on button "Confirm and Send Invitation" at bounding box center [451, 56] width 128 height 23
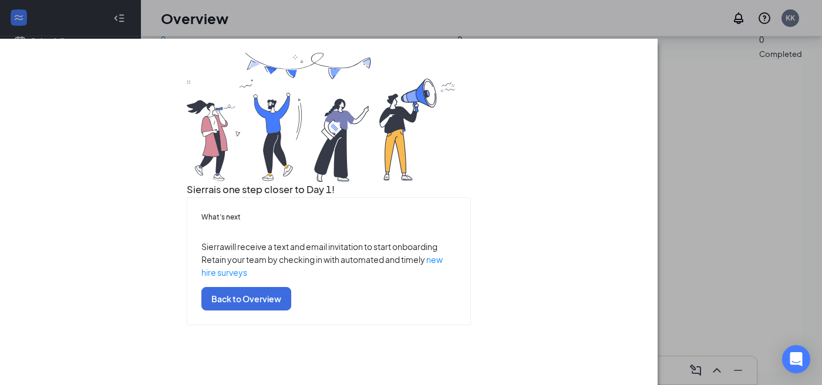
click at [637, 4] on div "Sierra is one step closer to Day 1! What’s next Sierra will receive a text and …" at bounding box center [411, 192] width 822 height 385
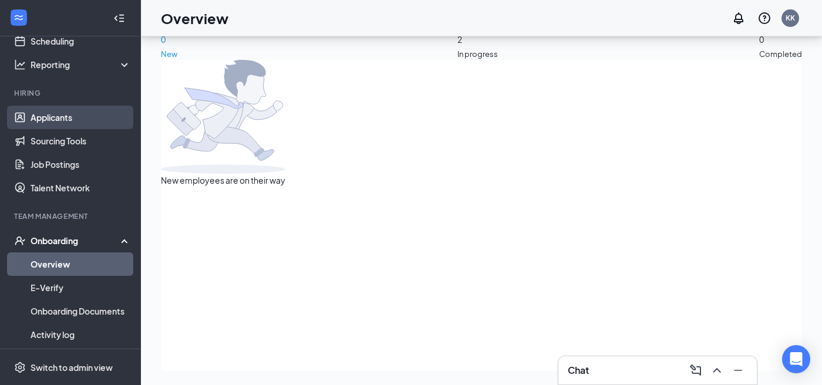
click at [78, 117] on link "Applicants" at bounding box center [81, 117] width 100 height 23
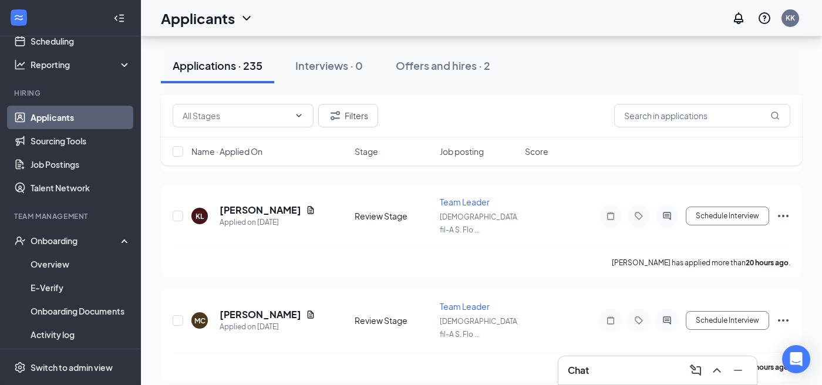
scroll to position [4486, 0]
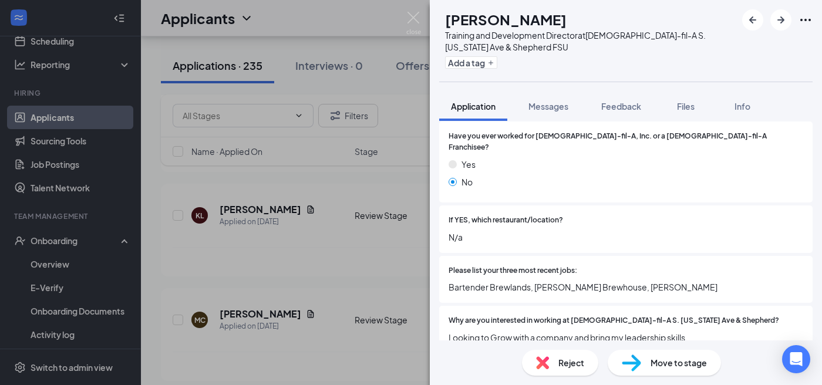
scroll to position [259, 0]
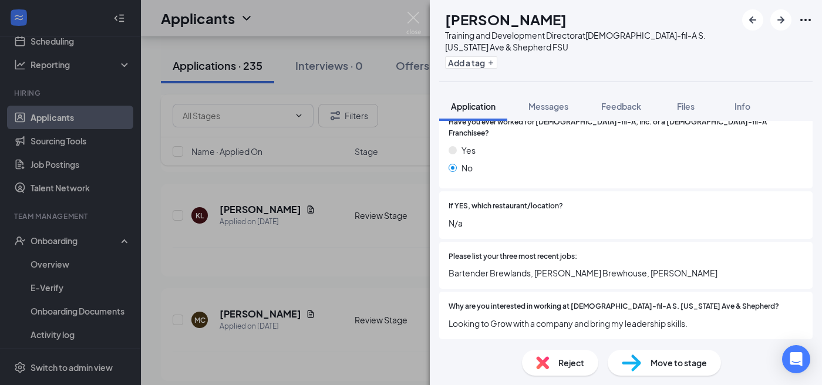
click at [391, 248] on div "EE Erin Eady Training and Development Director at Chick-fil-A S. Florida Ave & …" at bounding box center [411, 192] width 822 height 385
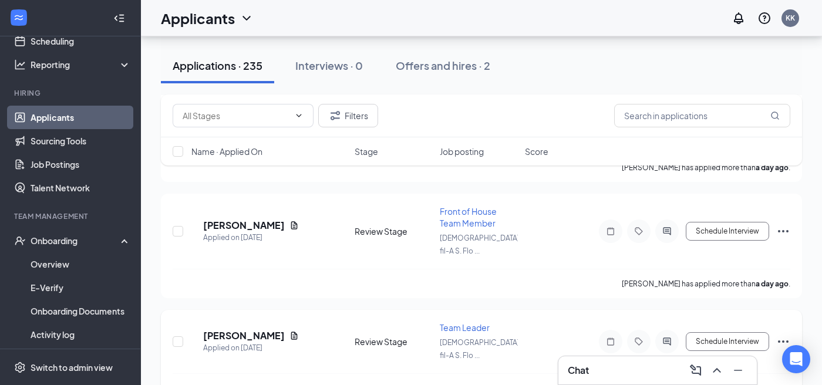
scroll to position [5410, 0]
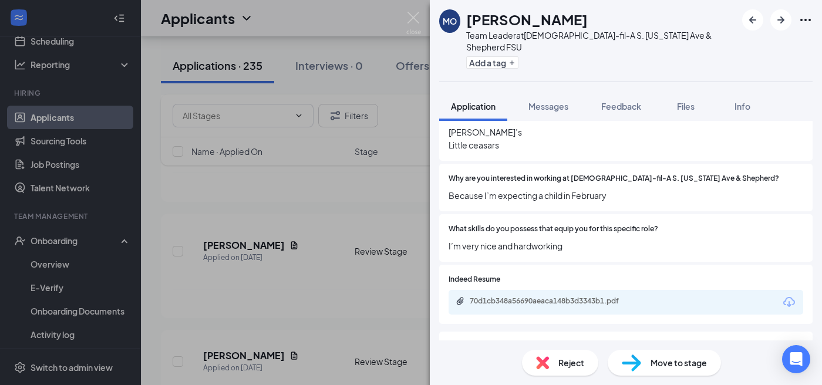
scroll to position [406, 0]
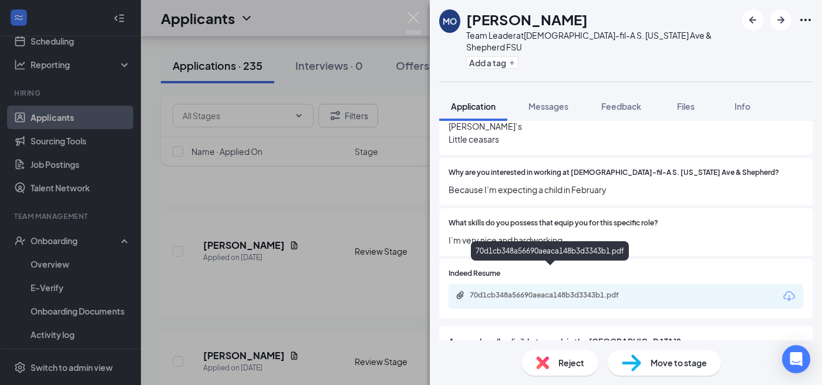
click at [529, 291] on div "70d1cb348a56690aeaca148b3d3343b1.pdf" at bounding box center [552, 295] width 164 height 9
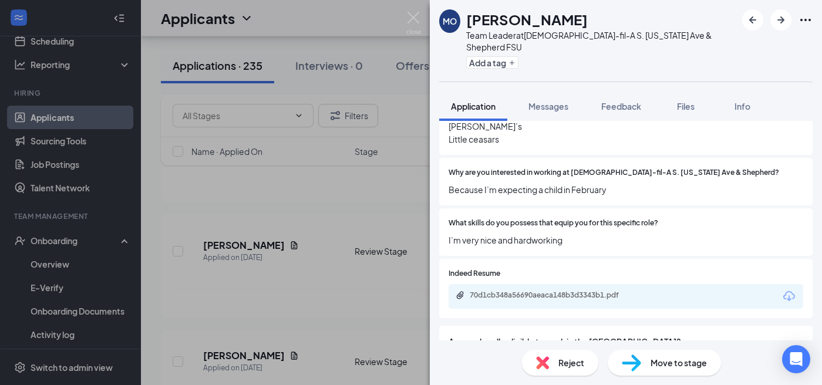
click at [413, 145] on div "MO Mykayla Oner Team Leader at Chick-fil-A S. Florida Ave & Shepherd FSU Add a …" at bounding box center [411, 192] width 822 height 385
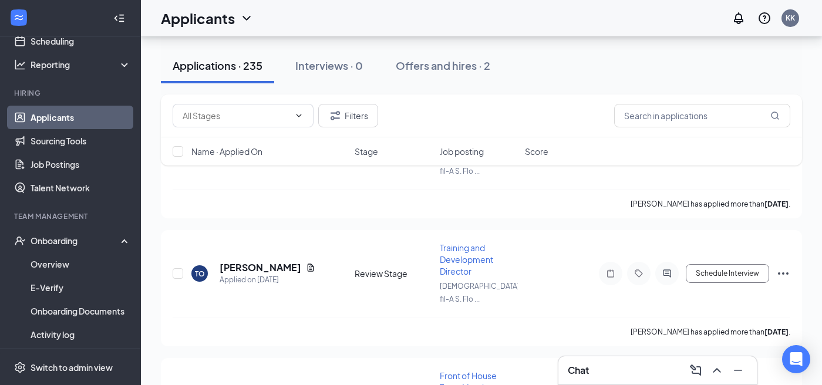
scroll to position [7271, 0]
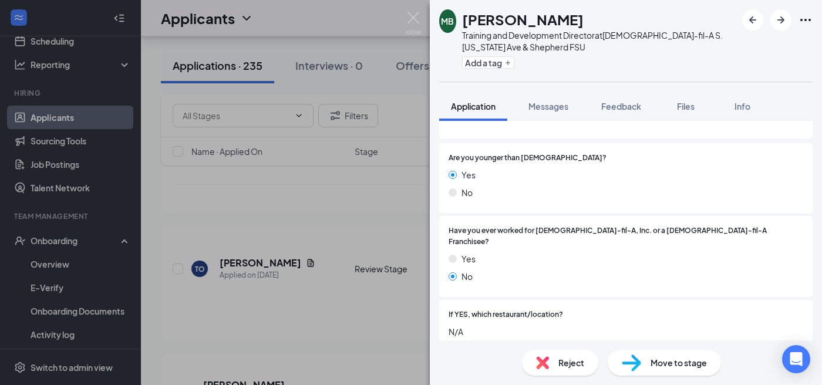
scroll to position [201, 0]
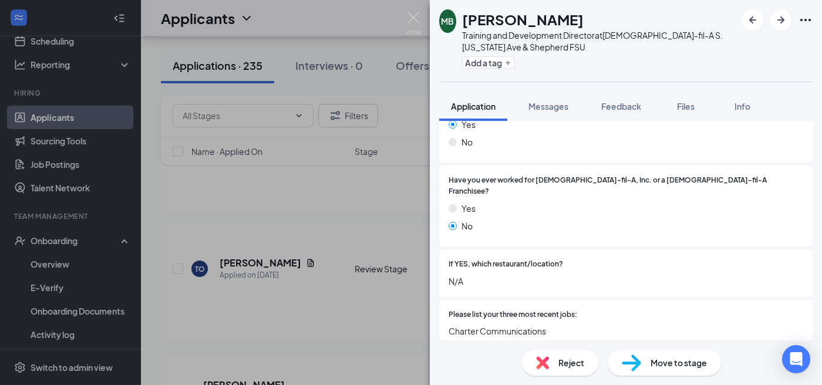
click at [364, 305] on div "MB Michael Bonney Training and Development Director at Chick-fil-A S. Florida A…" at bounding box center [411, 192] width 822 height 385
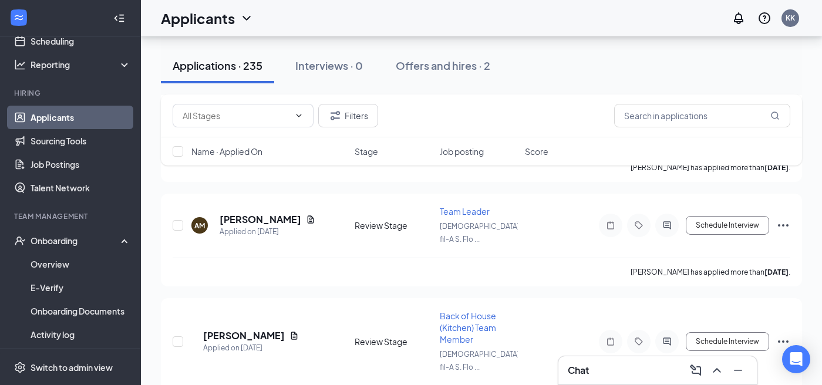
scroll to position [7564, 0]
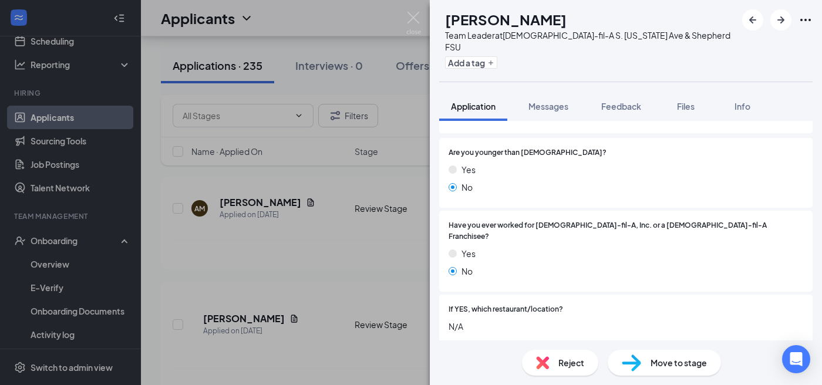
scroll to position [202, 0]
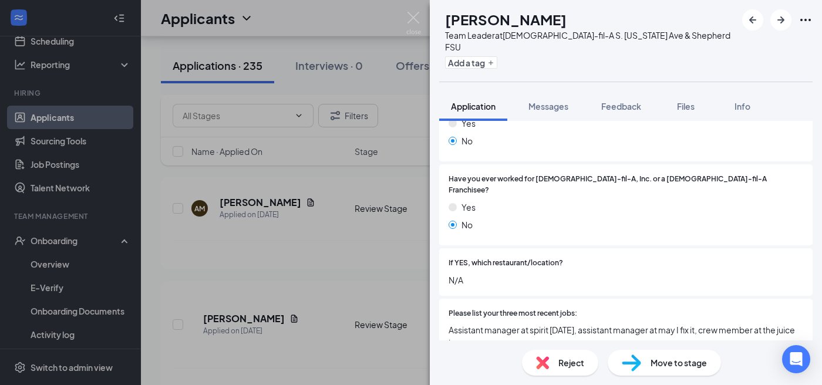
click at [358, 303] on div "TT Taylor Tipton Team Leader at Chick-fil-A S. Florida Ave & Shepherd FSU Add a…" at bounding box center [411, 192] width 822 height 385
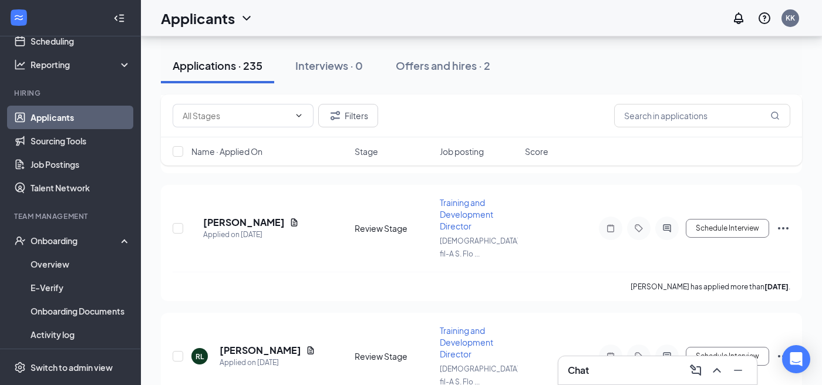
scroll to position [8313, 0]
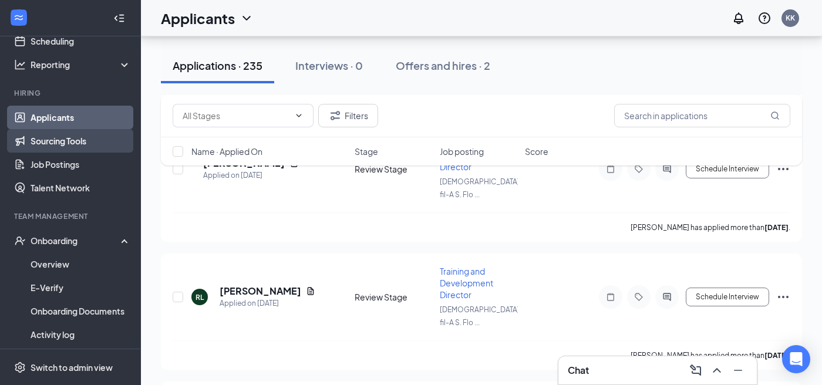
click at [85, 146] on link "Sourcing Tools" at bounding box center [81, 140] width 100 height 23
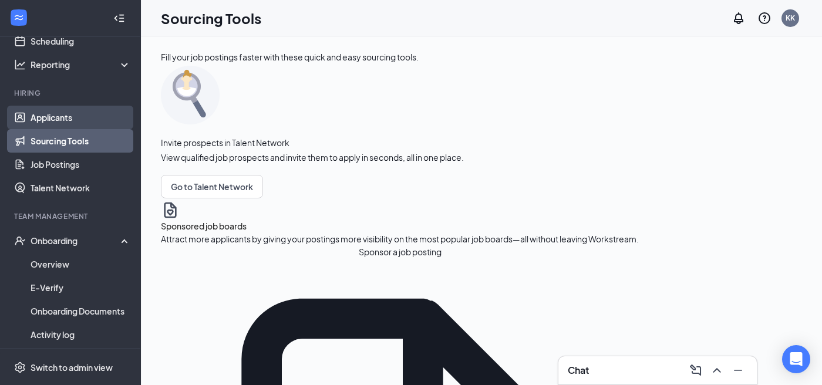
click at [81, 119] on link "Applicants" at bounding box center [81, 117] width 100 height 23
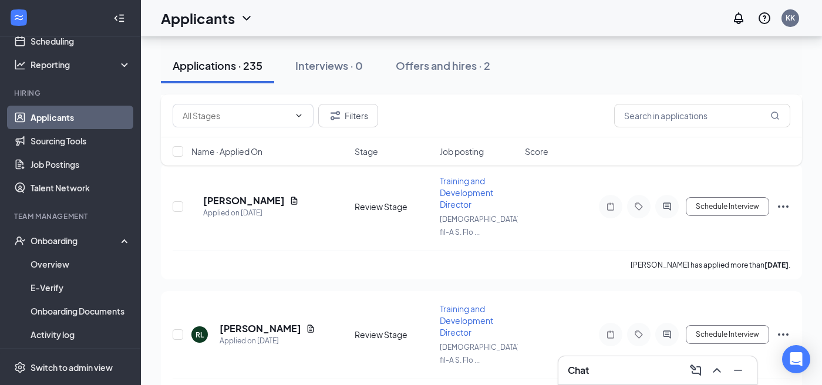
scroll to position [8313, 0]
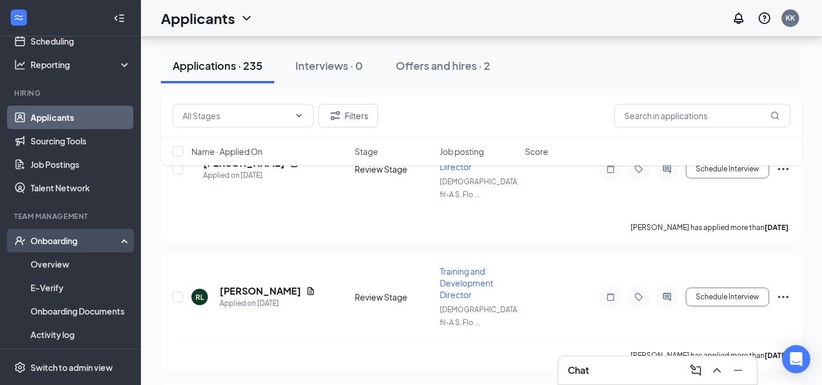
click at [84, 240] on div "Onboarding" at bounding box center [76, 241] width 90 height 12
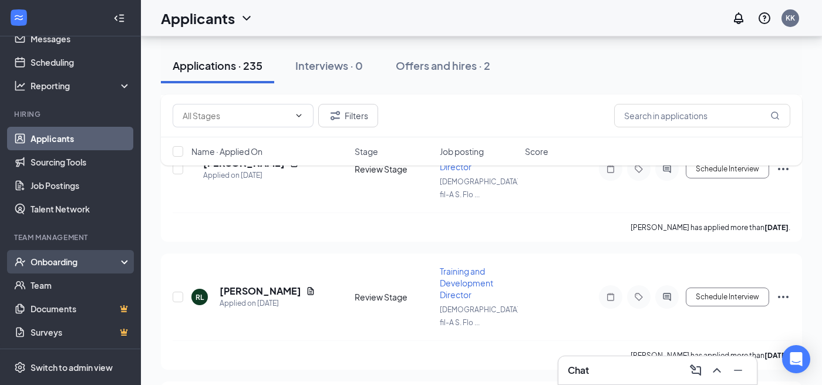
scroll to position [45, 0]
click at [80, 261] on div "Onboarding" at bounding box center [76, 262] width 90 height 12
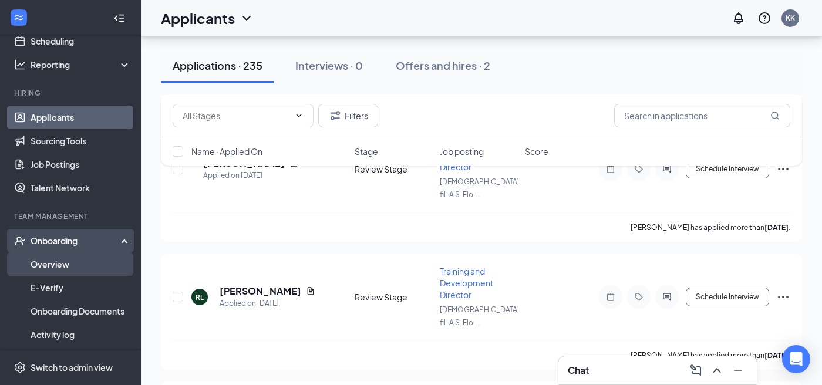
click at [75, 271] on link "Overview" at bounding box center [81, 264] width 100 height 23
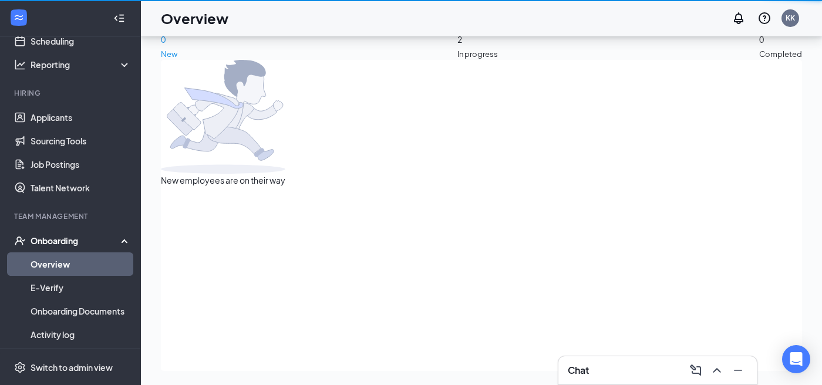
scroll to position [53, 0]
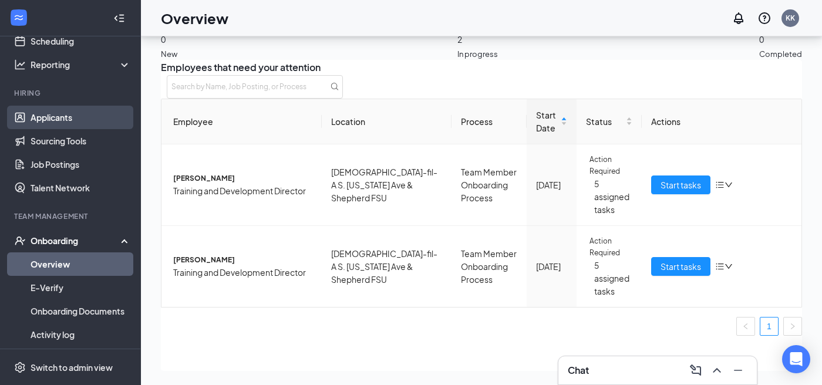
click at [61, 117] on link "Applicants" at bounding box center [81, 117] width 100 height 23
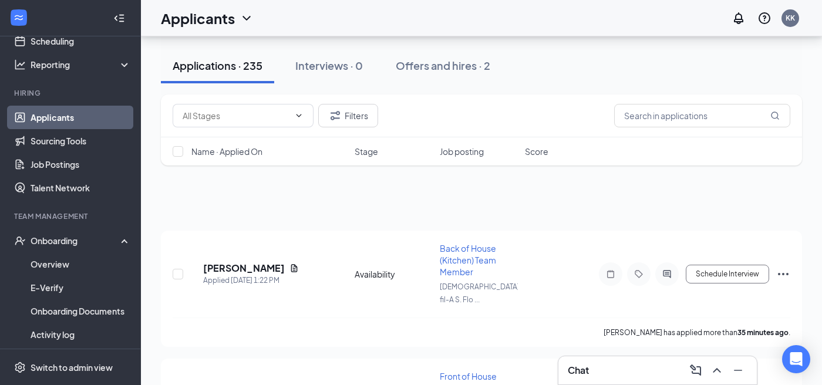
click at [465, 150] on span "Job posting" at bounding box center [462, 152] width 44 height 12
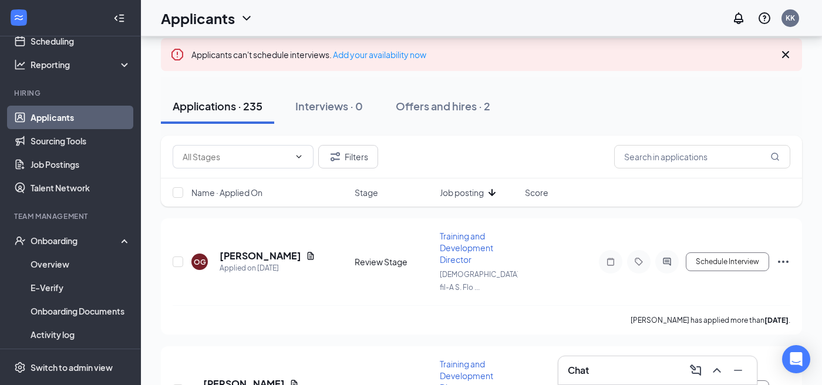
scroll to position [88, 0]
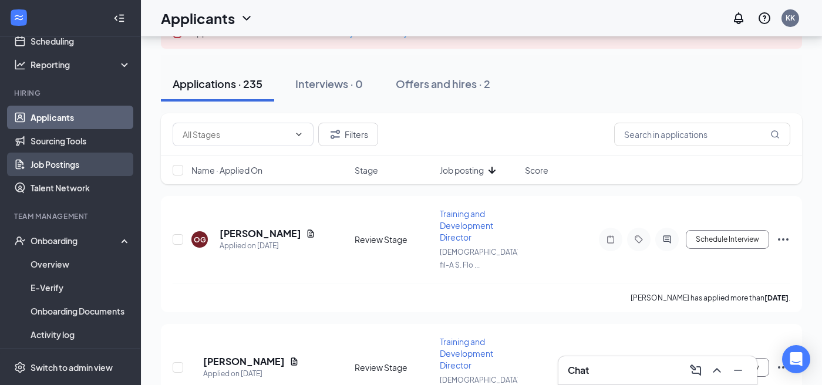
click at [80, 168] on link "Job Postings" at bounding box center [81, 164] width 100 height 23
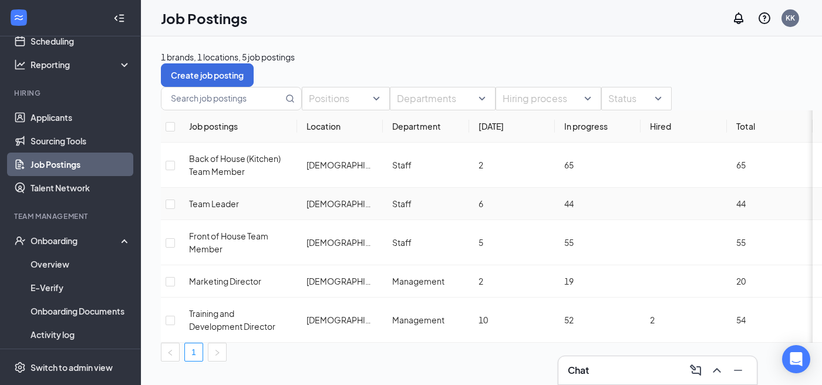
click at [230, 209] on span "Team Leader" at bounding box center [214, 204] width 50 height 11
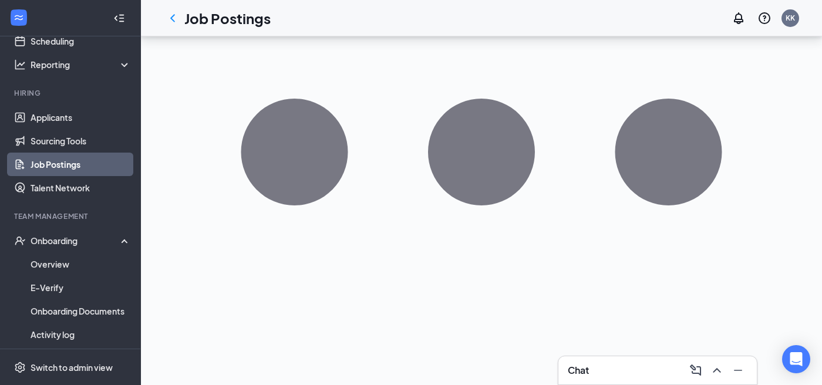
scroll to position [25, 0]
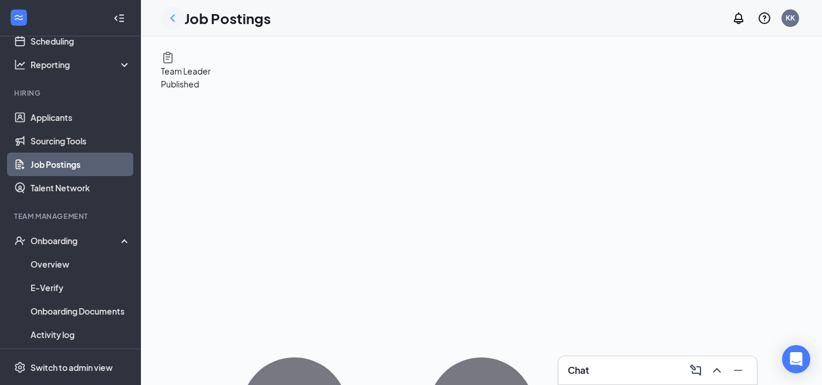
click at [175, 20] on icon "ChevronLeft" at bounding box center [173, 18] width 14 height 14
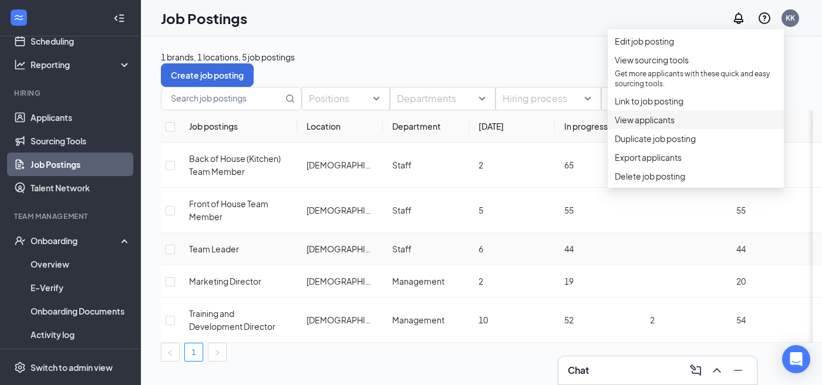
click at [661, 126] on span "View applicants" at bounding box center [696, 119] width 162 height 13
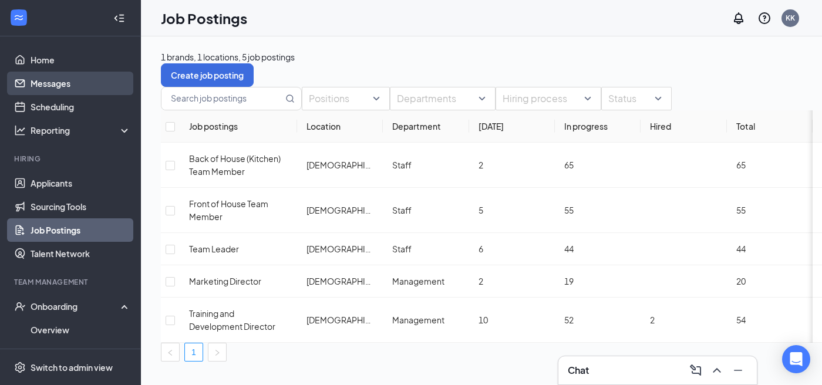
click at [69, 85] on link "Messages" at bounding box center [81, 83] width 100 height 23
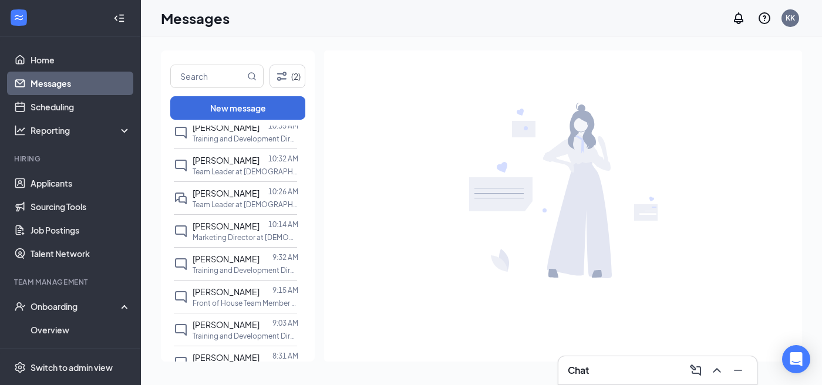
scroll to position [531, 0]
click at [246, 201] on p "Team Leader at Chick-fil-A S. Florida Ave & Shepherd FSU" at bounding box center [246, 202] width 106 height 10
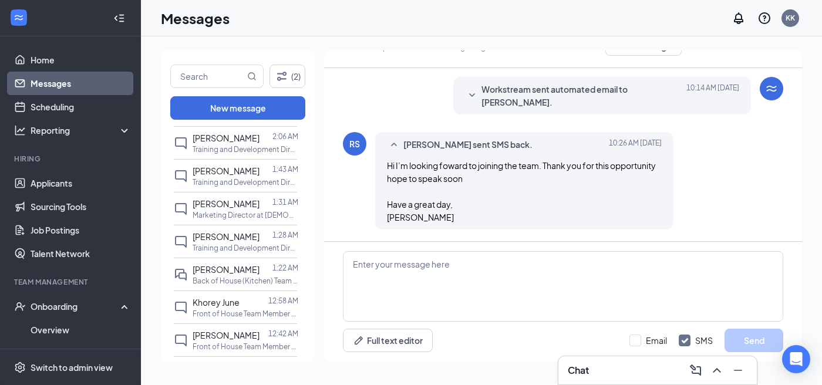
scroll to position [922, 0]
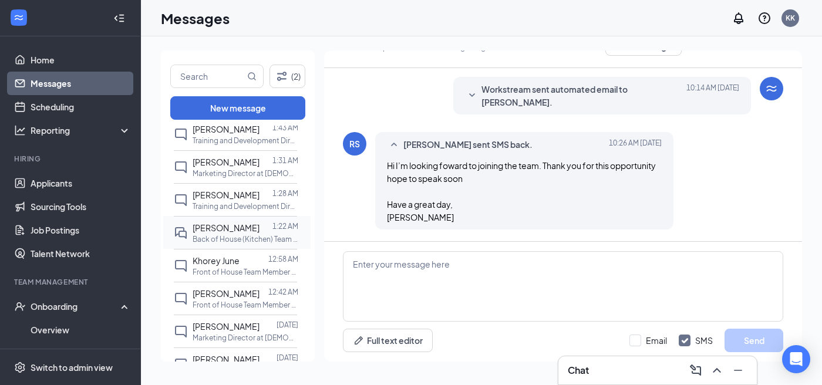
click at [227, 232] on div "Joan Ornoski" at bounding box center [226, 227] width 67 height 13
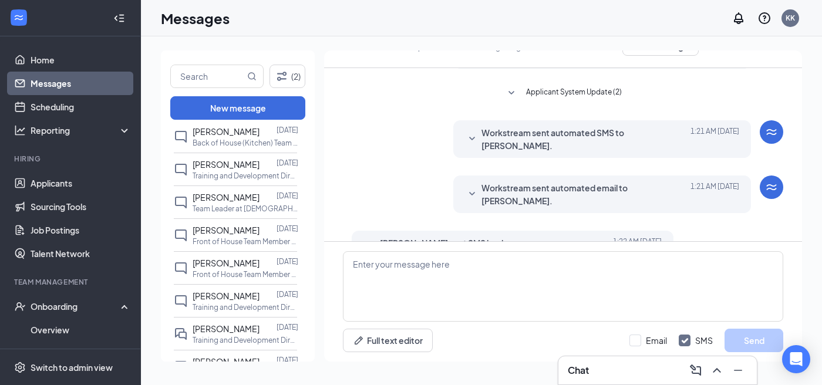
scroll to position [2394, 0]
click at [231, 322] on span "Shannon Burch" at bounding box center [226, 327] width 67 height 11
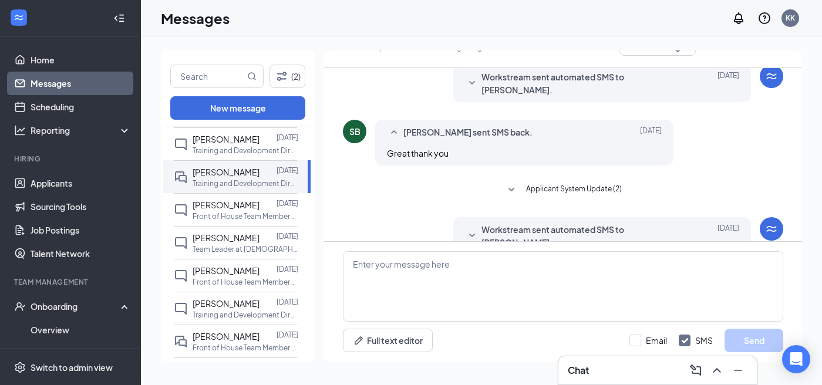
scroll to position [2613, 0]
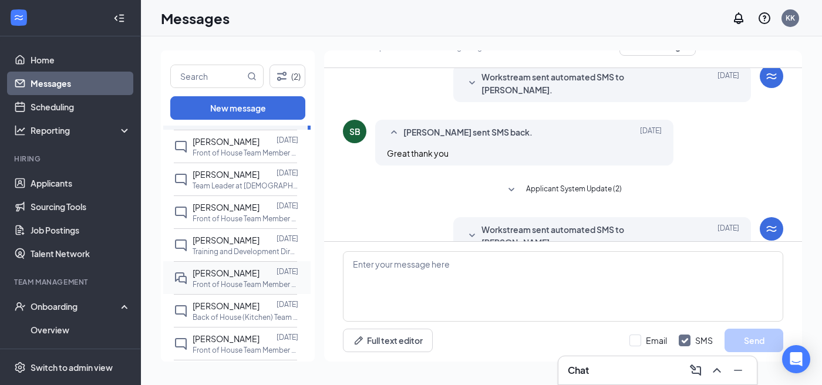
click at [238, 280] on p "Front of House Team Member at Chick-fil-A S. Florida Ave & Shepherd FSU" at bounding box center [246, 285] width 106 height 10
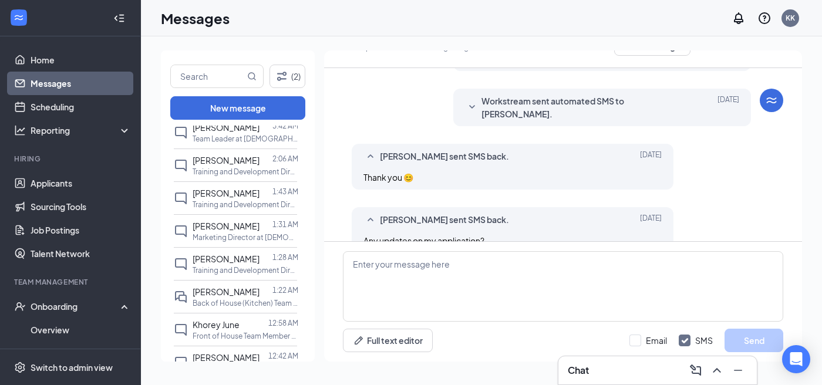
scroll to position [1050, 0]
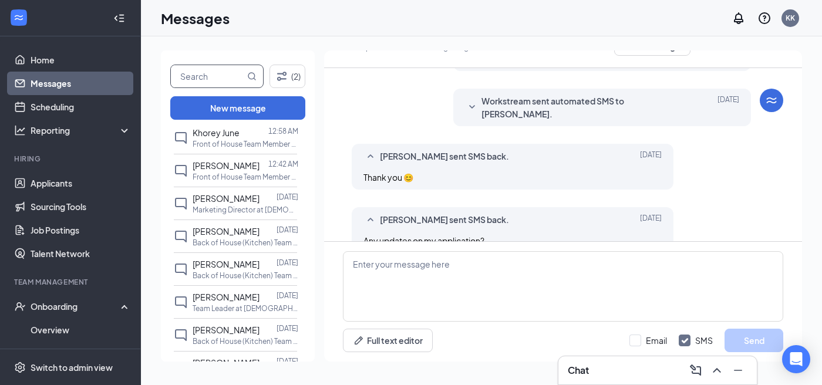
click at [236, 80] on input "text" at bounding box center [208, 76] width 74 height 22
type input "jenna"
click at [253, 76] on icon "MagnifyingGlass" at bounding box center [251, 76] width 9 height 9
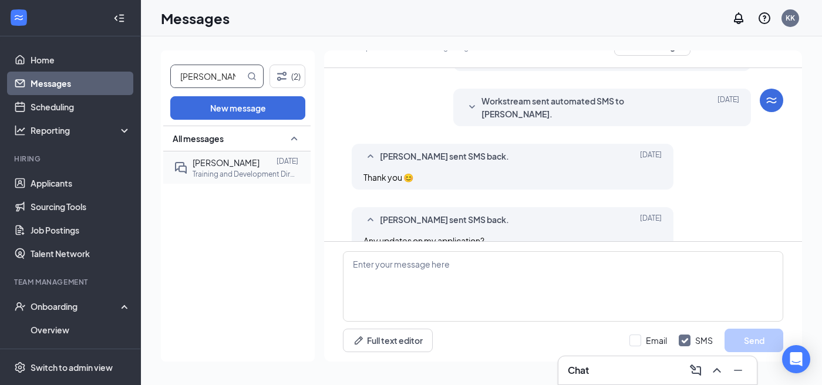
click at [229, 162] on span "JENNA HOLLON" at bounding box center [226, 162] width 67 height 11
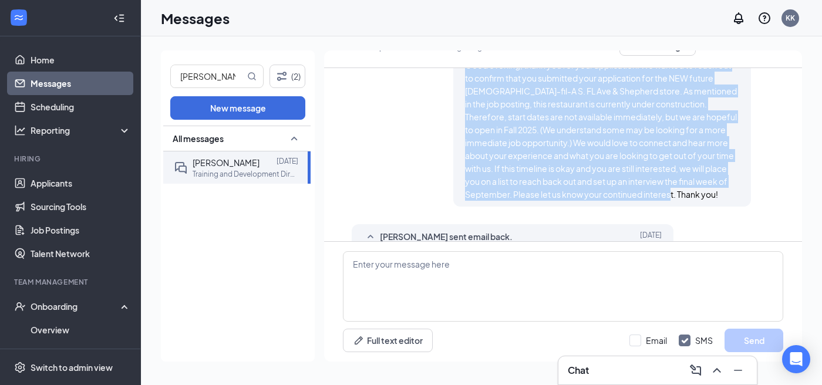
drag, startPoint x: 466, startPoint y: 89, endPoint x: 724, endPoint y: 223, distance: 290.8
click at [724, 201] on div "Good evening, thank you for your application! We wanted to reach out to confirm…" at bounding box center [602, 130] width 275 height 142
copy span "Good evening, thank you for your application! We wanted to reach out to confirm…"
click at [82, 63] on link "Home" at bounding box center [81, 59] width 100 height 23
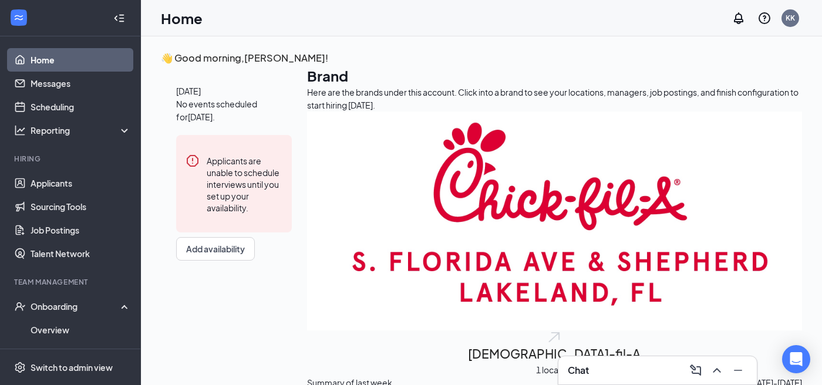
click at [536, 364] on span "1 location" at bounding box center [554, 370] width 37 height 13
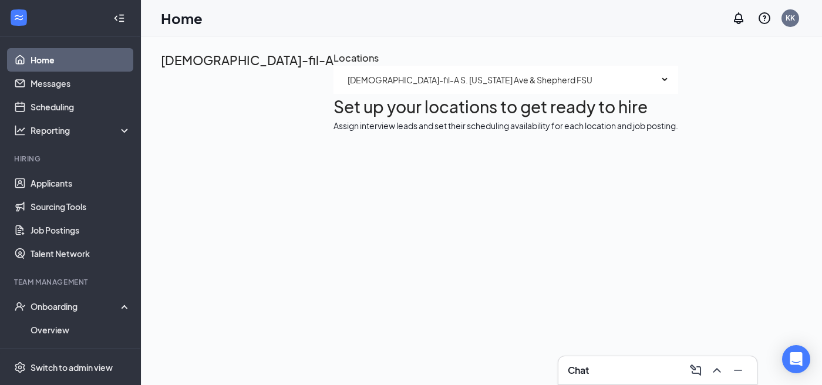
scroll to position [51, 0]
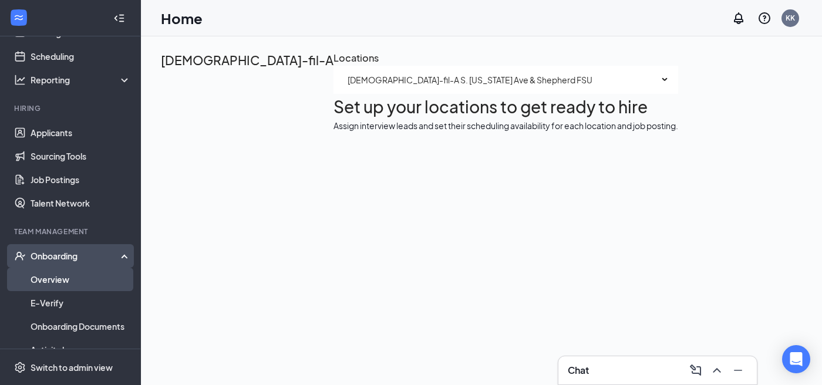
click at [63, 281] on link "Overview" at bounding box center [81, 279] width 100 height 23
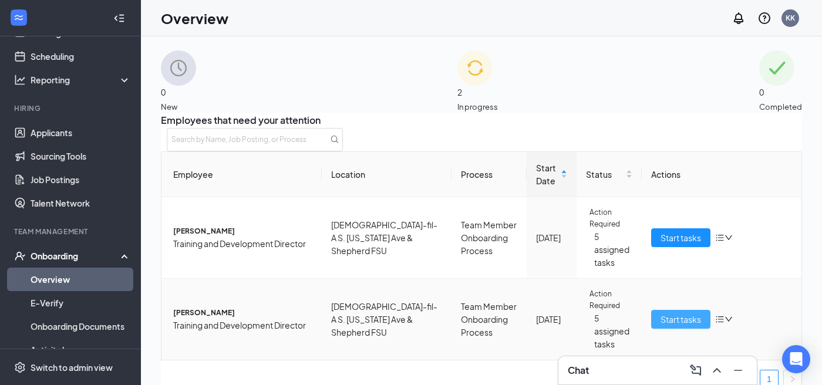
click at [673, 315] on span "Start tasks" at bounding box center [681, 319] width 41 height 13
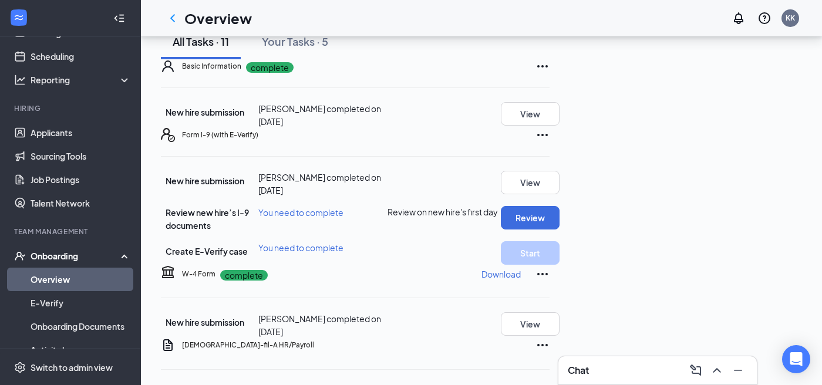
scroll to position [102, 0]
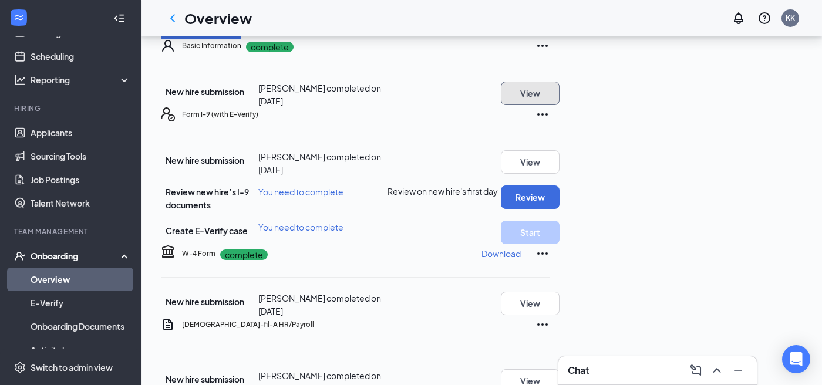
click at [560, 105] on button "View" at bounding box center [530, 93] width 59 height 23
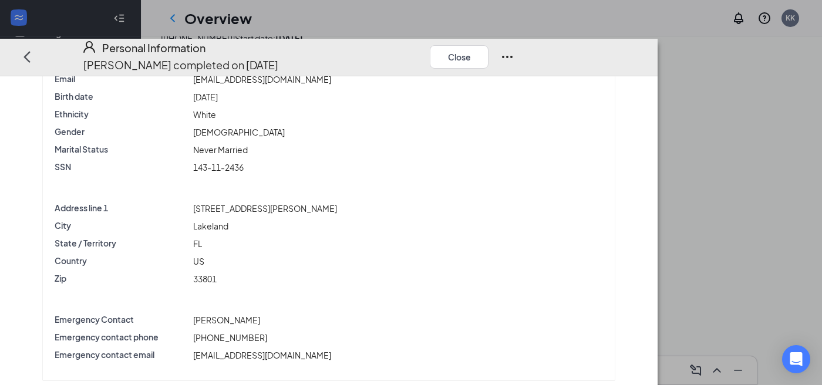
scroll to position [12, 0]
click at [489, 45] on button "Close" at bounding box center [459, 56] width 59 height 23
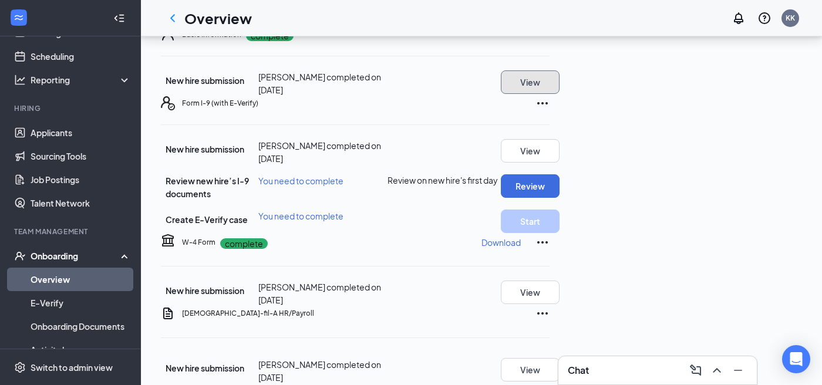
scroll to position [168, 0]
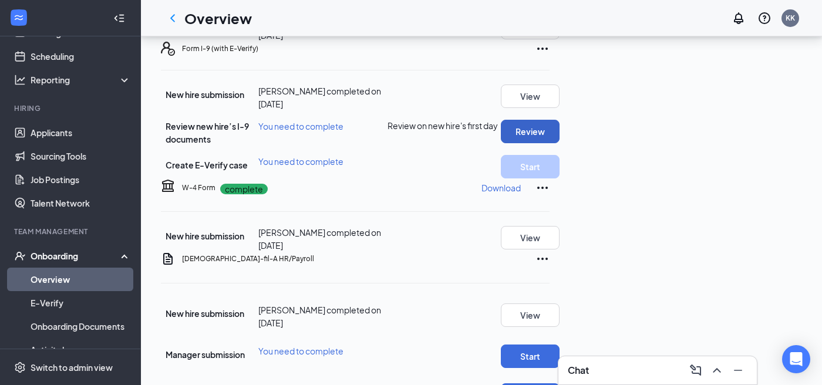
click at [560, 143] on button "Review" at bounding box center [530, 131] width 59 height 23
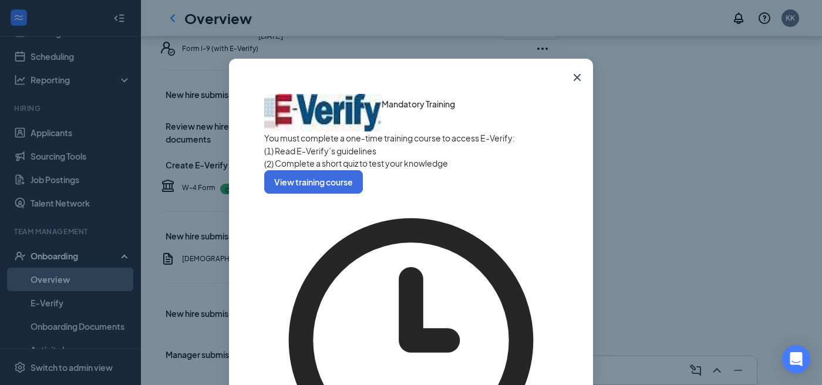
click at [579, 78] on icon "Cross" at bounding box center [577, 77] width 14 height 14
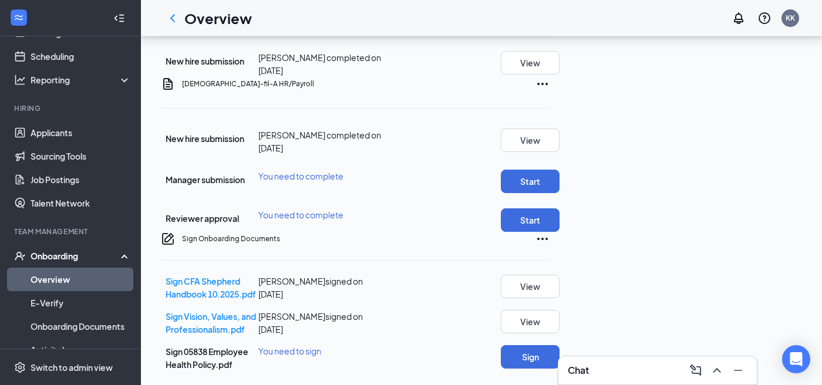
scroll to position [508, 0]
click at [560, 345] on button "Sign" at bounding box center [530, 356] width 59 height 23
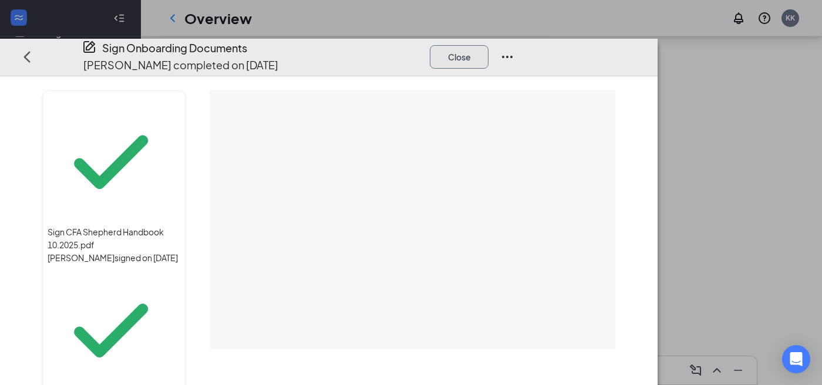
click at [489, 45] on button "Close" at bounding box center [459, 56] width 59 height 23
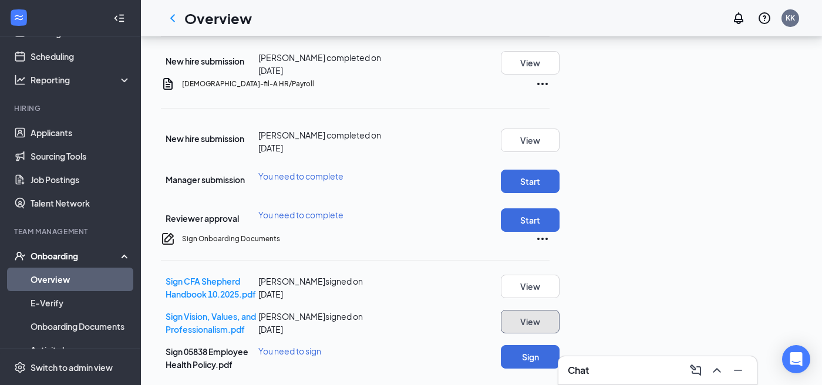
click at [560, 310] on button "View" at bounding box center [530, 321] width 59 height 23
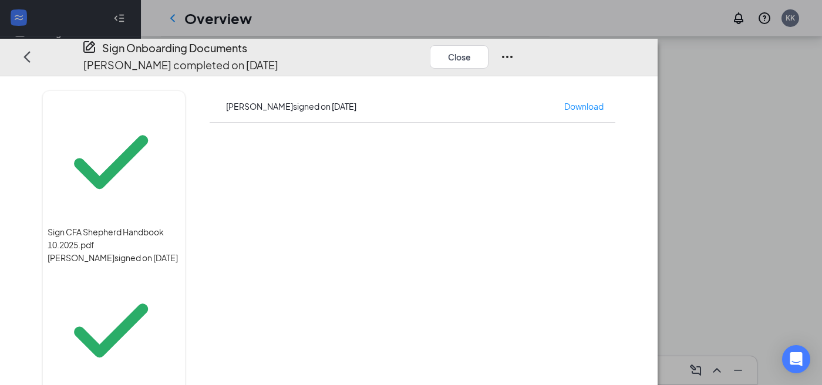
click at [639, 145] on div "Sign CFA Shepherd Handbook 10.2025.pdf Ian Bright signed on Sep 15 Sign Vision,…" at bounding box center [329, 353] width 620 height 526
click at [418, 45] on div "Sign Onboarding Documents Ian Bright completed on Sep 15, 2025 Close" at bounding box center [298, 56] width 479 height 33
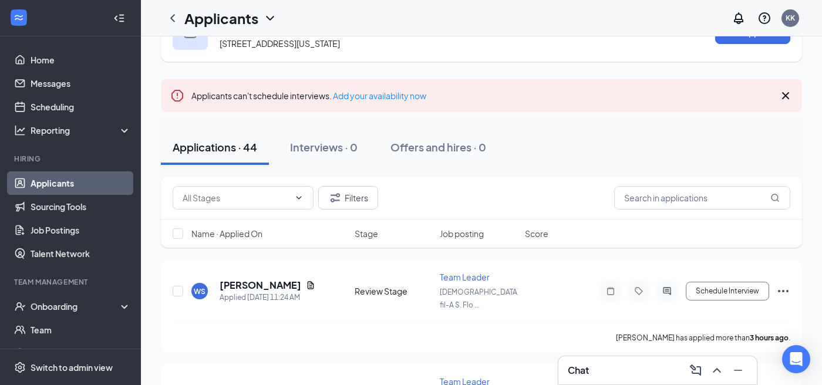
scroll to position [53, 0]
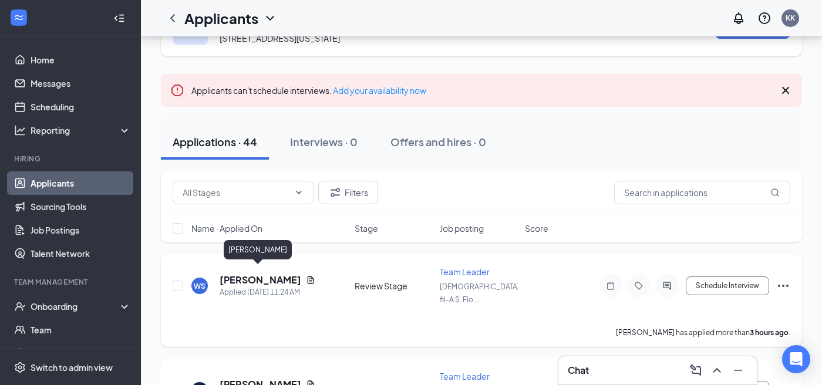
click at [251, 275] on h5 "William Steph" at bounding box center [261, 280] width 82 height 13
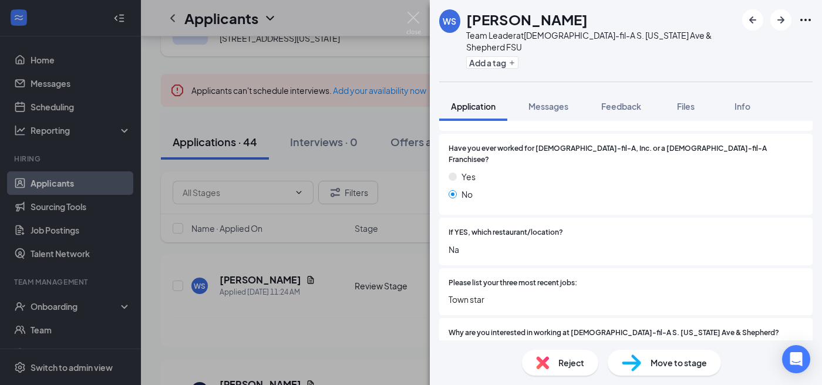
scroll to position [242, 0]
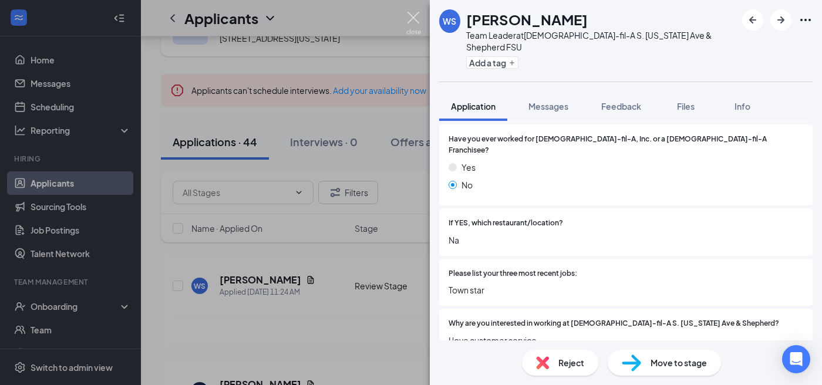
click at [410, 15] on img at bounding box center [414, 23] width 15 height 23
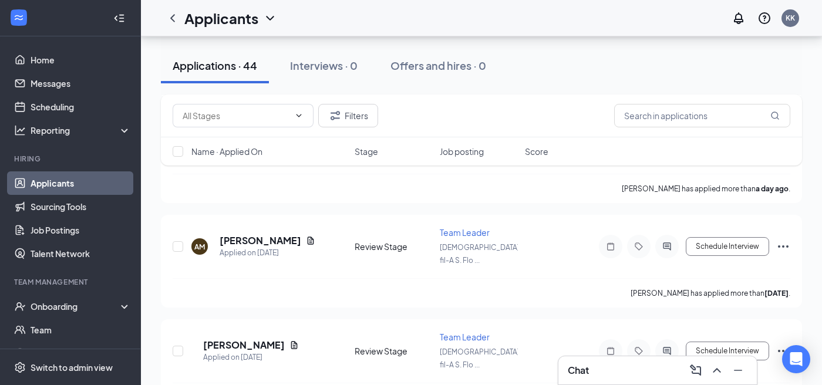
scroll to position [1553, 0]
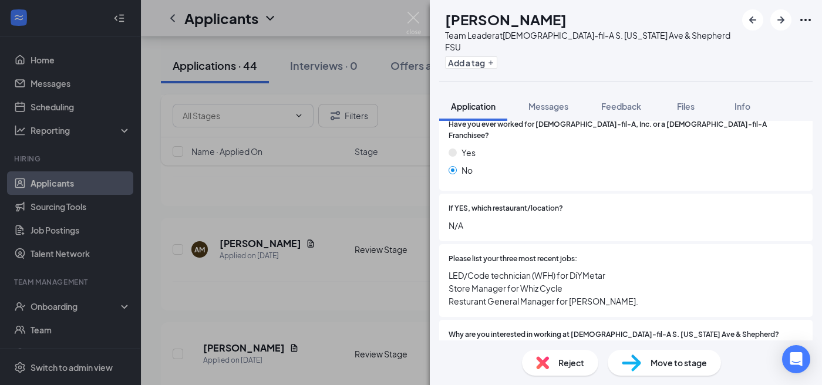
scroll to position [271, 0]
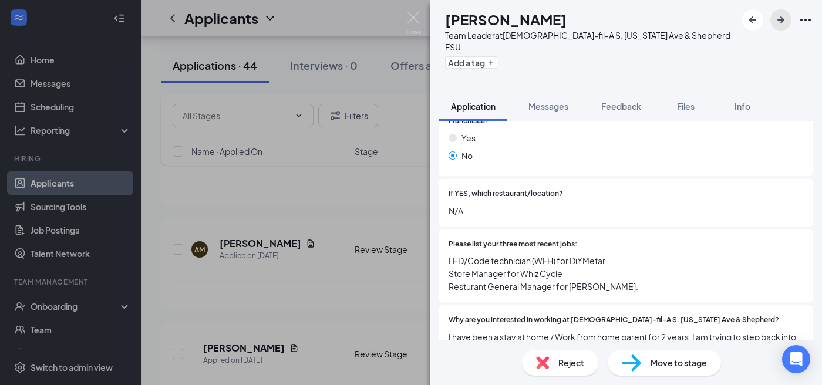
click at [780, 19] on icon "ArrowRight" at bounding box center [781, 20] width 14 height 14
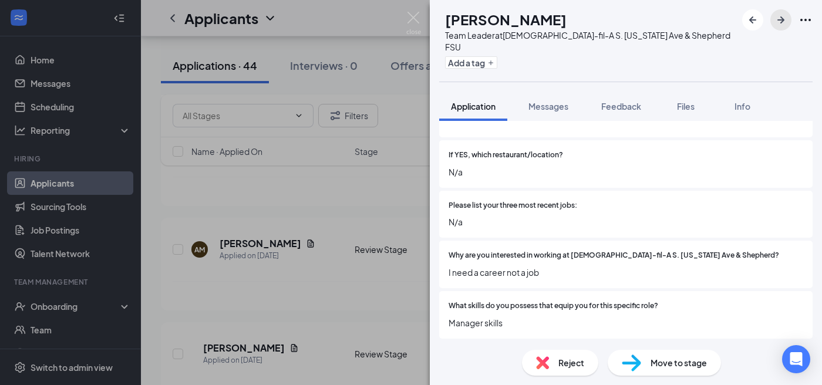
scroll to position [355, 0]
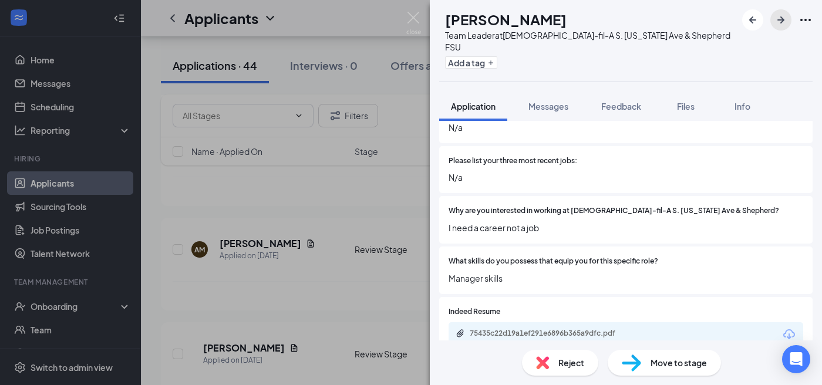
click at [774, 21] on button "button" at bounding box center [781, 19] width 21 height 21
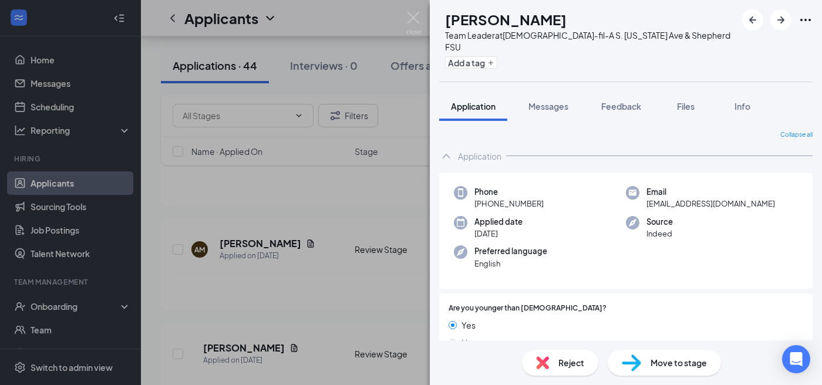
click at [384, 276] on div "JP Jeannette Pierre Team Leader at Chick-fil-A S. Florida Ave & Shepherd FSU Ad…" at bounding box center [411, 192] width 822 height 385
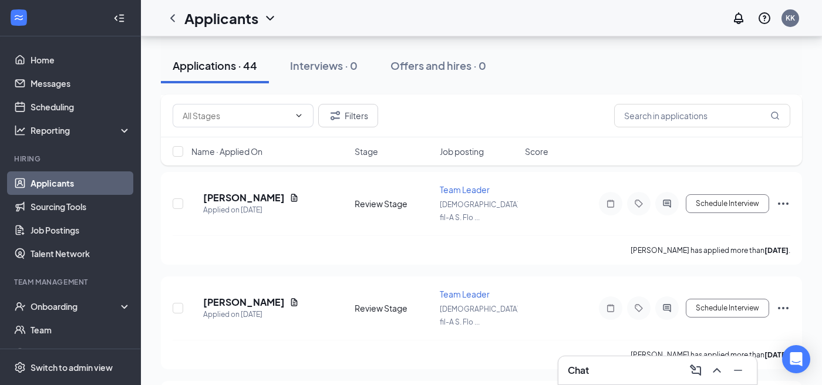
scroll to position [1813, 0]
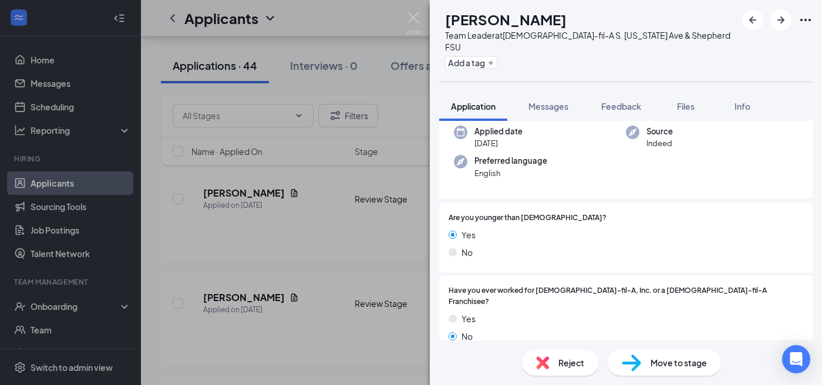
scroll to position [164, 0]
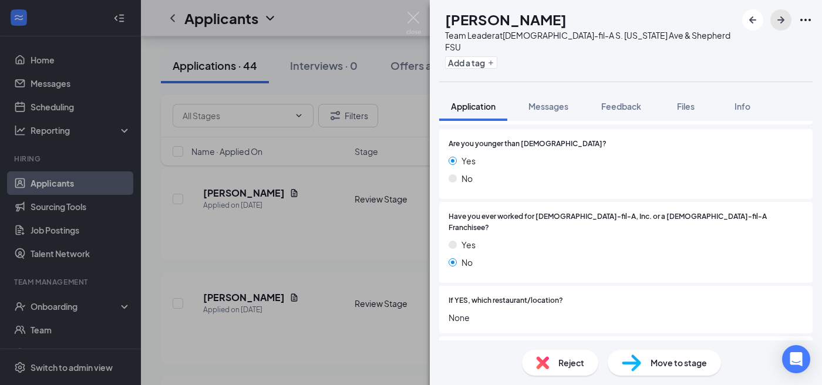
click at [779, 20] on icon "ArrowRight" at bounding box center [781, 19] width 7 height 7
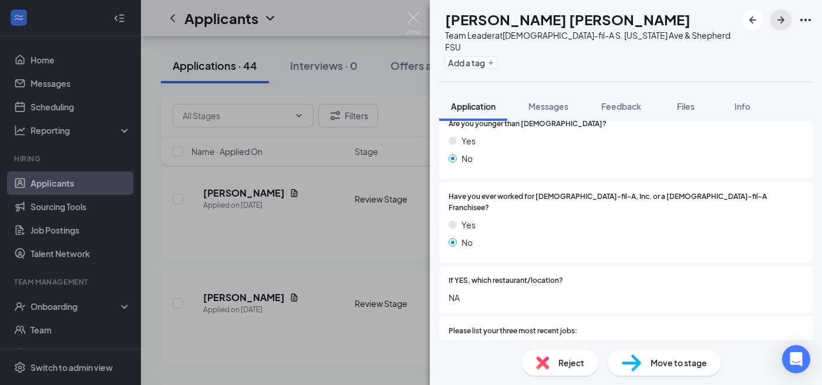
scroll to position [199, 0]
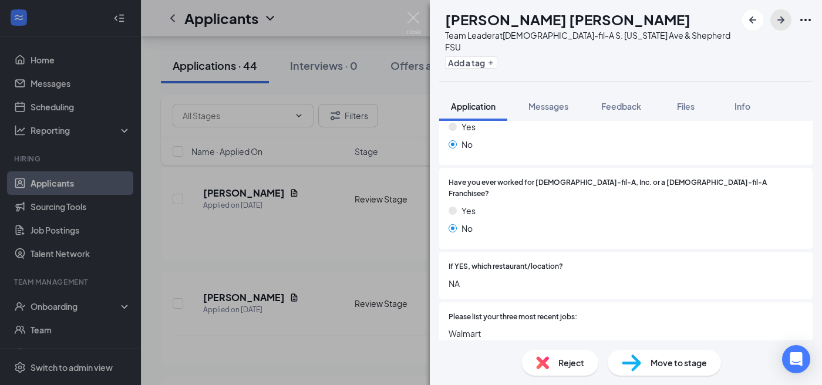
click at [784, 12] on button "button" at bounding box center [781, 19] width 21 height 21
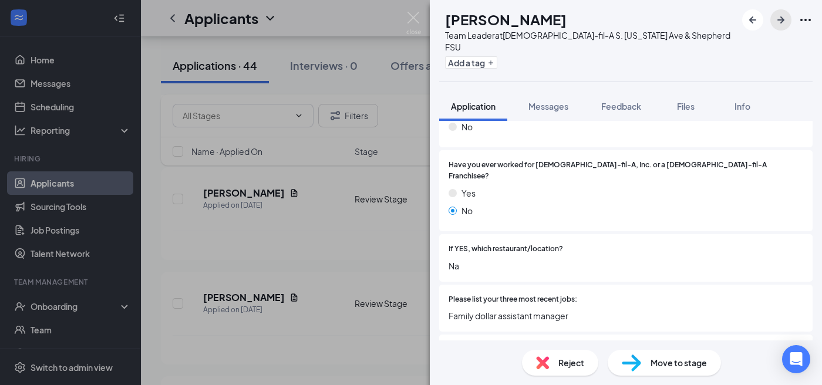
scroll to position [237, 0]
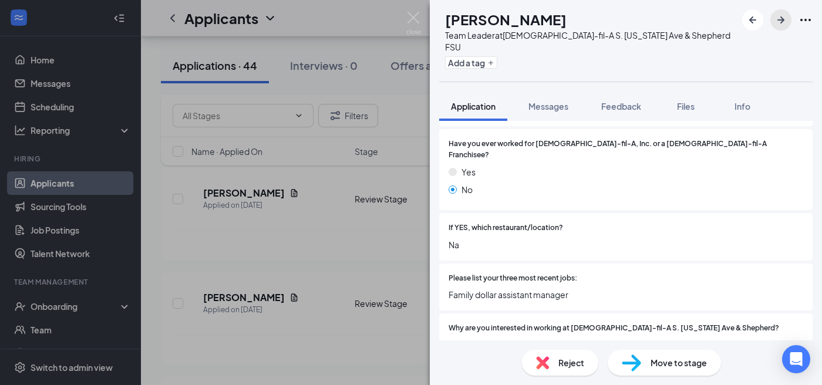
click at [783, 21] on icon "ArrowRight" at bounding box center [781, 19] width 7 height 7
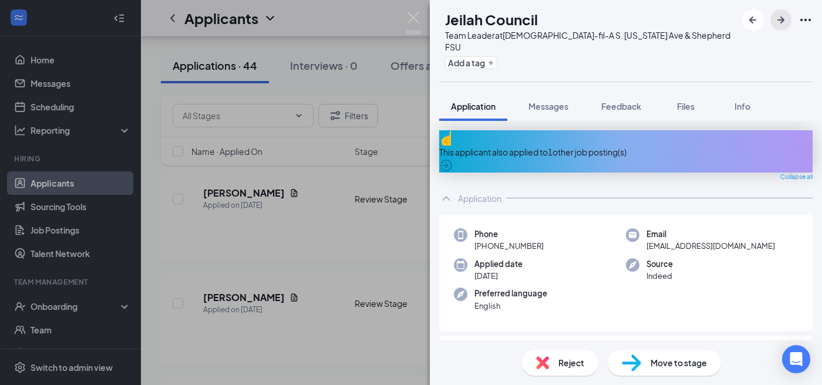
click at [780, 22] on icon "ArrowRight" at bounding box center [781, 20] width 14 height 14
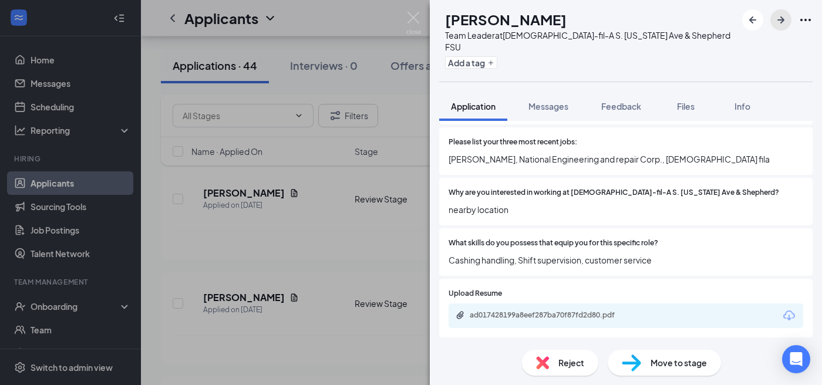
scroll to position [462, 0]
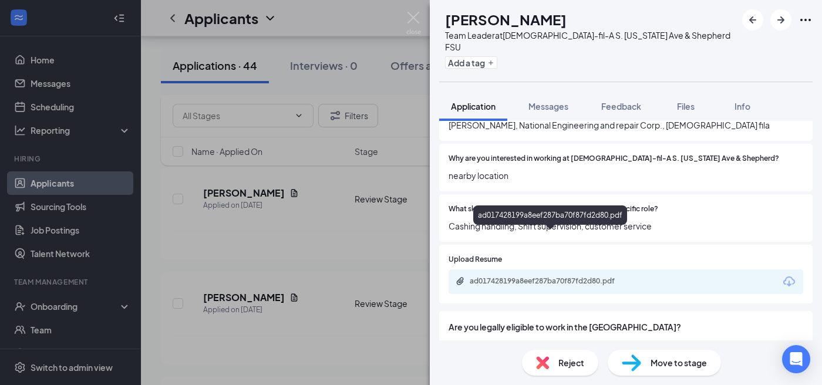
click at [579, 277] on div "ad017428199a8eef287ba70f87fd2d80.pdf" at bounding box center [552, 281] width 164 height 9
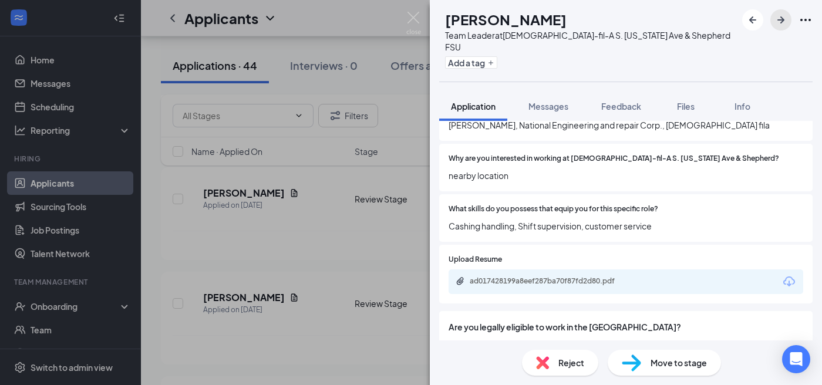
click at [774, 21] on button "button" at bounding box center [781, 19] width 21 height 21
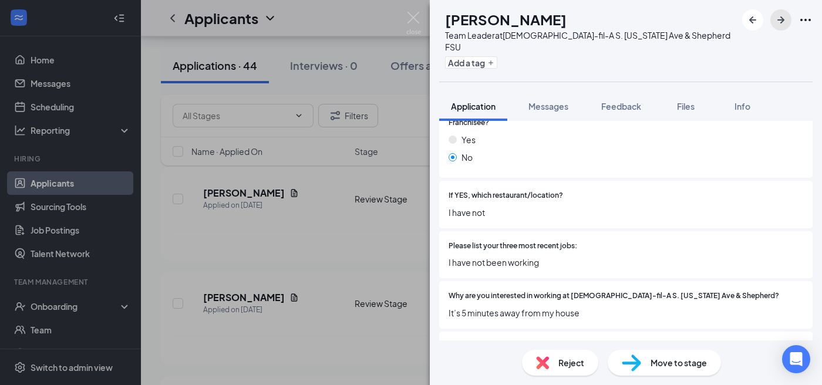
scroll to position [291, 0]
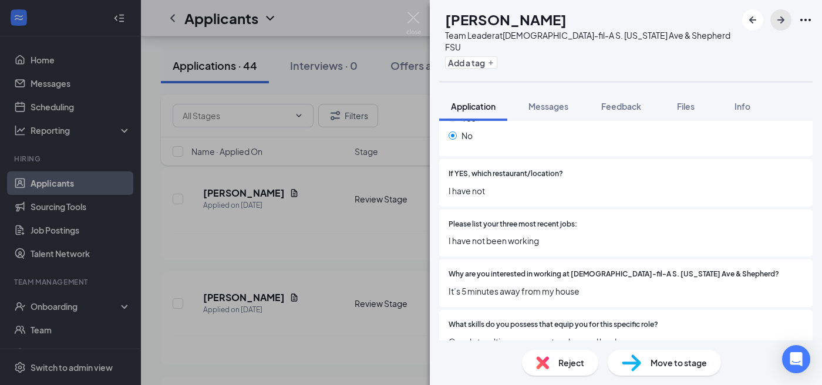
click at [784, 18] on icon "ArrowRight" at bounding box center [781, 20] width 14 height 14
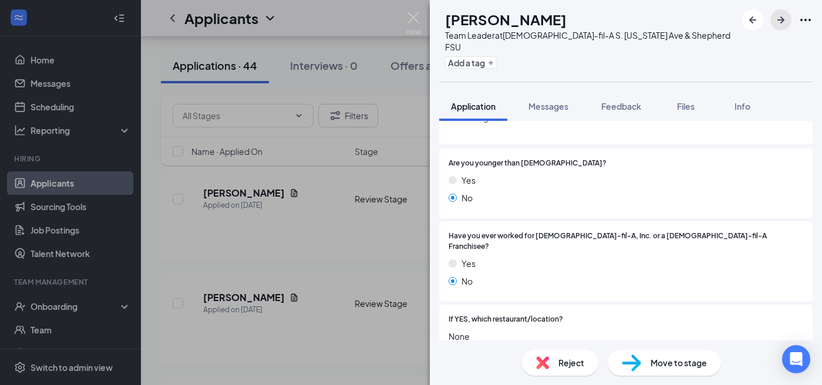
scroll to position [248, 0]
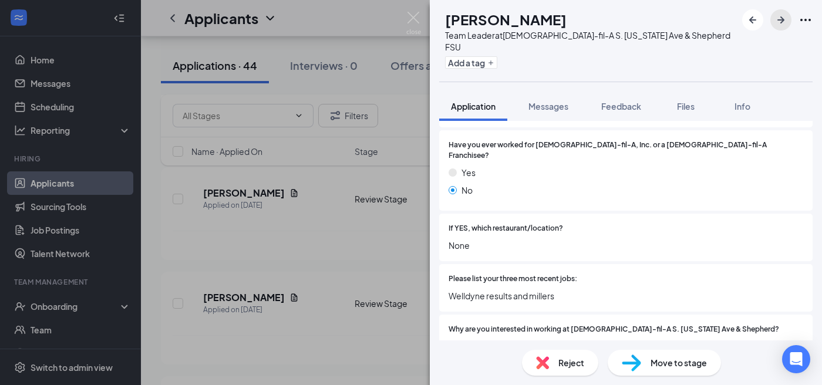
click at [780, 23] on icon "ArrowRight" at bounding box center [781, 20] width 14 height 14
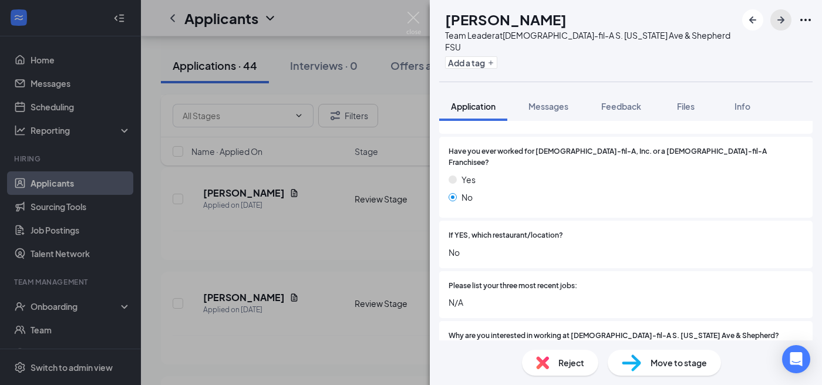
scroll to position [248, 0]
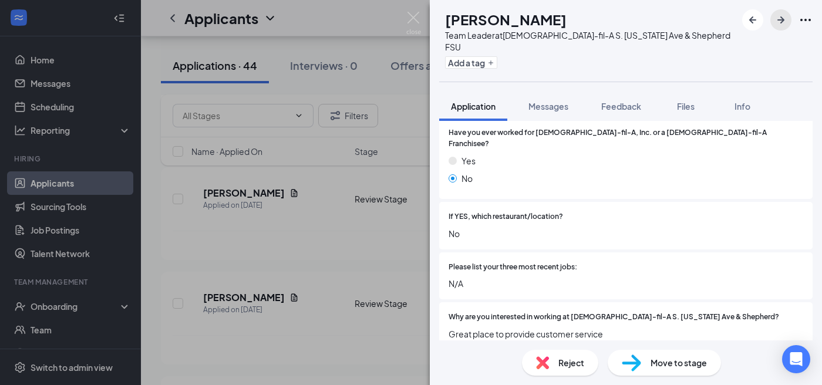
click at [790, 24] on button "button" at bounding box center [781, 19] width 21 height 21
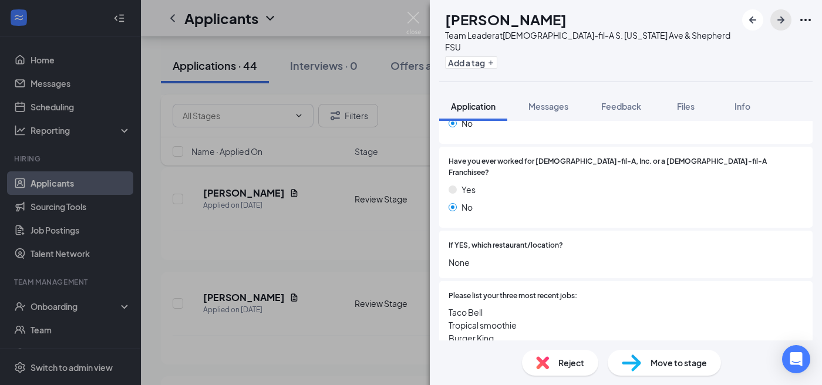
scroll to position [293, 0]
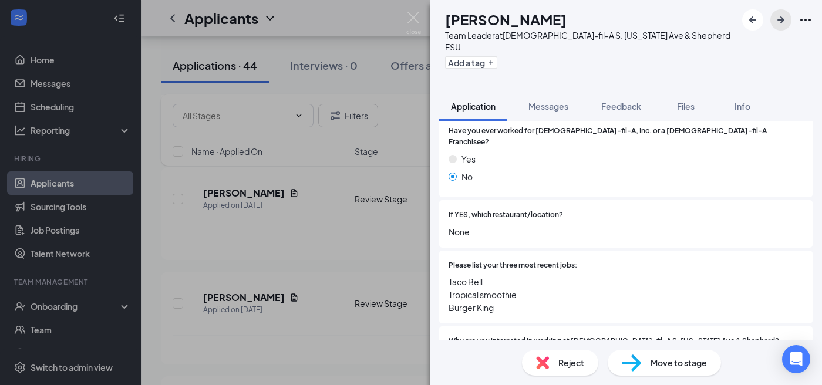
click at [777, 28] on button "button" at bounding box center [781, 19] width 21 height 21
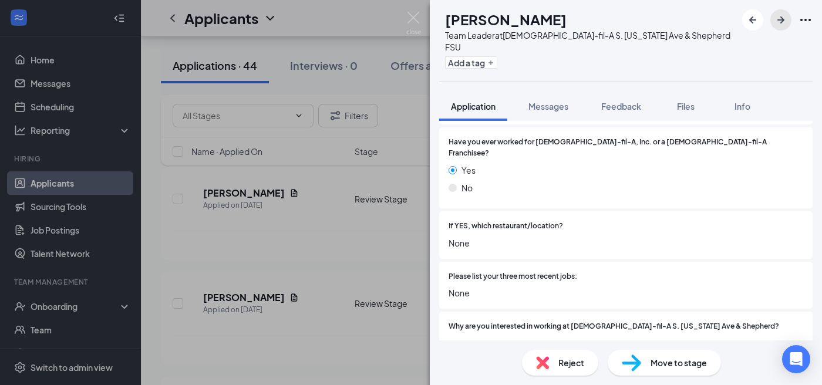
scroll to position [330, 0]
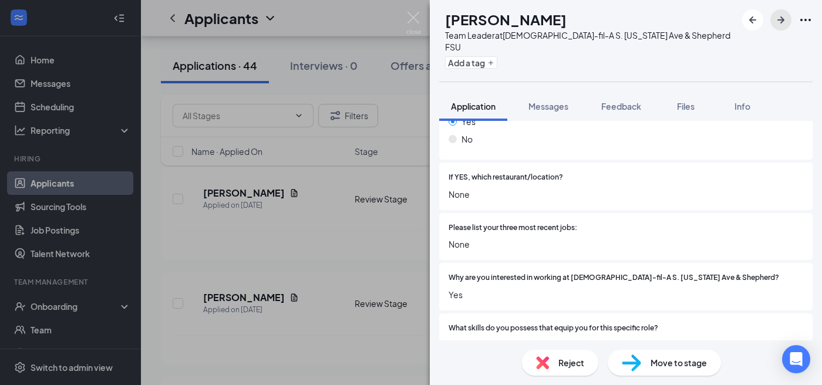
click at [780, 19] on icon "ArrowRight" at bounding box center [781, 19] width 7 height 7
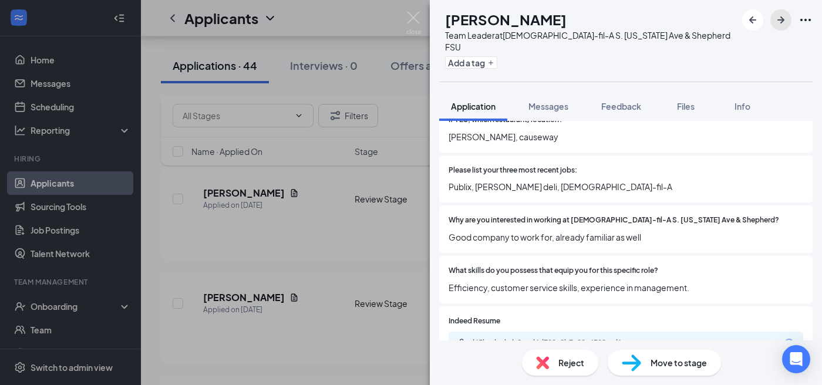
scroll to position [395, 0]
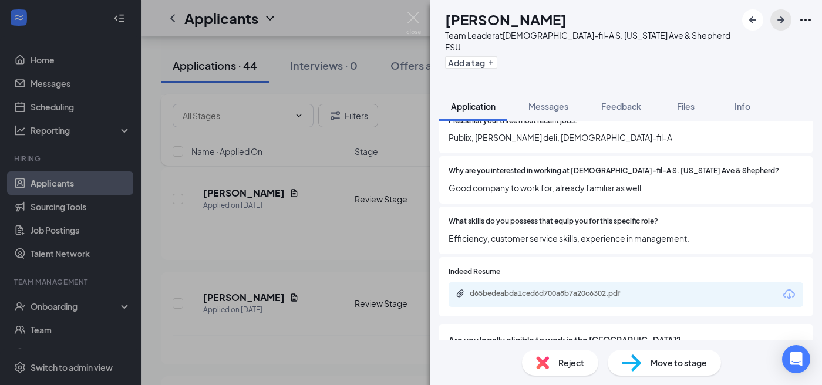
click at [784, 26] on icon "ArrowRight" at bounding box center [781, 20] width 14 height 14
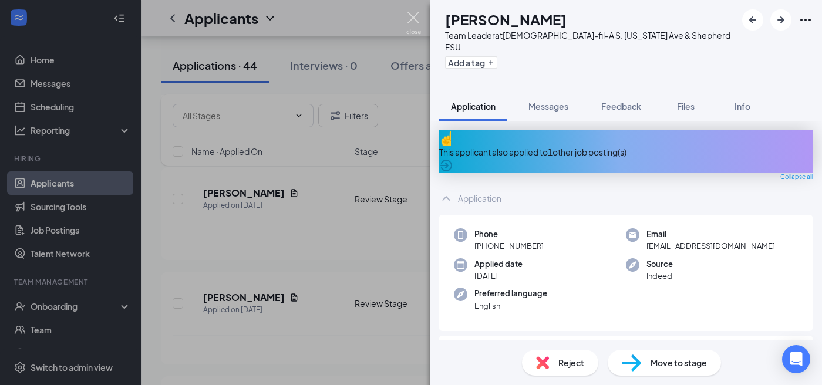
click at [415, 19] on img at bounding box center [414, 23] width 15 height 23
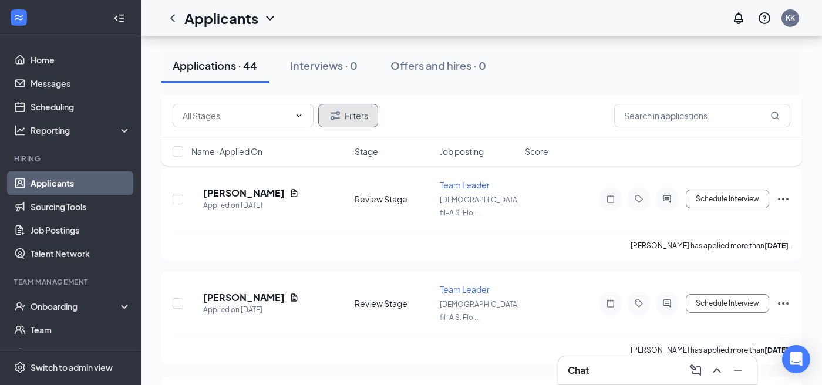
click at [360, 119] on button "Filters" at bounding box center [348, 115] width 60 height 23
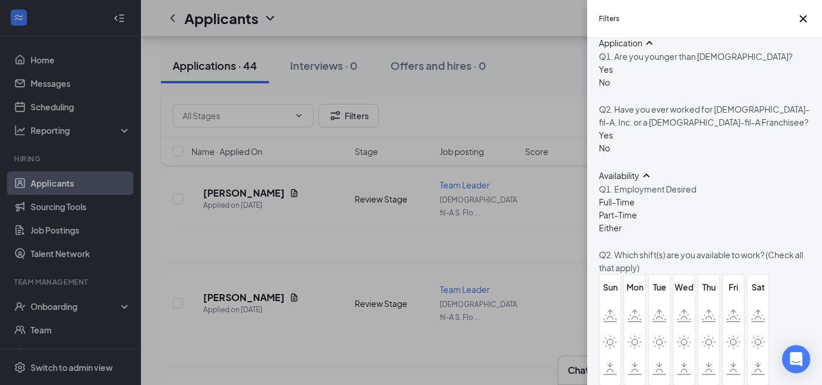
scroll to position [243, 0]
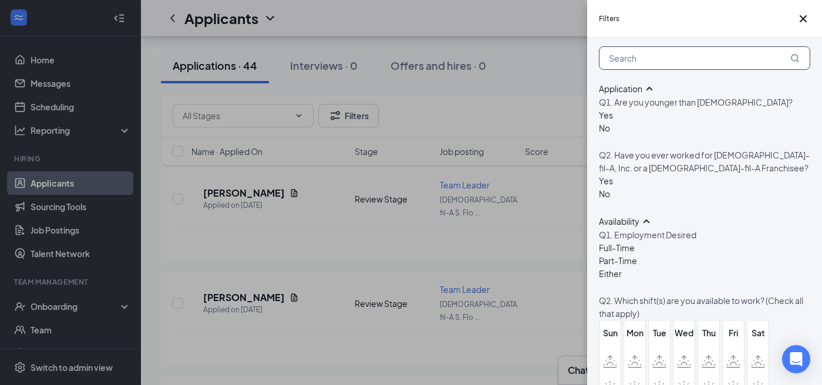
click at [715, 70] on input "text" at bounding box center [704, 57] width 211 height 23
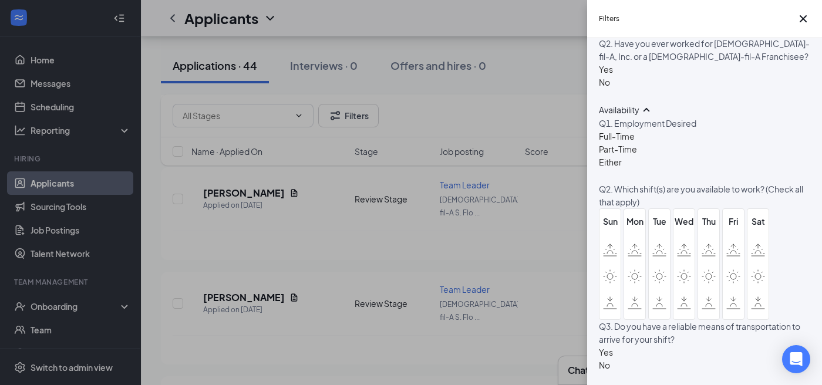
scroll to position [399, 0]
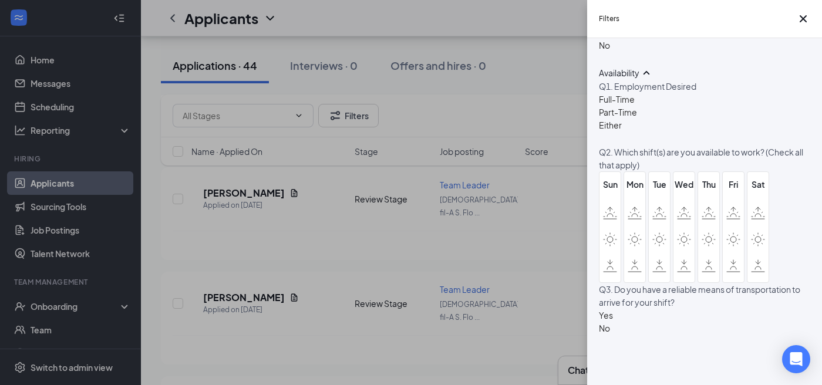
click at [269, 18] on div "Filters Applicant Status (0/5) Unread message Hasn't messaged back Stuck in sta…" at bounding box center [411, 192] width 822 height 385
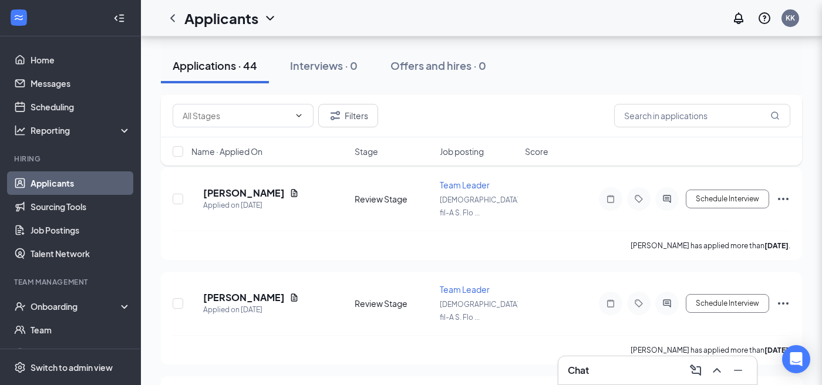
click at [269, 18] on div "Filters Applicant Status (0/5) Unread message Hasn't messaged back Stuck in sta…" at bounding box center [411, 192] width 822 height 385
click at [270, 18] on icon "ChevronDown" at bounding box center [270, 18] width 8 height 5
click at [311, 8] on div "Applicants KK" at bounding box center [481, 18] width 681 height 36
click at [362, 109] on button "Filters" at bounding box center [348, 115] width 60 height 23
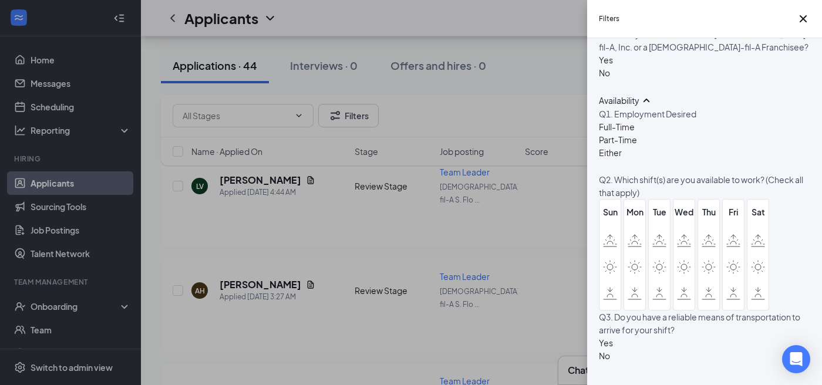
scroll to position [367, 0]
click at [608, 51] on div at bounding box center [606, 51] width 14 height 0
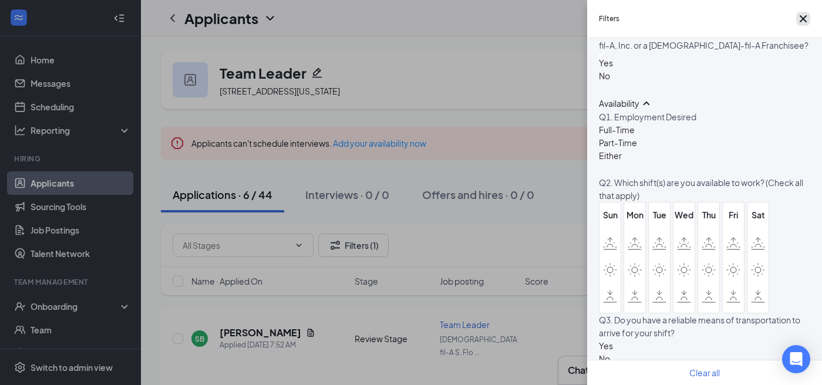
click at [800, 21] on icon "Cross" at bounding box center [803, 18] width 7 height 7
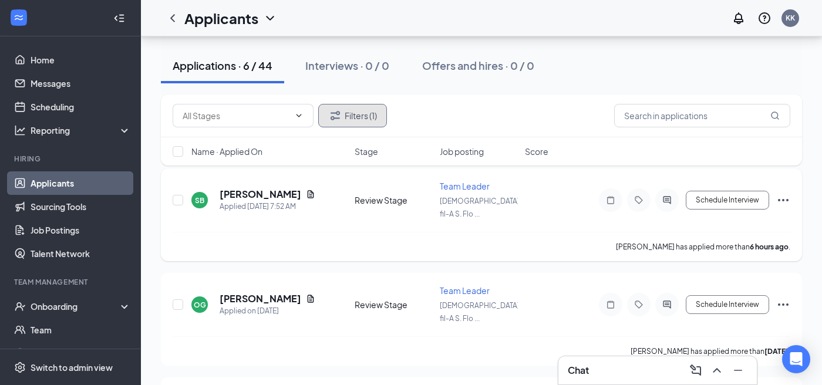
scroll to position [140, 0]
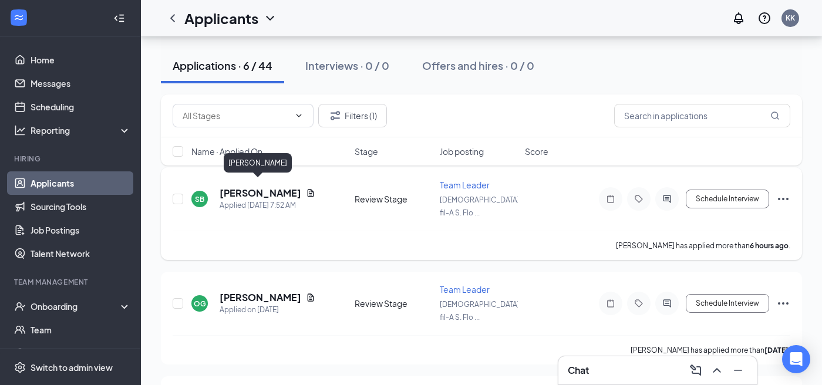
click at [273, 190] on h5 "Shicara Blaine" at bounding box center [261, 193] width 82 height 13
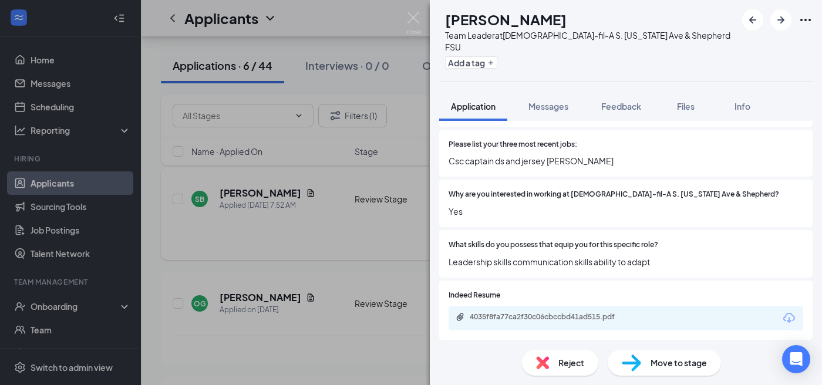
scroll to position [418, 0]
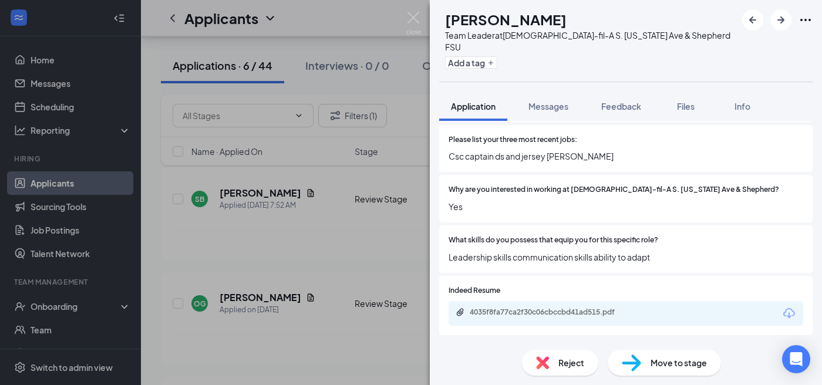
click at [411, 112] on div "SB Shicara Blaine Team Leader at Chick-fil-A S. Florida Ave & Shepherd FSU Add …" at bounding box center [411, 192] width 822 height 385
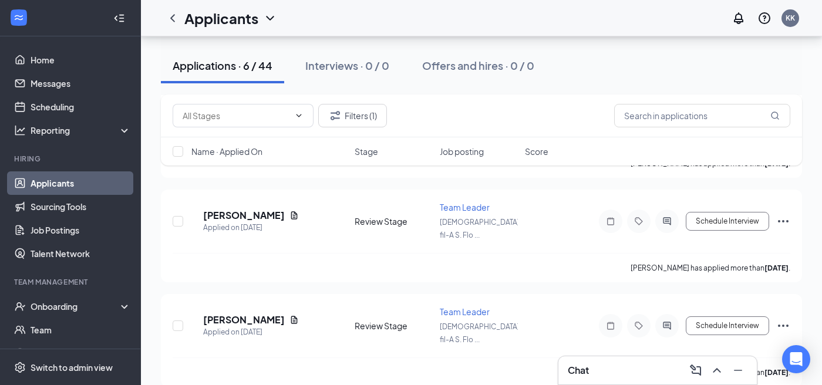
scroll to position [469, 0]
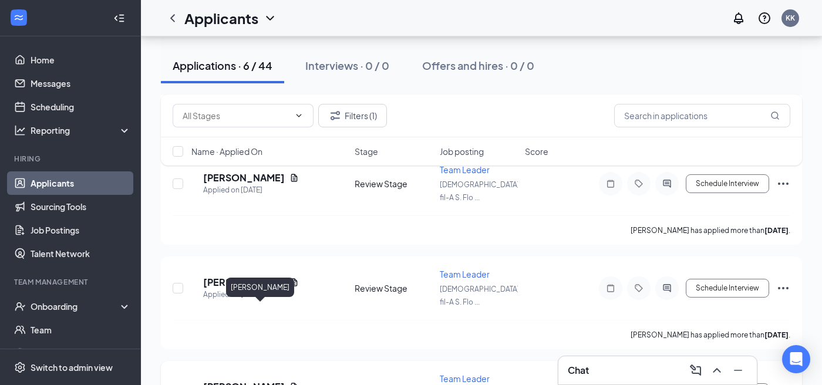
click at [282, 381] on h5 "Alexis Jimmerson" at bounding box center [244, 387] width 82 height 13
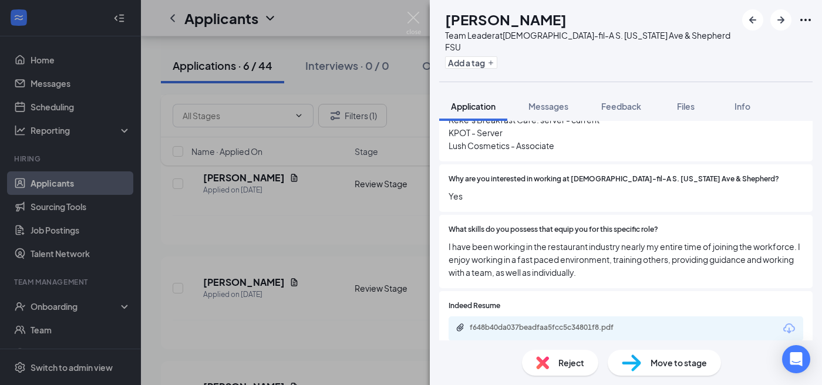
scroll to position [414, 0]
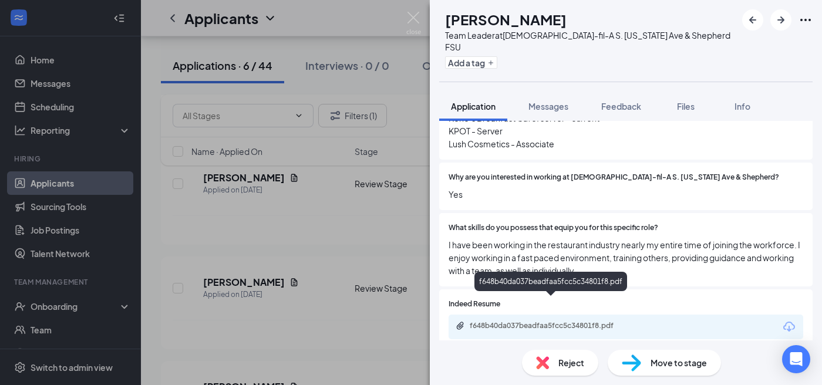
click at [585, 321] on div "f648b40da037beadfaa5fcc5c34801f8.pdf" at bounding box center [552, 325] width 164 height 9
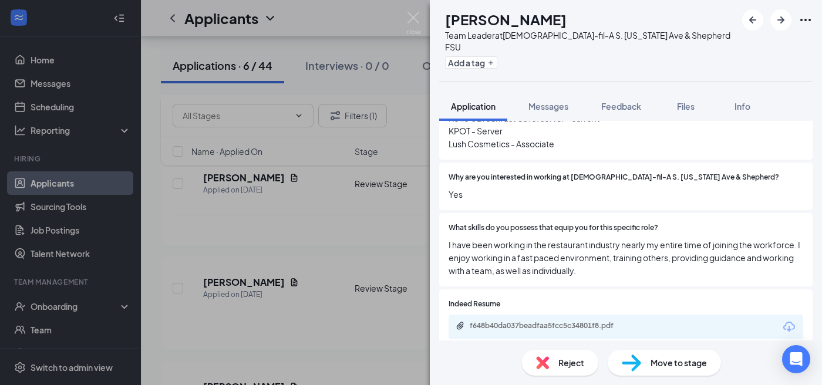
click at [412, 141] on div "AJ Alexis Jimmerson Team Leader at Chick-fil-A S. Florida Ave & Shepherd FSU Ad…" at bounding box center [411, 192] width 822 height 385
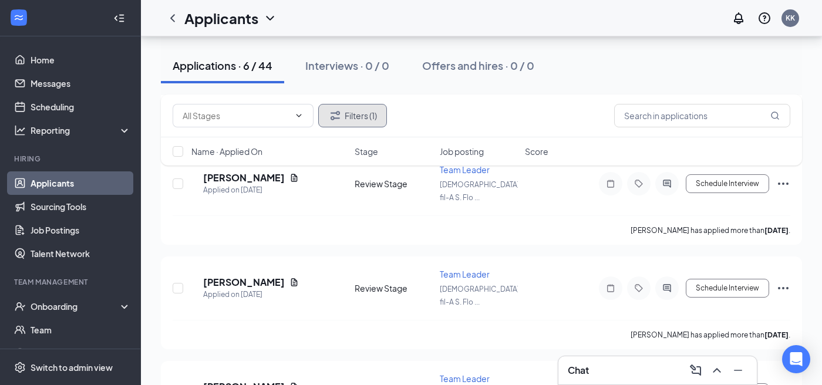
click at [365, 117] on button "Filters (1)" at bounding box center [352, 115] width 69 height 23
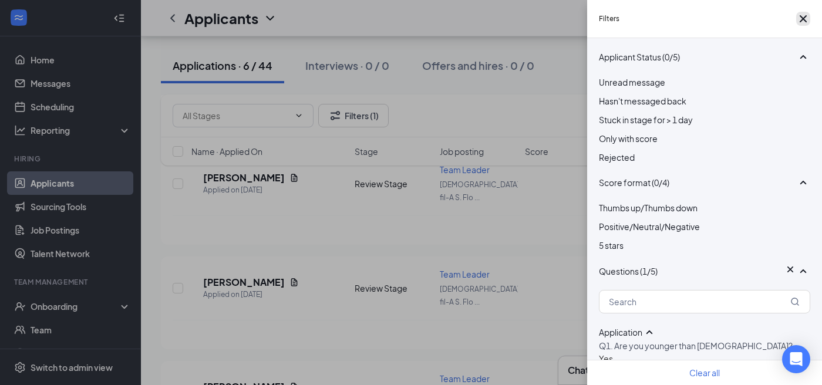
click at [801, 20] on icon "Cross" at bounding box center [803, 18] width 7 height 7
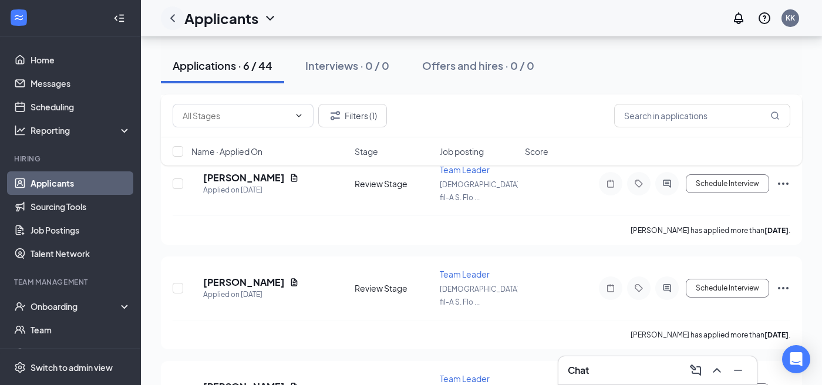
click at [170, 18] on icon "ChevronLeft" at bounding box center [173, 18] width 14 height 14
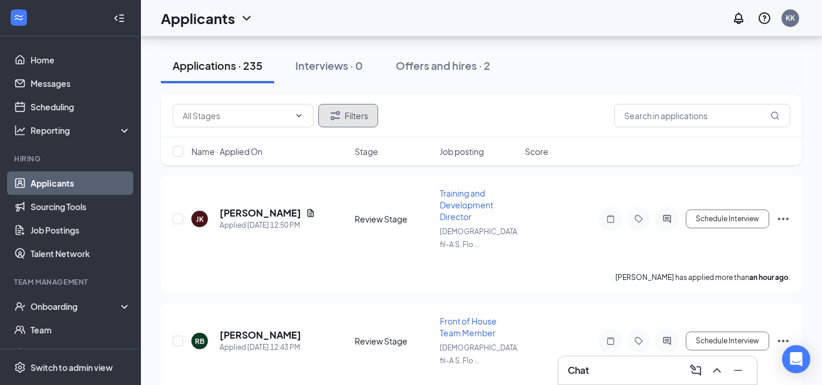
click at [359, 113] on button "Filters" at bounding box center [348, 115] width 60 height 23
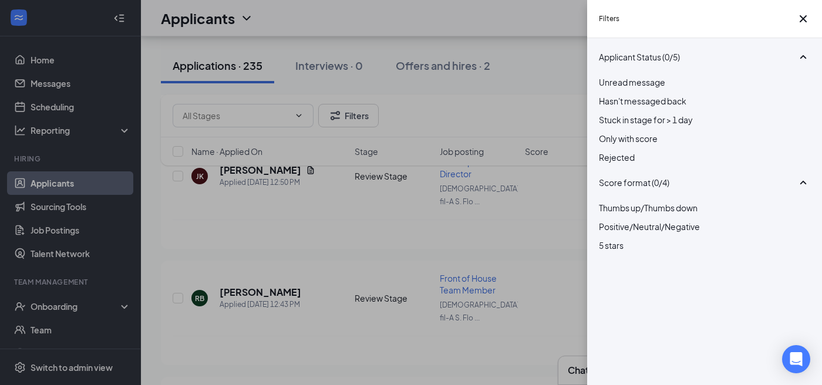
scroll to position [515, 0]
click at [543, 117] on div "Filters Applicant Status (0/5) Unread message Hasn't messaged back Stuck in sta…" at bounding box center [411, 192] width 822 height 385
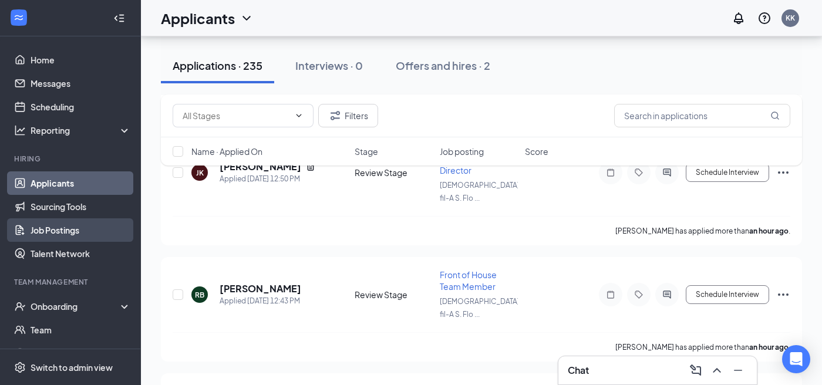
click at [72, 234] on link "Job Postings" at bounding box center [81, 230] width 100 height 23
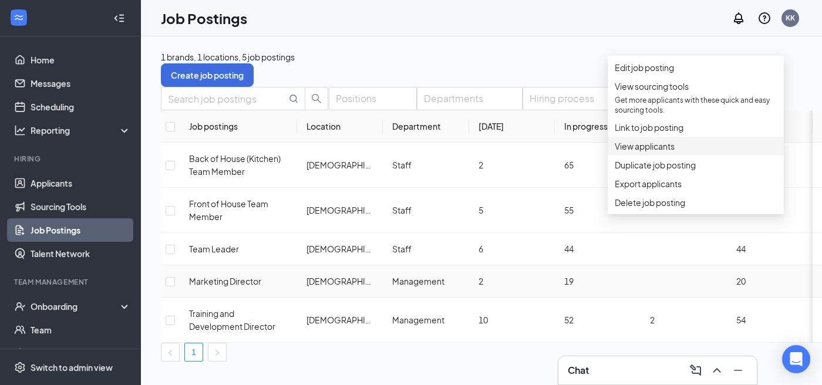
click at [686, 153] on span "View applicants" at bounding box center [696, 146] width 162 height 13
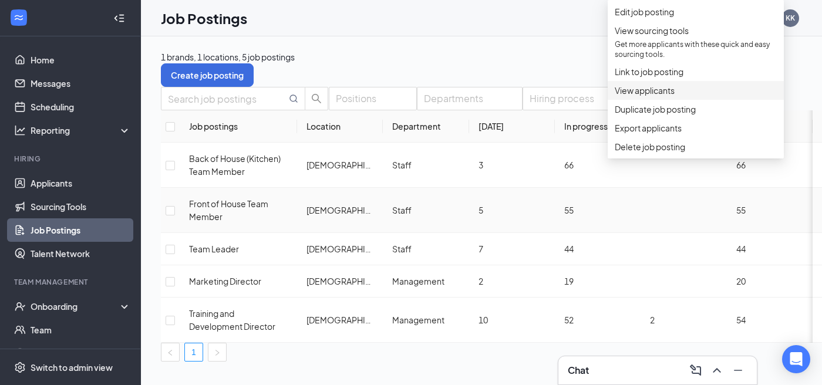
click at [658, 96] on span "View applicants" at bounding box center [645, 90] width 60 height 11
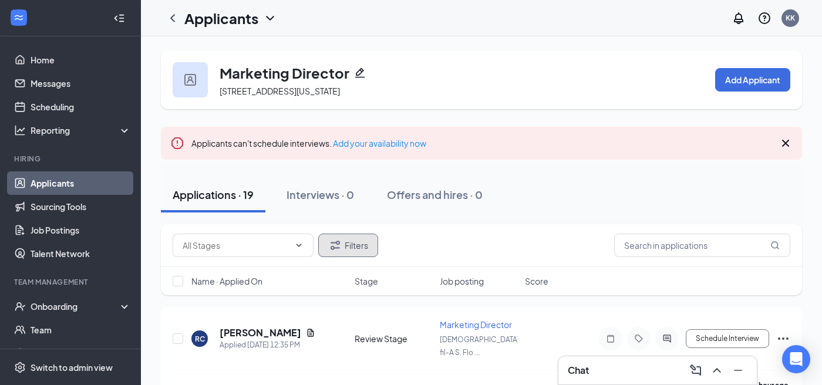
click at [347, 244] on button "Filters" at bounding box center [348, 245] width 60 height 23
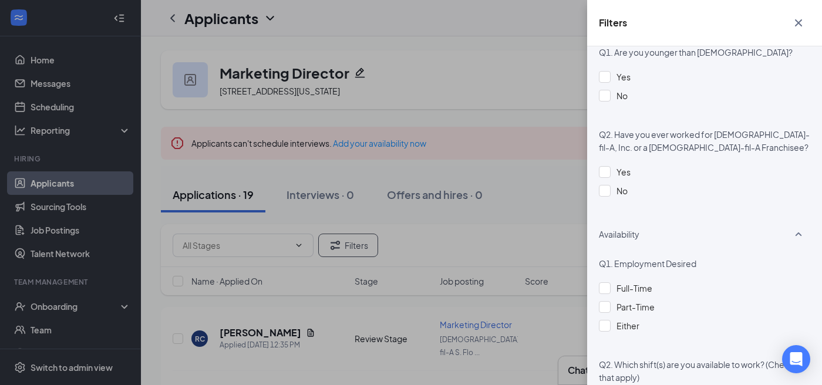
scroll to position [371, 0]
click at [607, 171] on div at bounding box center [605, 172] width 12 height 12
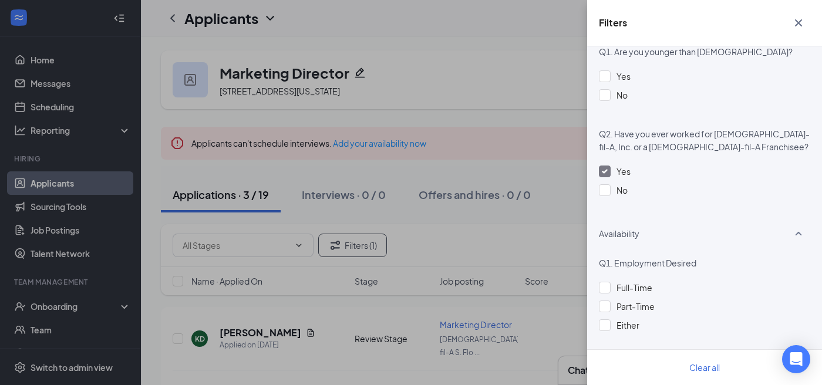
click at [561, 191] on div "Filters Applicant Status (0/5) Unread message Hasn't messaged back Stuck in sta…" at bounding box center [411, 192] width 822 height 385
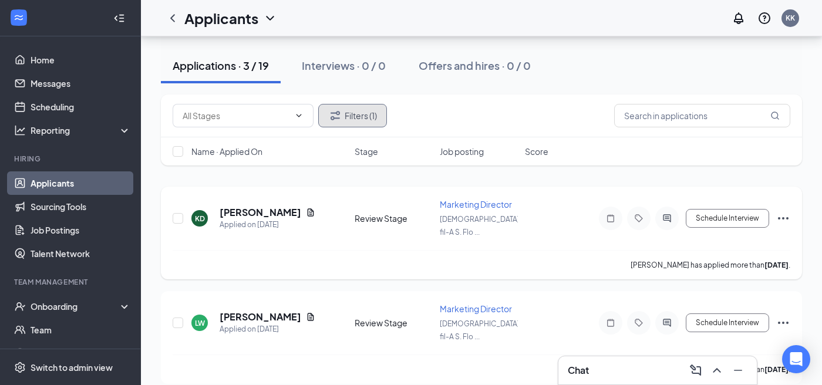
scroll to position [113, 0]
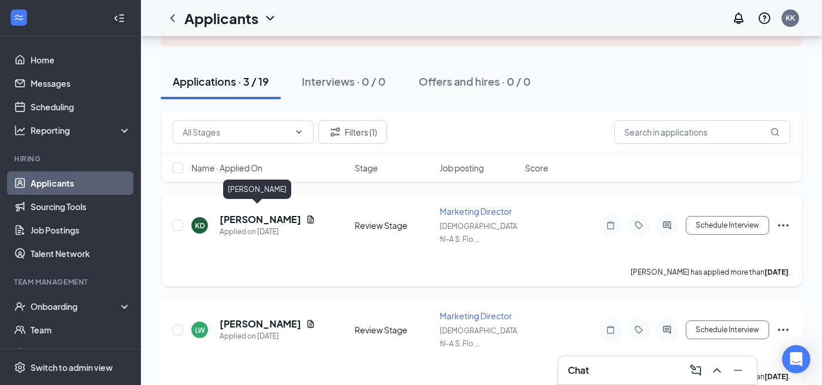
click at [270, 213] on h5 "Kylie Dowdy" at bounding box center [261, 219] width 82 height 13
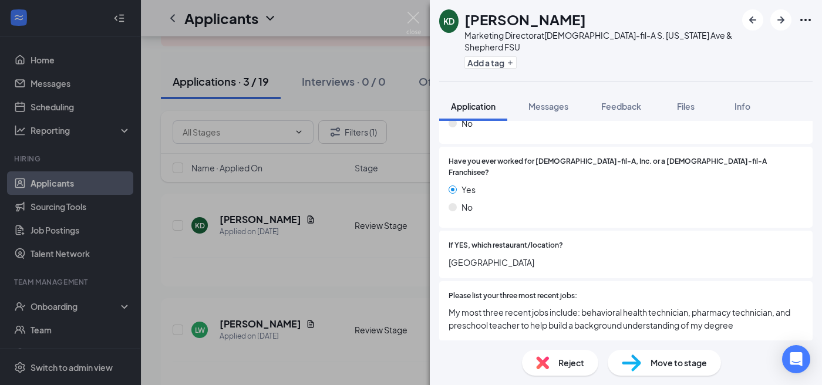
scroll to position [304, 0]
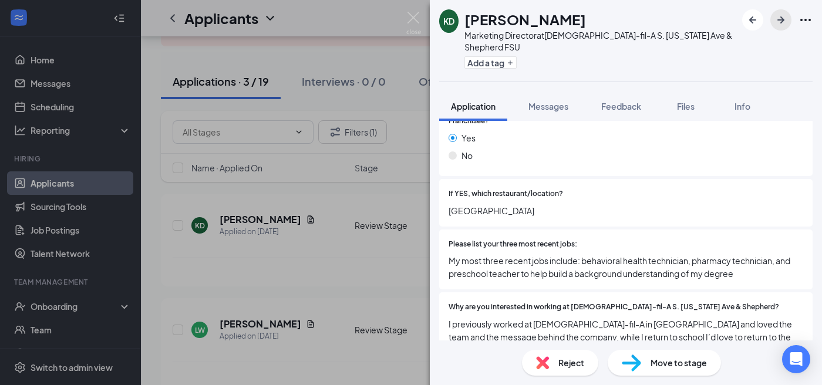
click at [775, 23] on icon "ArrowRight" at bounding box center [781, 20] width 14 height 14
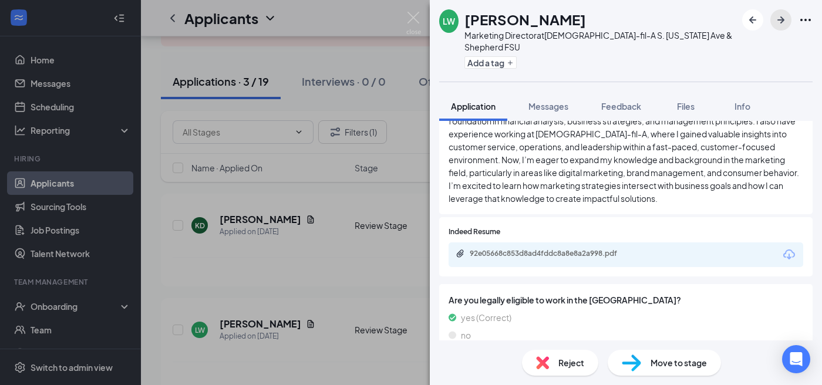
scroll to position [604, 0]
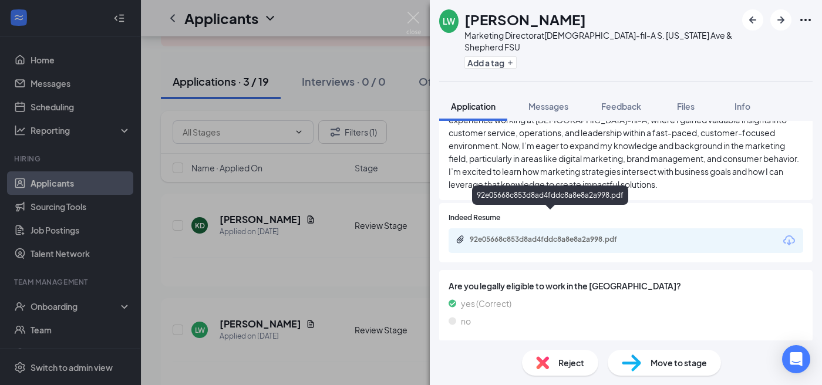
click at [609, 235] on div "92e05668c853d8ad4fddc8a8e8a2a998.pdf" at bounding box center [552, 239] width 164 height 9
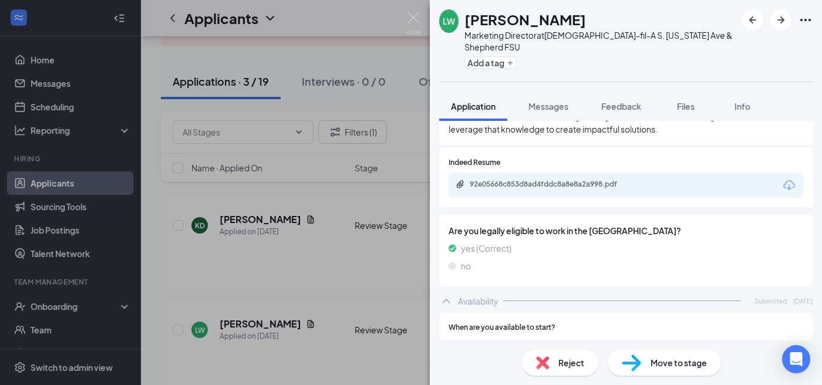
scroll to position [664, 0]
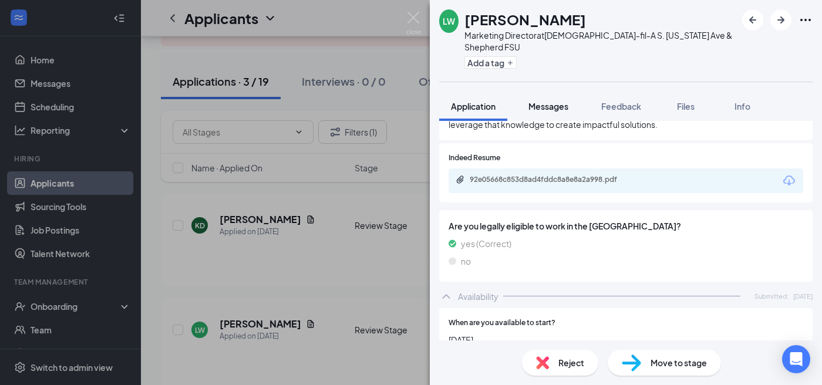
click at [555, 101] on span "Messages" at bounding box center [549, 106] width 40 height 11
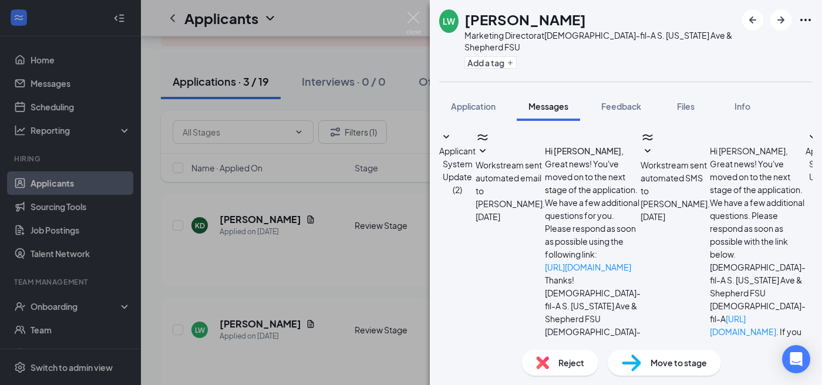
scroll to position [187, 0]
paste textarea "Good evening, thank you for your application! We wanted to reach out to confirm…"
drag, startPoint x: 523, startPoint y: 244, endPoint x: 492, endPoint y: 244, distance: 31.1
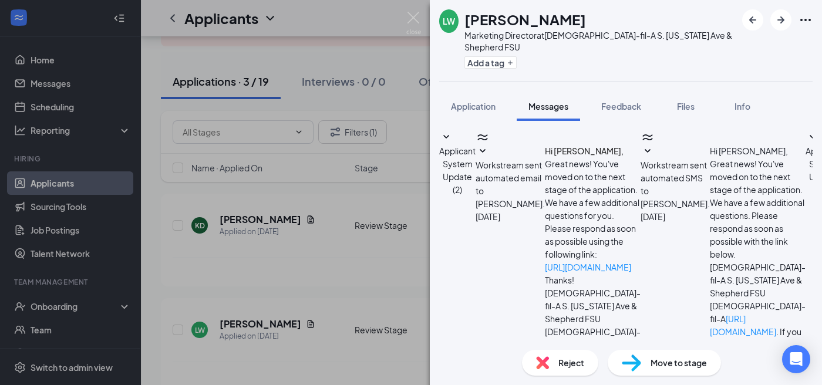
type textarea "Good afternoon, thank you for your application! We wanted to reach out to confi…"
checkbox input "true"
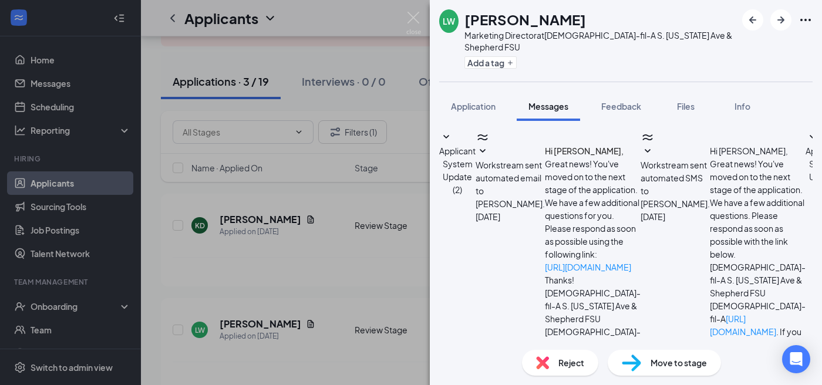
checkbox input "false"
click at [414, 22] on img at bounding box center [414, 23] width 15 height 23
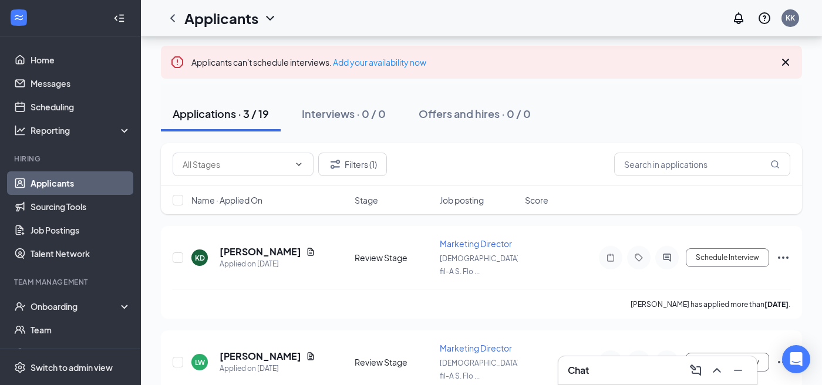
scroll to position [75, 0]
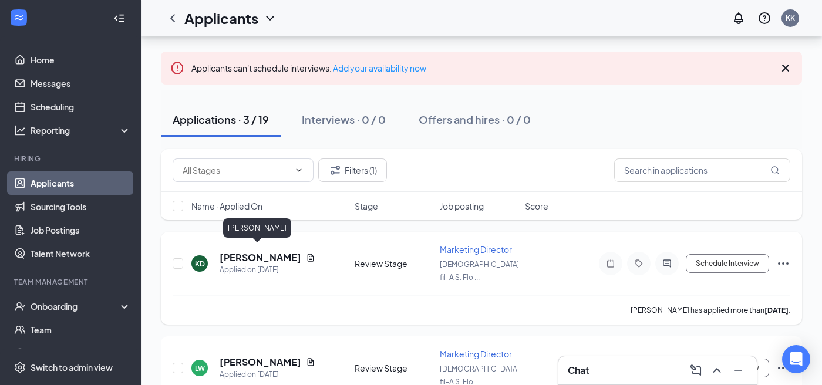
click at [251, 251] on h5 "Kylie Dowdy" at bounding box center [261, 257] width 82 height 13
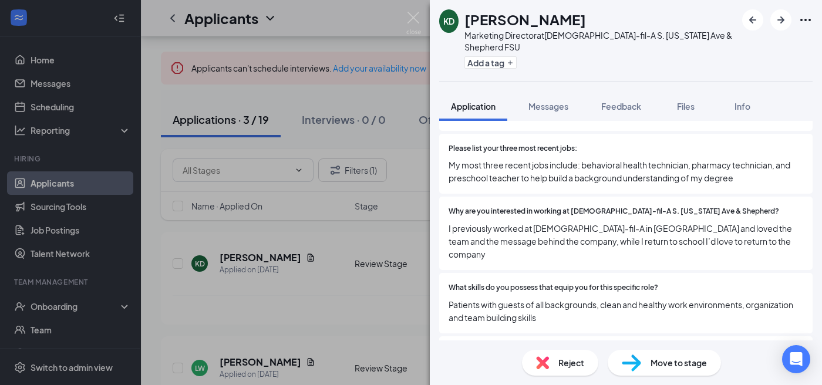
scroll to position [523, 0]
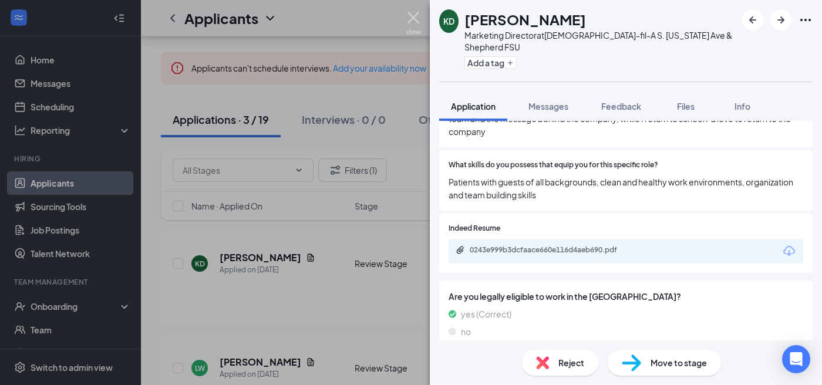
click at [407, 18] on img at bounding box center [414, 23] width 15 height 23
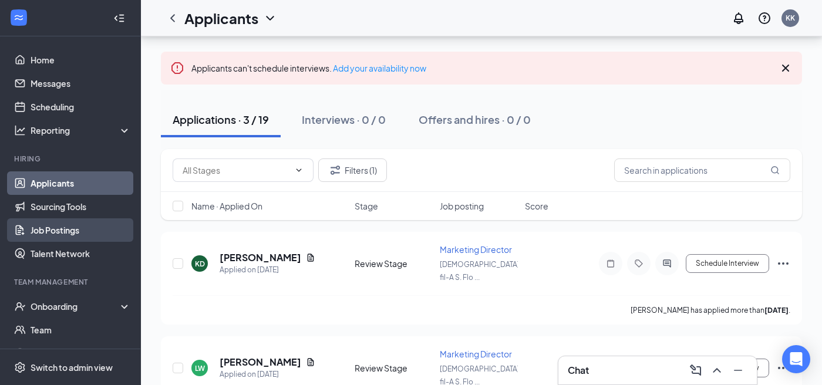
click at [100, 234] on link "Job Postings" at bounding box center [81, 230] width 100 height 23
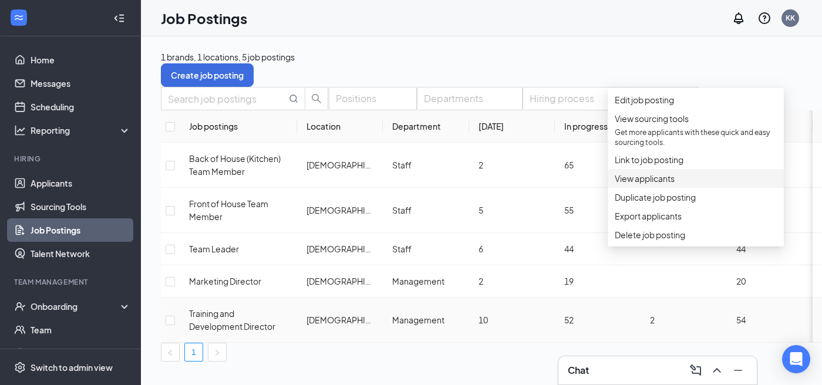
click at [698, 185] on span "View applicants" at bounding box center [696, 178] width 162 height 13
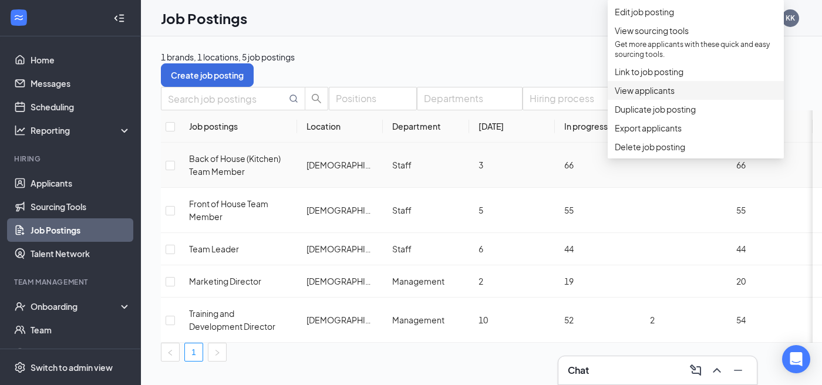
click at [721, 97] on span "View applicants" at bounding box center [696, 90] width 162 height 13
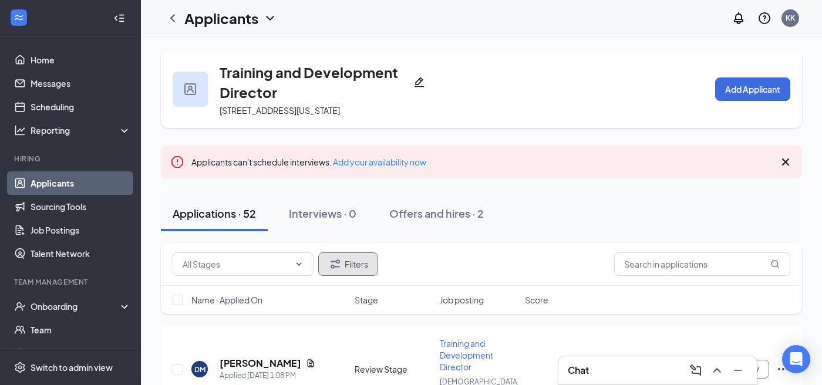
click at [373, 264] on button "Filters" at bounding box center [348, 264] width 60 height 23
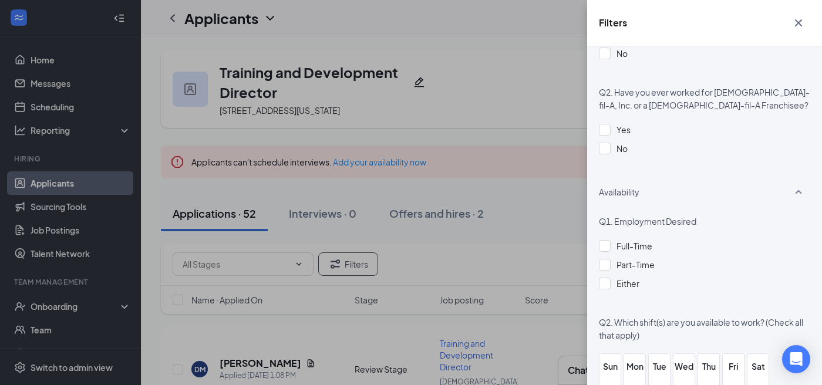
scroll to position [406, 0]
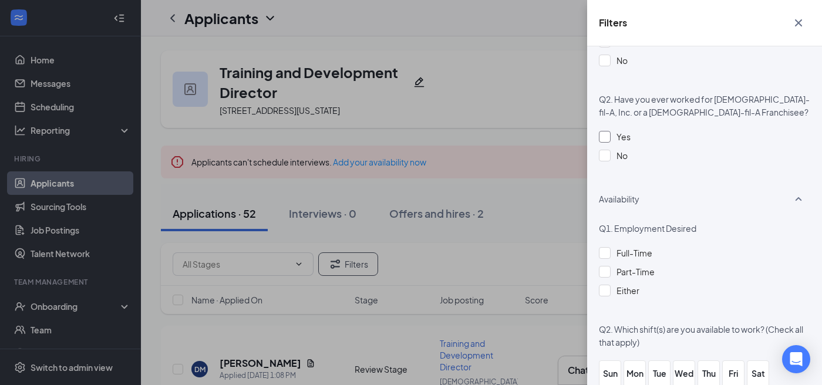
click at [607, 139] on div at bounding box center [605, 137] width 12 height 12
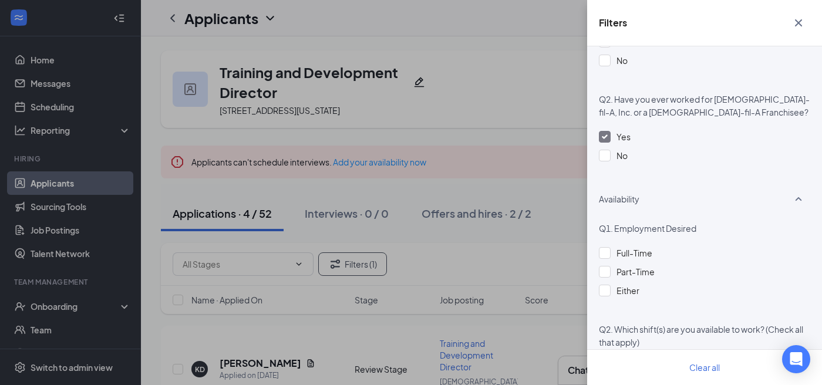
click at [797, 21] on icon "Cross" at bounding box center [798, 22] width 7 height 7
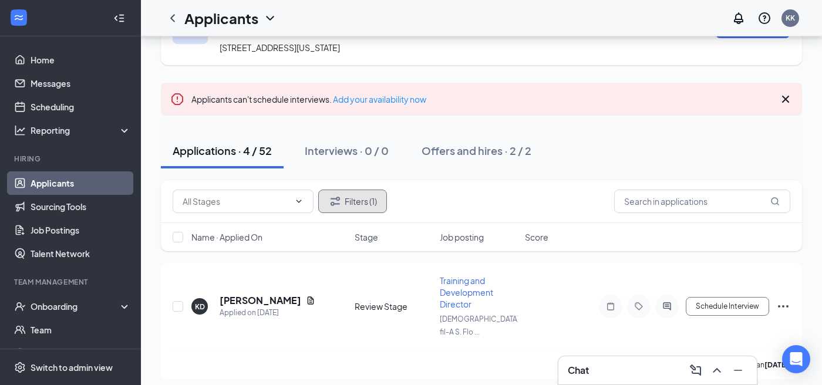
scroll to position [225, 0]
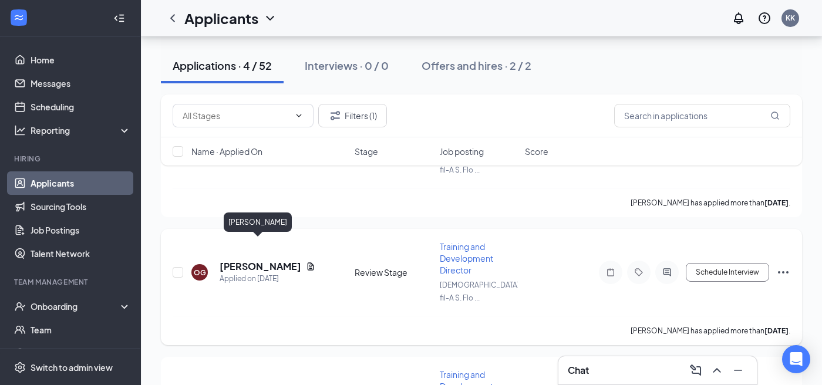
click at [281, 260] on h5 "Oscar Guzman-Saenz" at bounding box center [261, 266] width 82 height 13
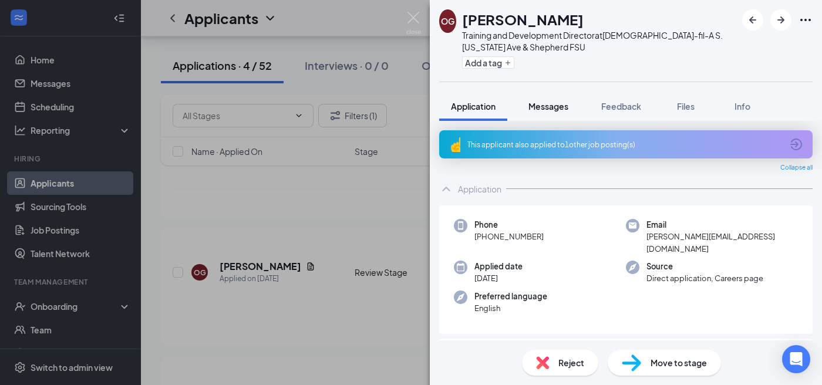
click at [552, 111] on div "Messages" at bounding box center [549, 106] width 40 height 12
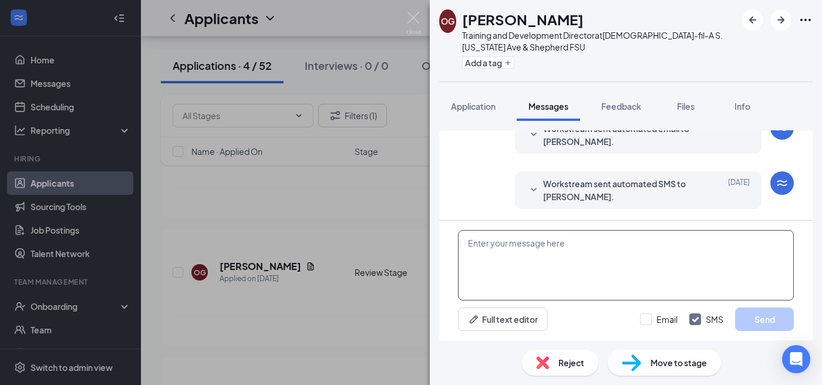
scroll to position [144, 0]
click at [597, 258] on textarea at bounding box center [626, 265] width 336 height 70
paste textarea "Good evening, thank you for your application! We wanted to reach out to confirm…"
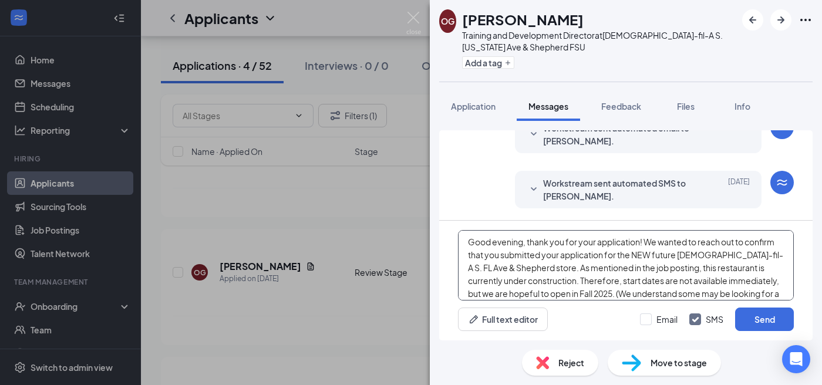
scroll to position [0, 0]
drag, startPoint x: 523, startPoint y: 245, endPoint x: 494, endPoint y: 246, distance: 29.4
click at [494, 246] on textarea "Good evening, thank you for your application! We wanted to reach out to confirm…" at bounding box center [626, 265] width 336 height 70
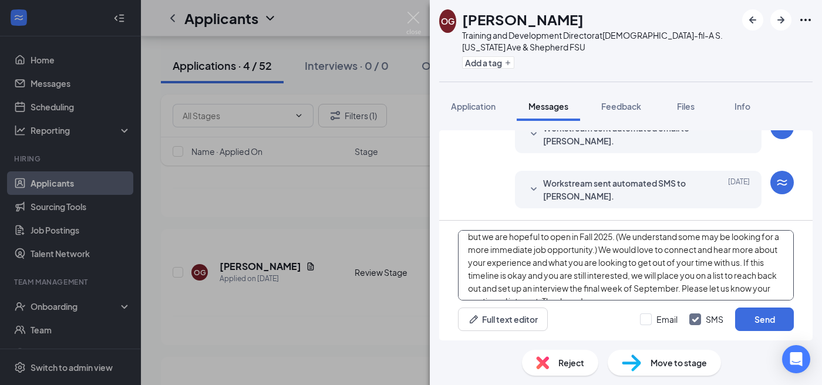
scroll to position [72, 0]
drag, startPoint x: 469, startPoint y: 240, endPoint x: 617, endPoint y: 303, distance: 160.8
click at [617, 303] on div "Good afternoon, thank you for your application! We wanted to reach out to confi…" at bounding box center [626, 281] width 374 height 120
type textarea "Good afternoon, thank you for your application! We wanted to reach out to confi…"
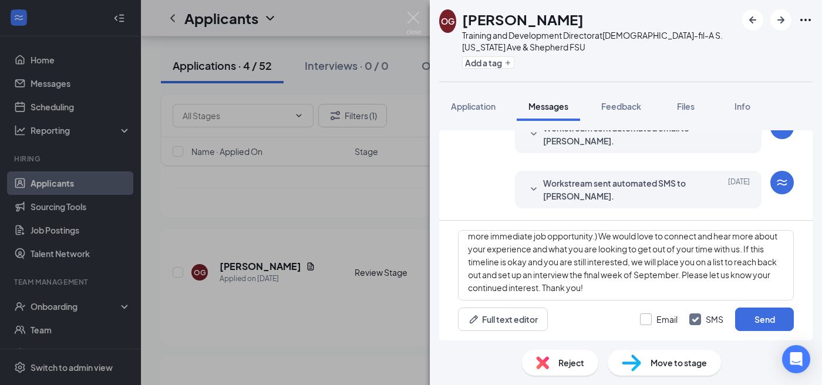
click at [655, 321] on input "Email" at bounding box center [659, 320] width 38 height 12
checkbox input "true"
click at [697, 321] on input "SMS" at bounding box center [707, 320] width 34 height 12
checkbox input "false"
click at [744, 322] on button "Send" at bounding box center [764, 319] width 59 height 23
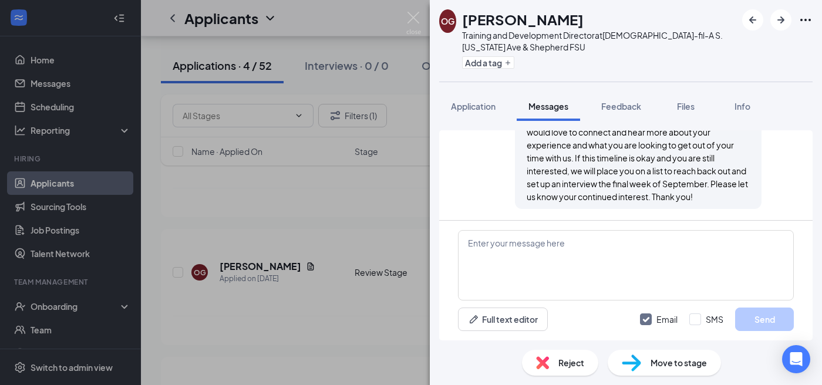
scroll to position [387, 0]
click at [414, 19] on img at bounding box center [414, 23] width 15 height 23
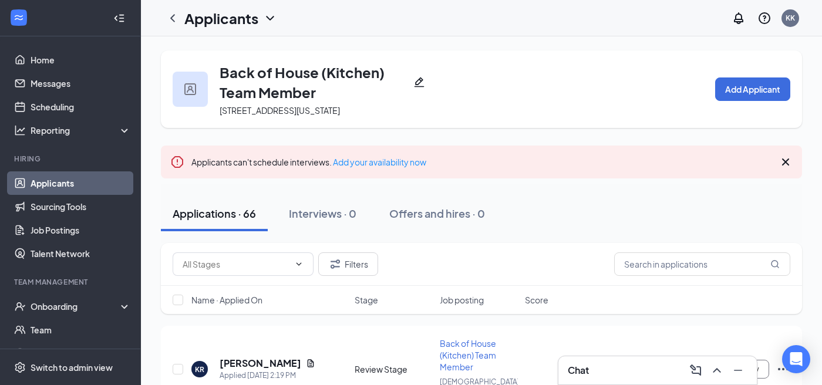
scroll to position [9, 0]
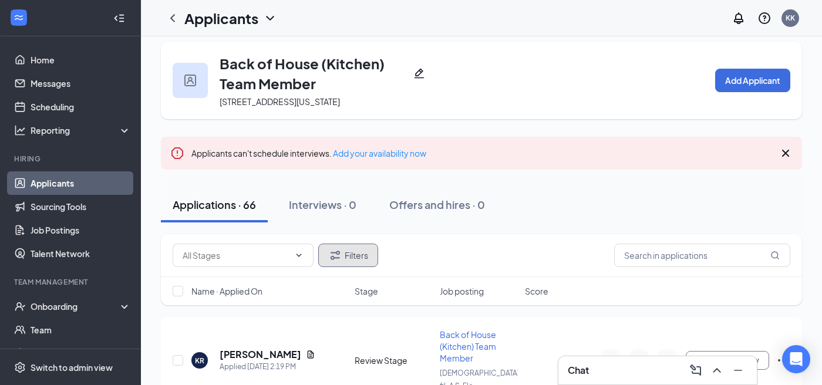
click at [354, 253] on button "Filters" at bounding box center [348, 255] width 60 height 23
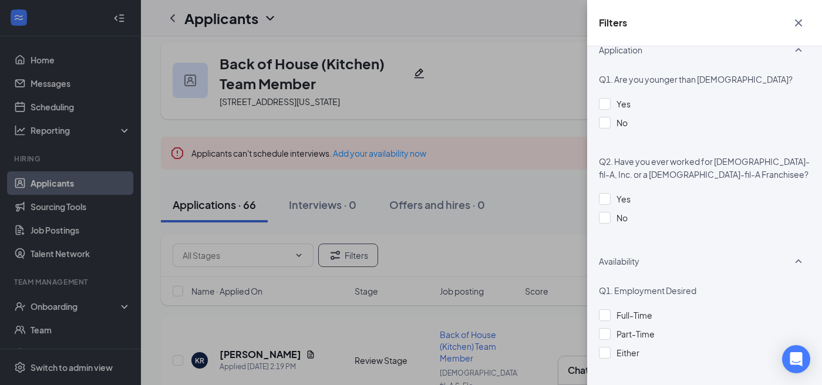
scroll to position [348, 0]
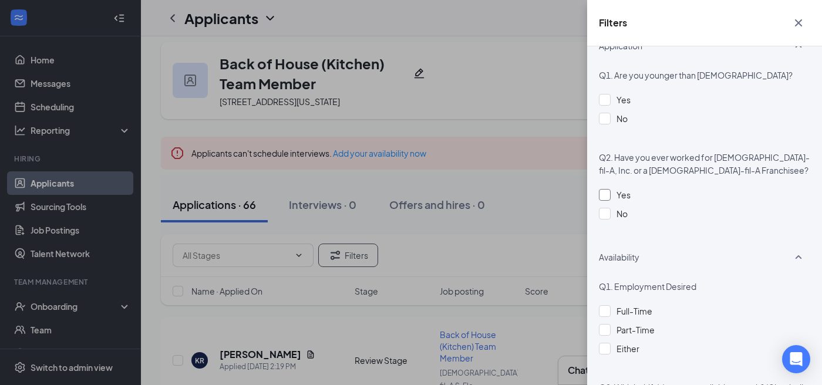
click at [610, 194] on div at bounding box center [605, 195] width 12 height 12
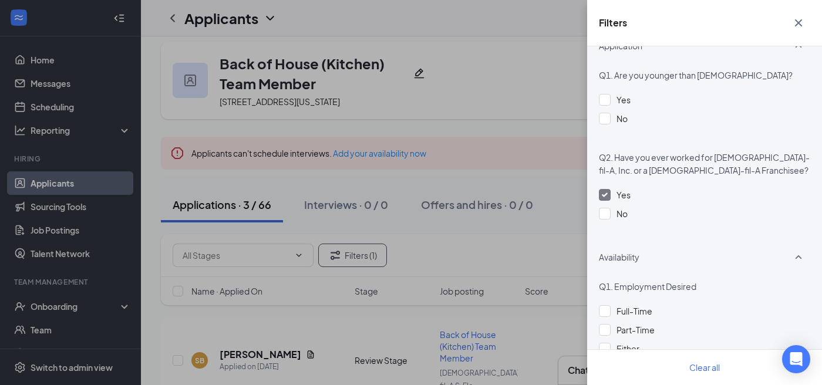
click at [558, 187] on div "Filters Applicant Status (0/5) Unread message Hasn't messaged back Stuck in sta…" at bounding box center [411, 192] width 822 height 385
click at [798, 22] on icon "Cross" at bounding box center [798, 22] width 7 height 7
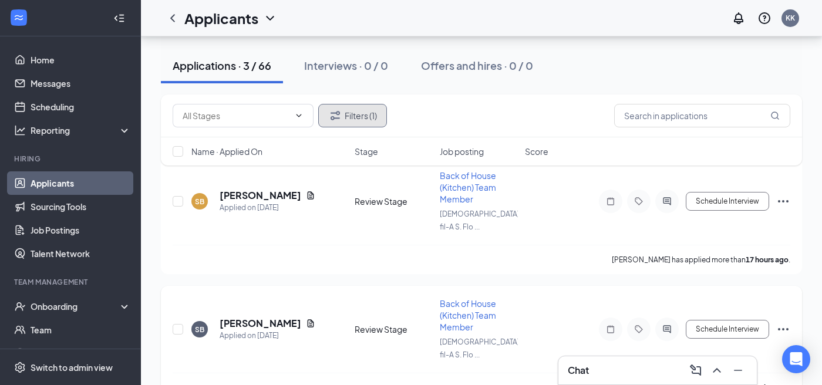
scroll to position [140, 0]
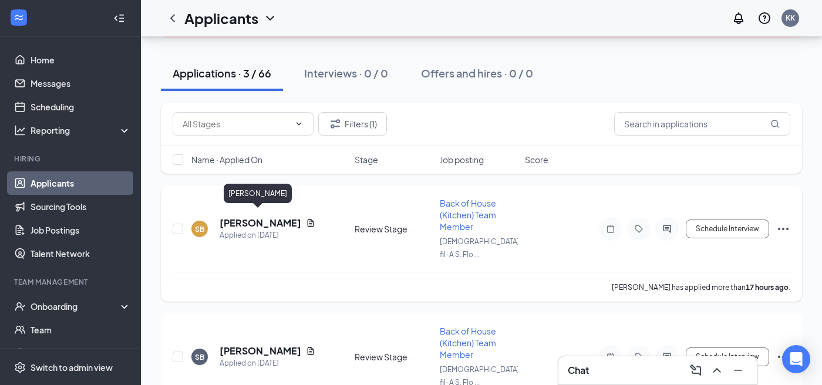
click at [268, 218] on h5 "[PERSON_NAME]" at bounding box center [261, 223] width 82 height 13
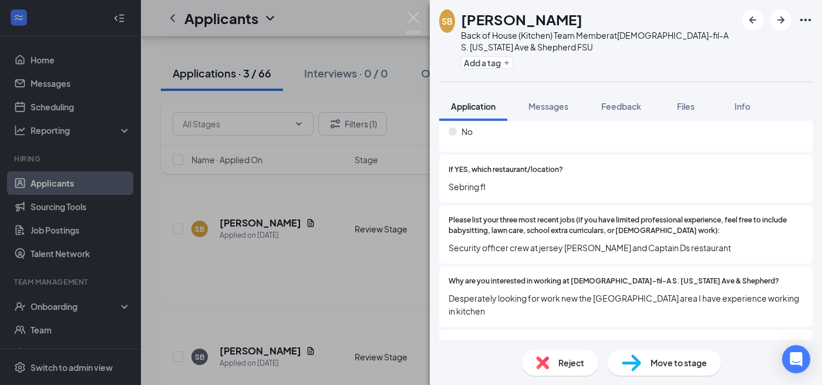
scroll to position [335, 0]
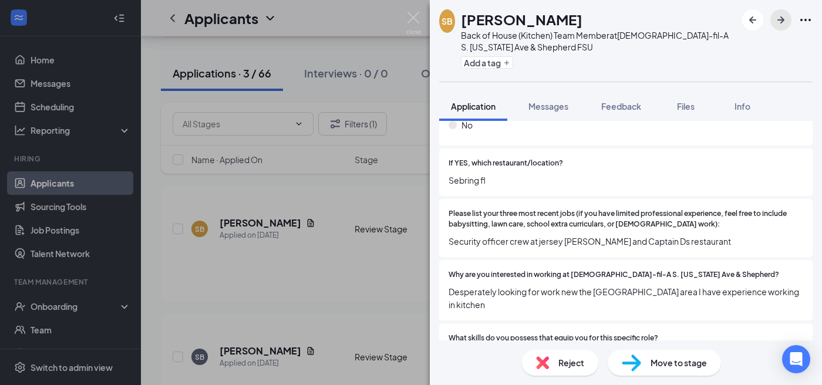
click at [781, 23] on icon "ArrowRight" at bounding box center [781, 20] width 14 height 14
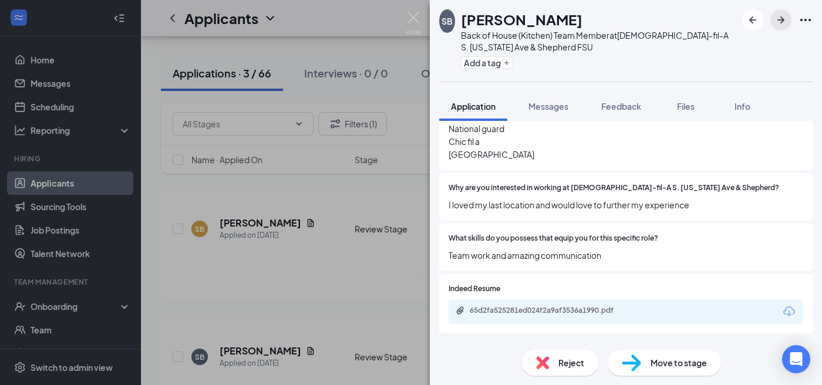
scroll to position [424, 0]
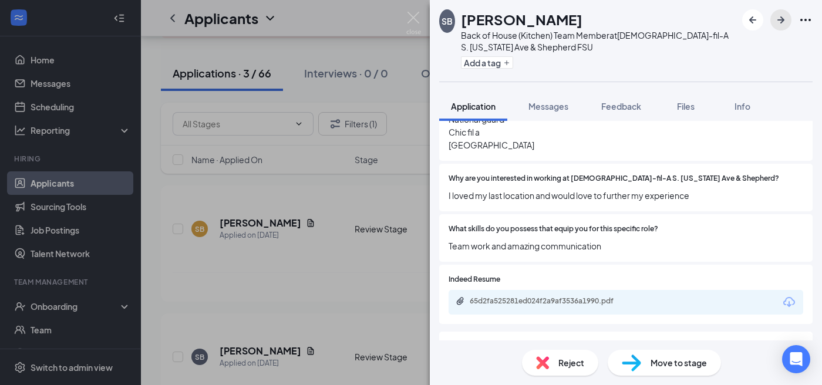
click at [787, 21] on icon "ArrowRight" at bounding box center [781, 20] width 14 height 14
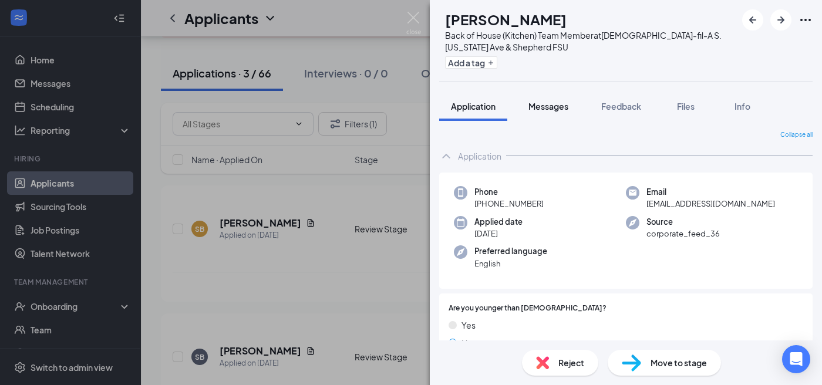
click at [550, 108] on span "Messages" at bounding box center [549, 106] width 40 height 11
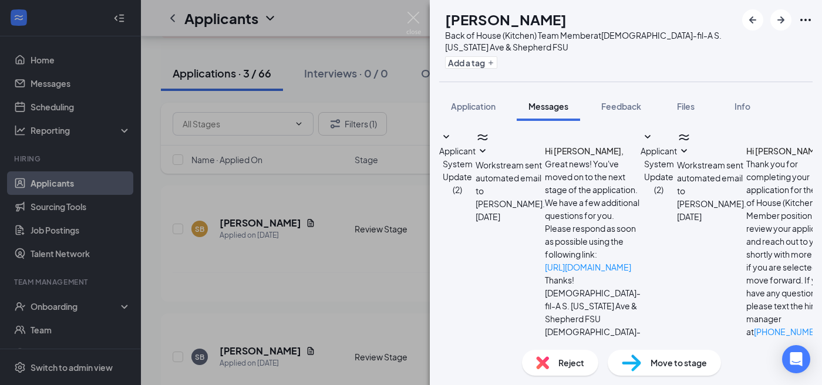
scroll to position [144, 0]
paste textarea "Good afternoon, thank you for your application! We wanted to reach out to confi…"
type textarea "Good afternoon, thank you for your application! We wanted to reach out to confi…"
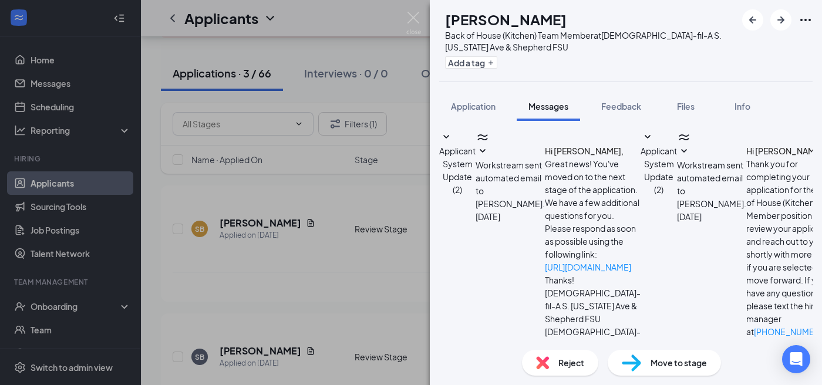
checkbox input "true"
checkbox input "false"
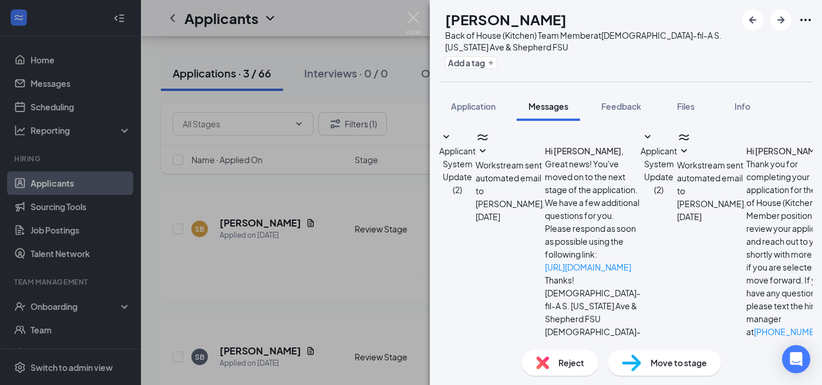
scroll to position [387, 0]
click at [754, 26] on icon "ArrowLeftNew" at bounding box center [753, 20] width 14 height 14
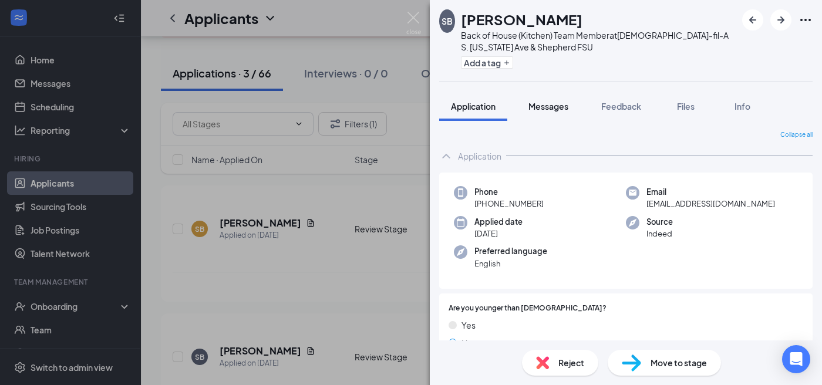
click at [559, 110] on span "Messages" at bounding box center [549, 106] width 40 height 11
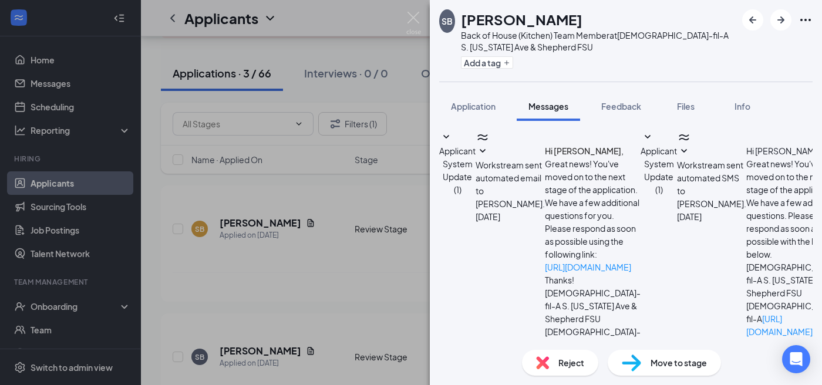
scroll to position [233, 0]
paste textarea "Good afternoon, thank you for your application! We wanted to reach out to confi…"
type textarea "Good afternoon, thank you for your application! We wanted to reach out to confi…"
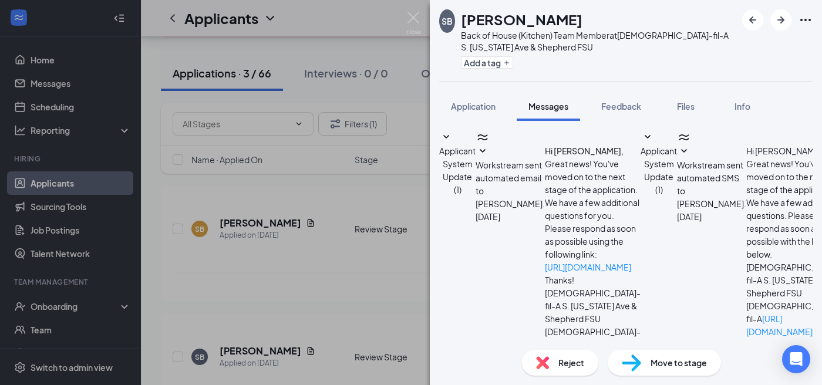
checkbox input "true"
checkbox input "false"
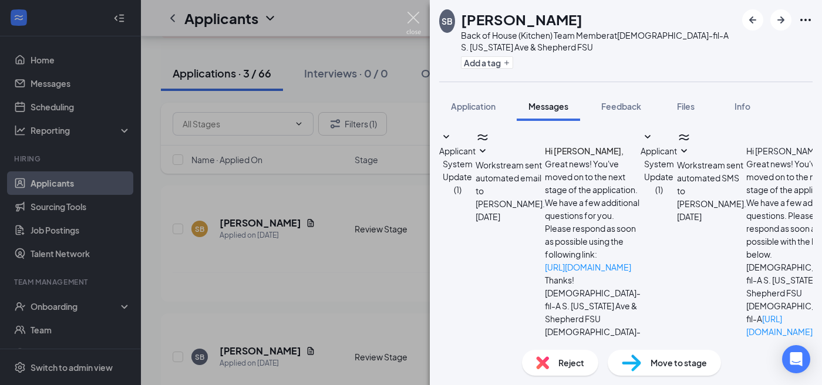
scroll to position [476, 0]
click at [414, 18] on img at bounding box center [414, 23] width 15 height 23
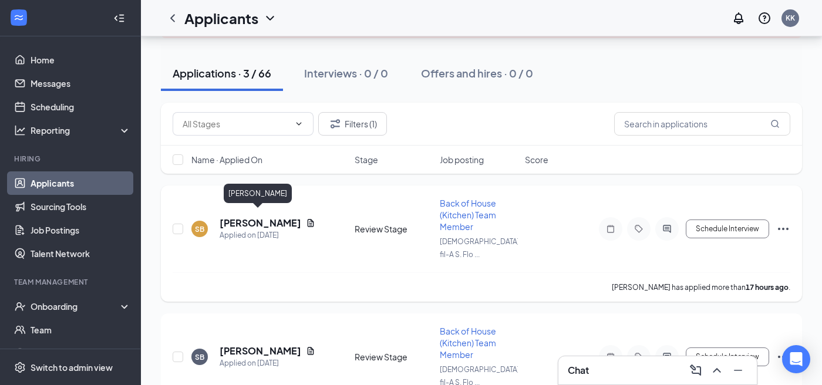
click at [269, 217] on h5 "[PERSON_NAME]" at bounding box center [261, 223] width 82 height 13
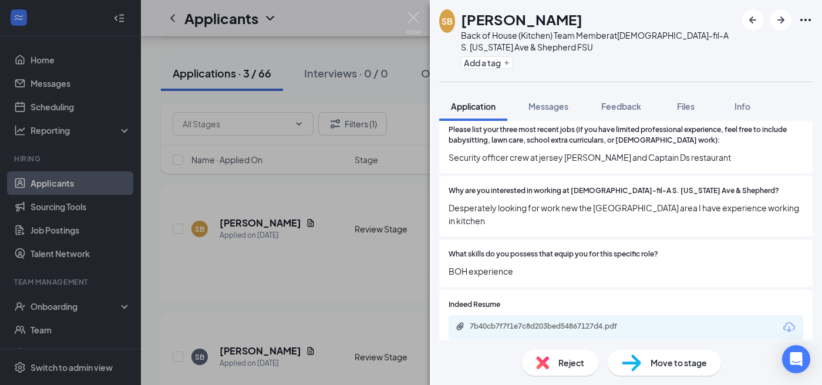
scroll to position [440, 0]
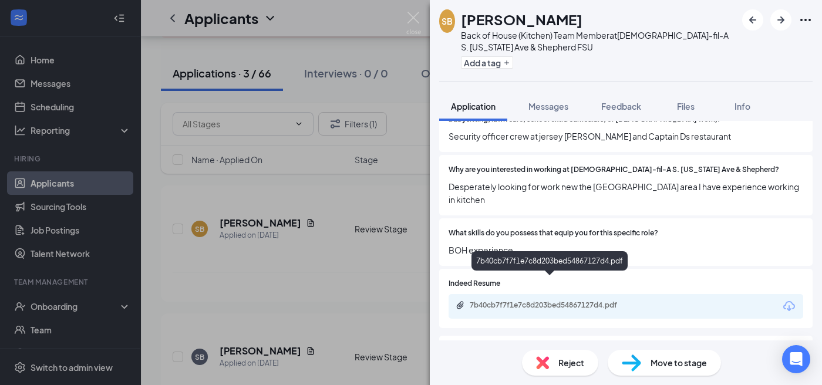
click at [594, 301] on div "7b40cb7f7f1e7c8d203bed54867127d4.pdf" at bounding box center [552, 305] width 164 height 9
click at [408, 16] on img at bounding box center [414, 23] width 15 height 23
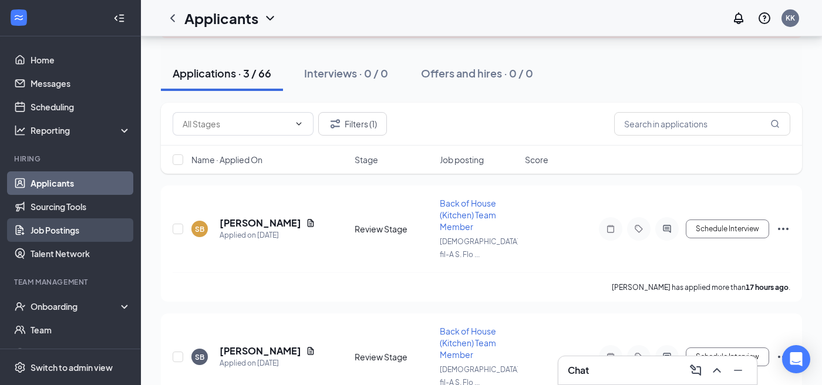
click at [68, 235] on link "Job Postings" at bounding box center [81, 230] width 100 height 23
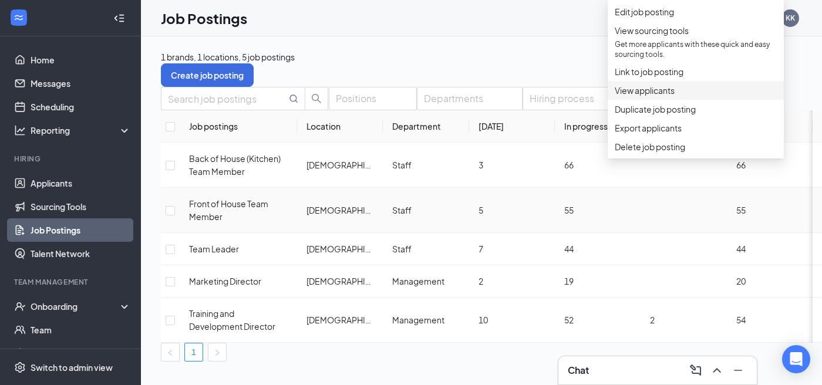
click at [679, 97] on span "View applicants" at bounding box center [696, 90] width 162 height 13
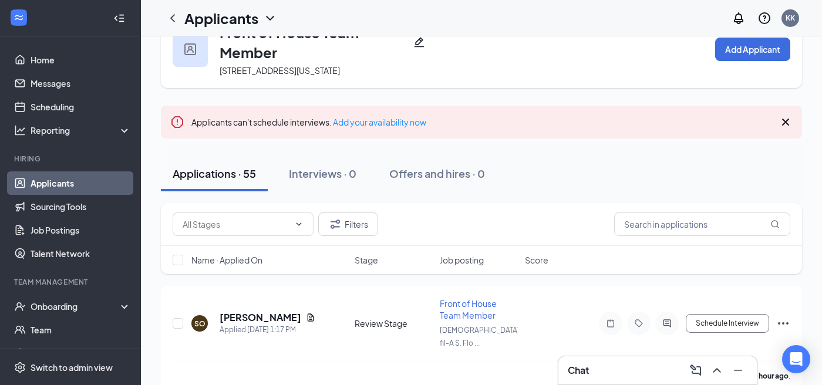
scroll to position [55, 0]
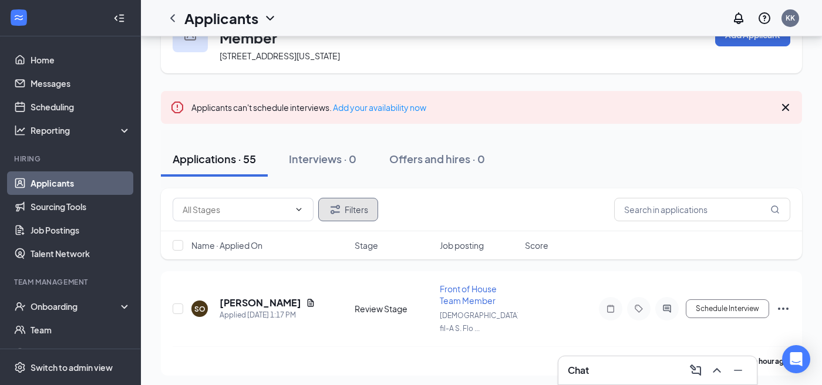
click at [366, 211] on button "Filters" at bounding box center [348, 209] width 60 height 23
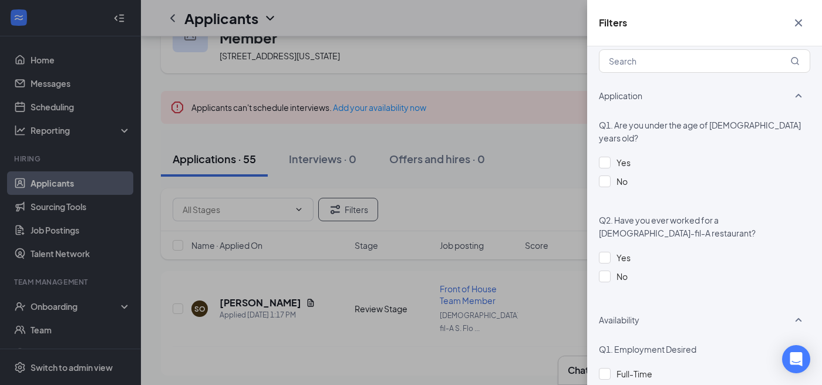
scroll to position [345, 0]
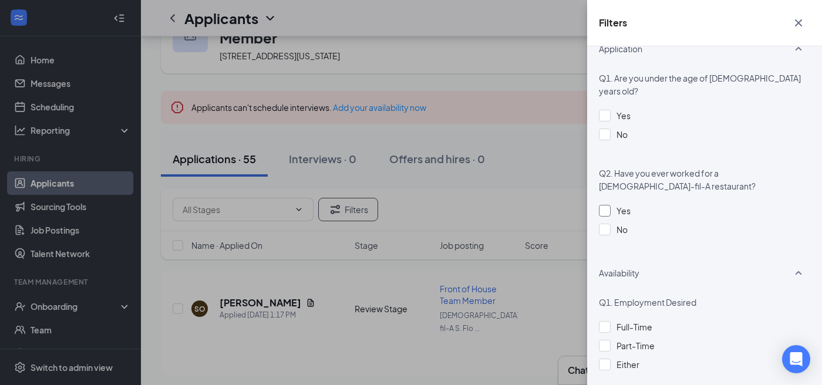
click at [608, 205] on div at bounding box center [605, 211] width 12 height 12
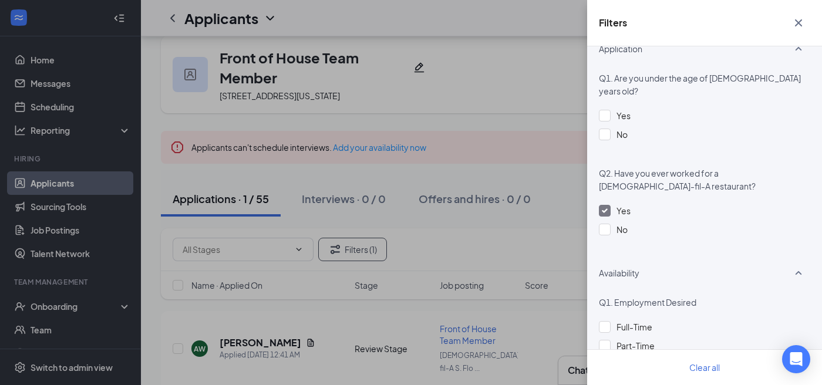
scroll to position [45, 0]
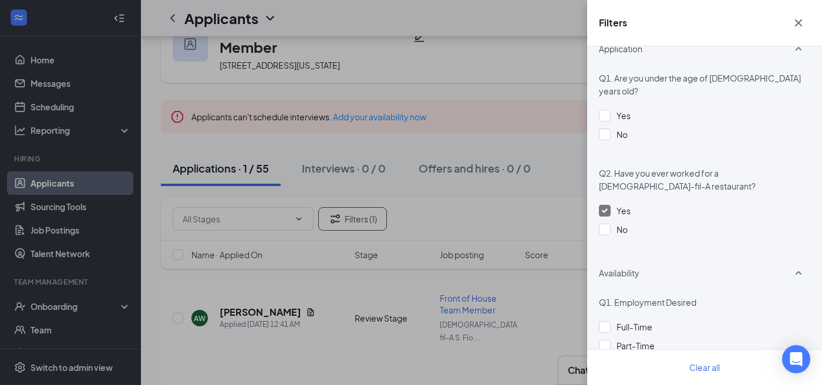
click at [568, 178] on div "Filters Applicant Status (0/5) Unread message Hasn't messaged back Stuck in sta…" at bounding box center [411, 192] width 822 height 385
click at [795, 21] on icon "Cross" at bounding box center [799, 23] width 14 height 14
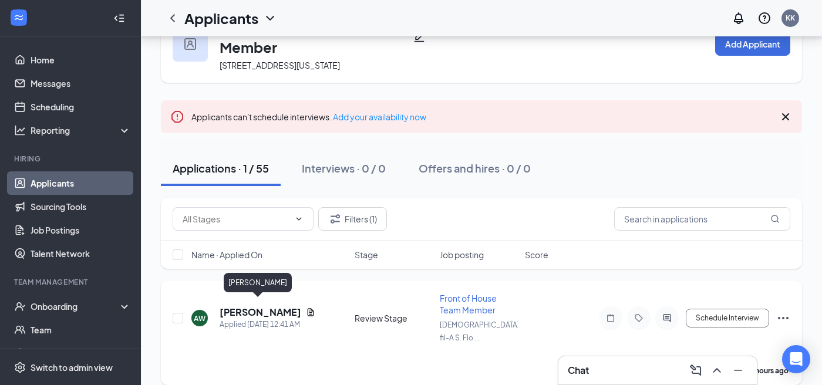
click at [271, 306] on h5 "[PERSON_NAME]" at bounding box center [261, 312] width 82 height 13
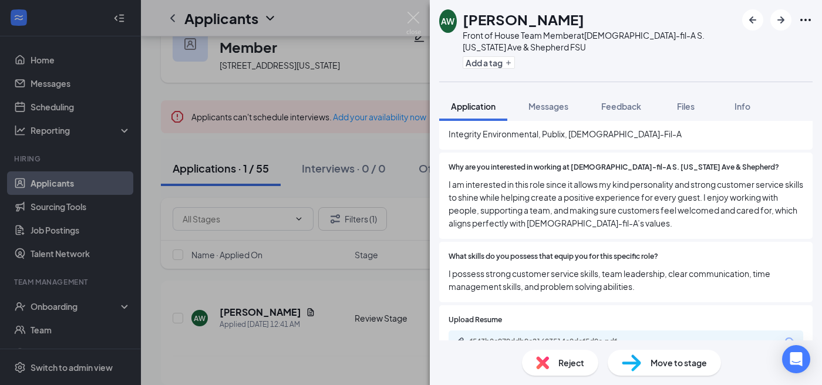
scroll to position [486, 0]
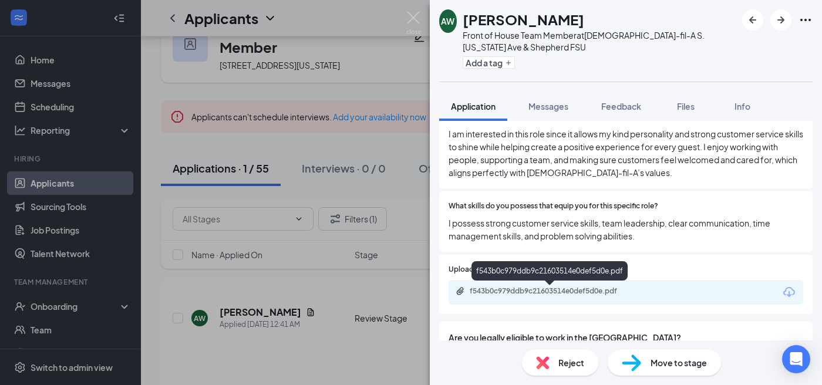
click at [604, 291] on div "f543b0c979ddb9c21603514e0def5d0e.pdf" at bounding box center [552, 291] width 164 height 9
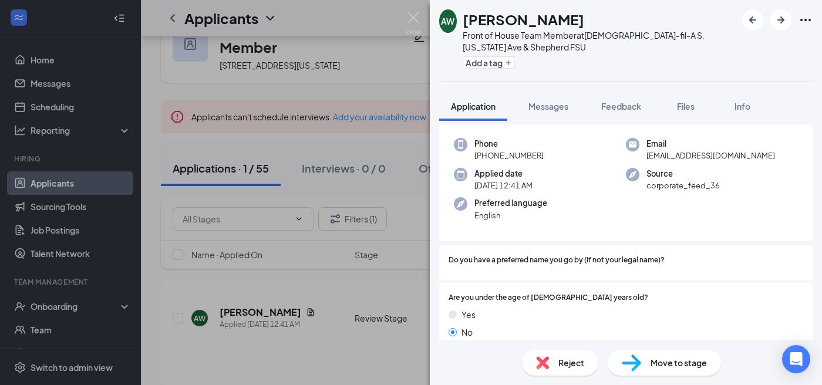
scroll to position [0, 0]
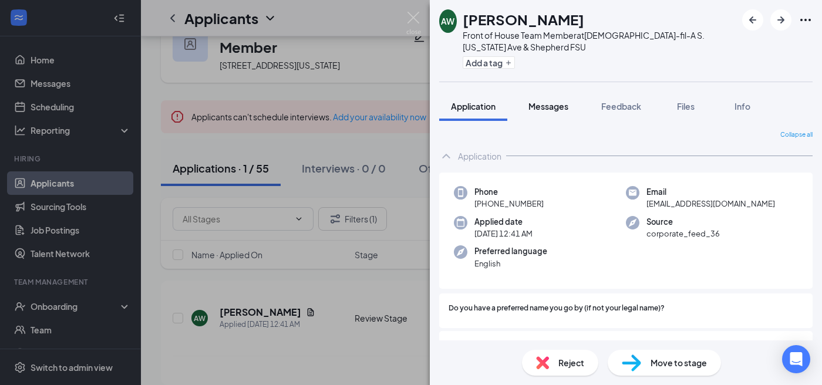
click at [563, 115] on button "Messages" at bounding box center [548, 106] width 63 height 29
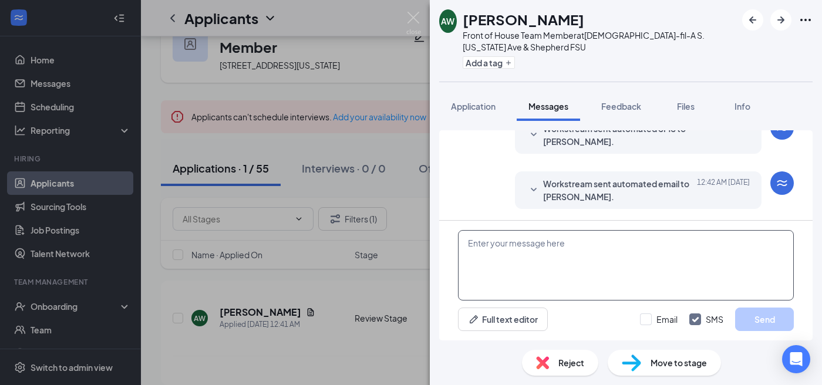
scroll to position [144, 0]
click at [545, 258] on textarea at bounding box center [626, 265] width 336 height 70
paste textarea "Good afternoon, thank you for your application! We wanted to reach out to confi…"
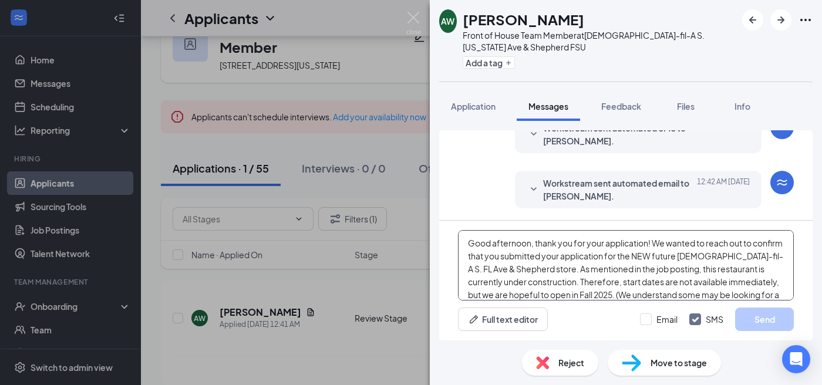
scroll to position [64, 0]
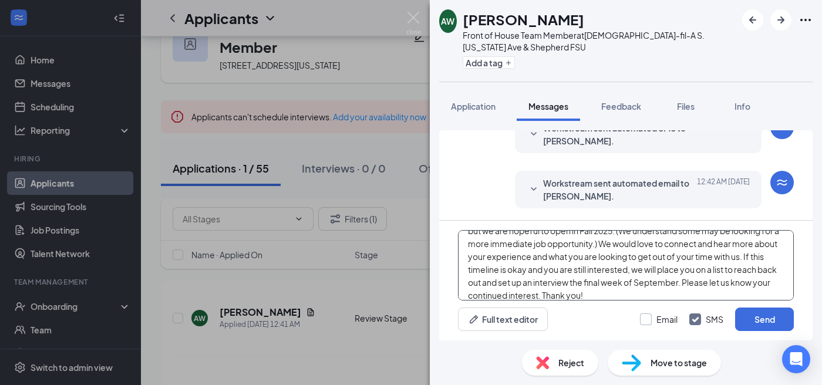
type textarea "Good afternoon, thank you for your application! We wanted to reach out to confi…"
click at [646, 318] on input "Email" at bounding box center [659, 320] width 38 height 12
checkbox input "true"
click at [698, 318] on input "SMS" at bounding box center [707, 320] width 34 height 12
checkbox input "false"
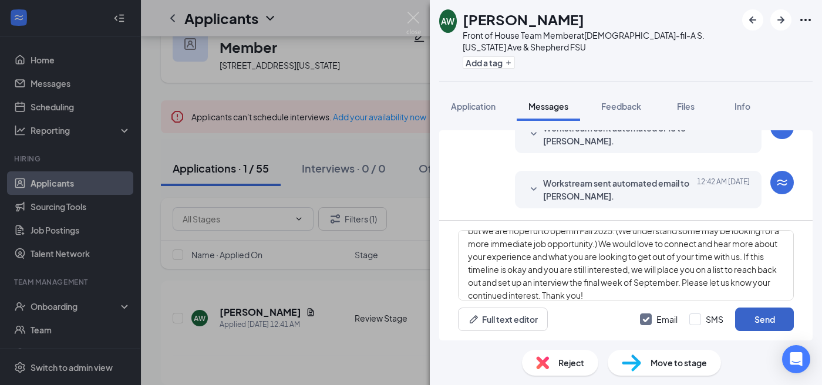
click at [750, 318] on button "Send" at bounding box center [764, 319] width 59 height 23
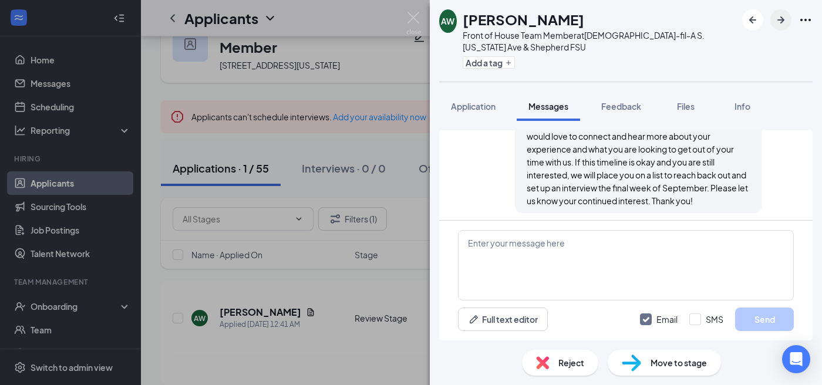
scroll to position [387, 0]
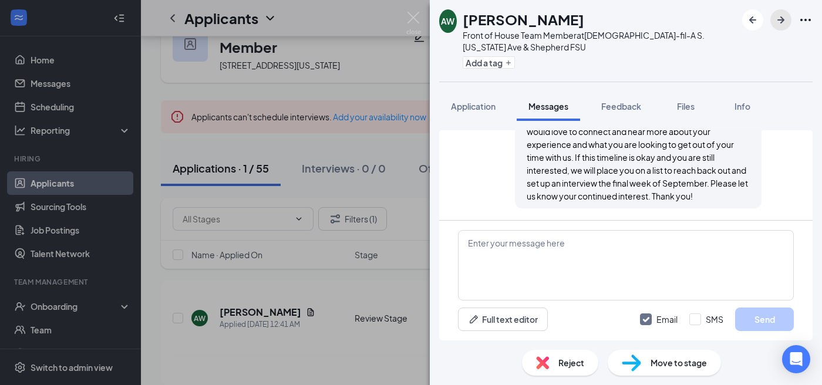
click at [778, 22] on icon "ArrowRight" at bounding box center [781, 20] width 14 height 14
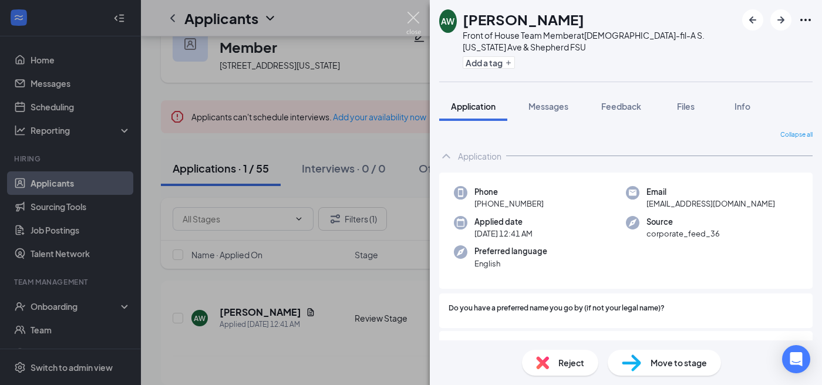
click at [415, 17] on img at bounding box center [414, 23] width 15 height 23
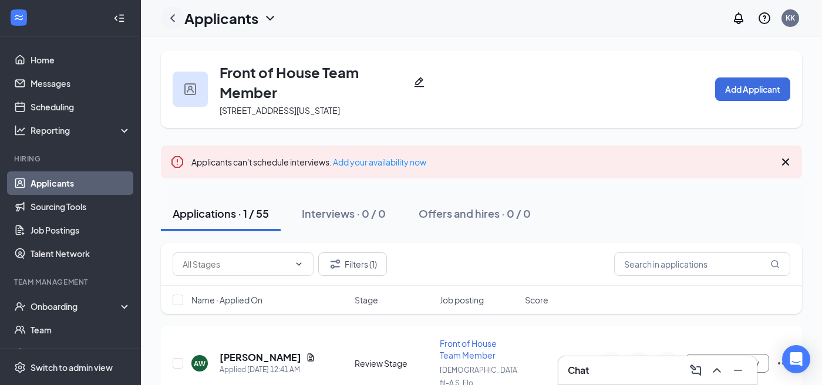
click at [171, 18] on icon "ChevronLeft" at bounding box center [172, 18] width 5 height 8
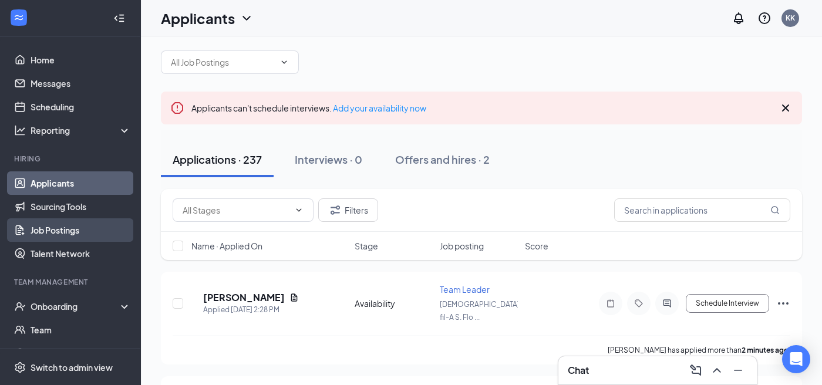
click at [78, 230] on link "Job Postings" at bounding box center [81, 230] width 100 height 23
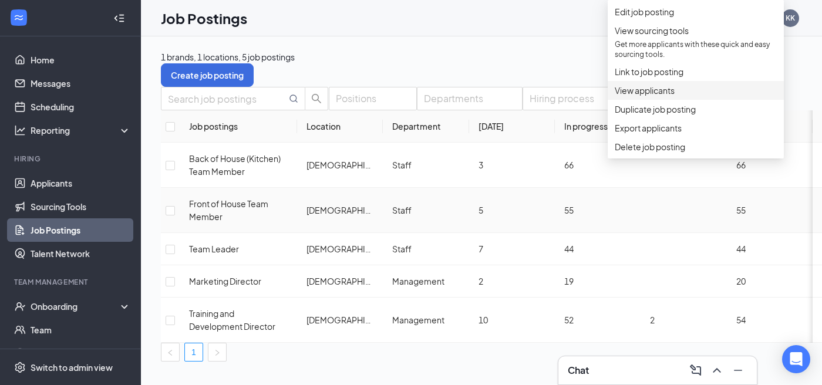
click at [683, 97] on span "View applicants" at bounding box center [696, 90] width 162 height 13
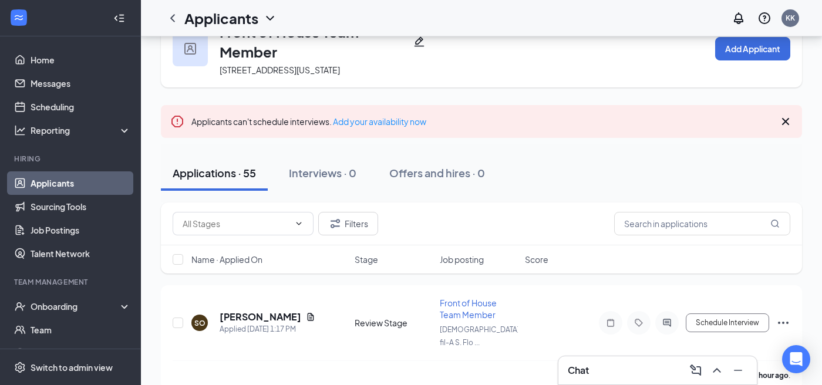
scroll to position [56, 0]
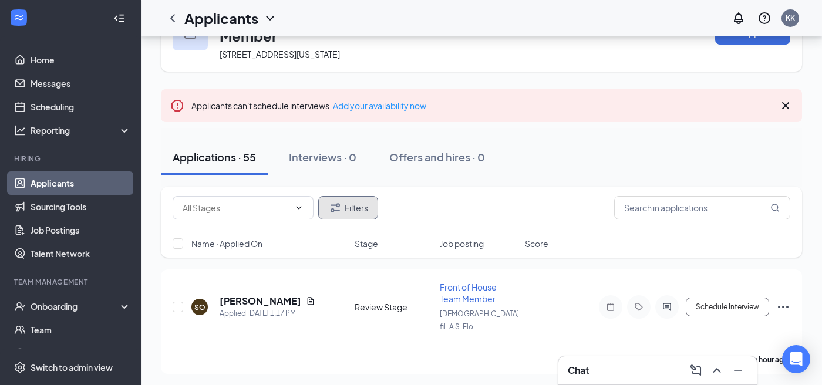
click at [350, 213] on button "Filters" at bounding box center [348, 207] width 60 height 23
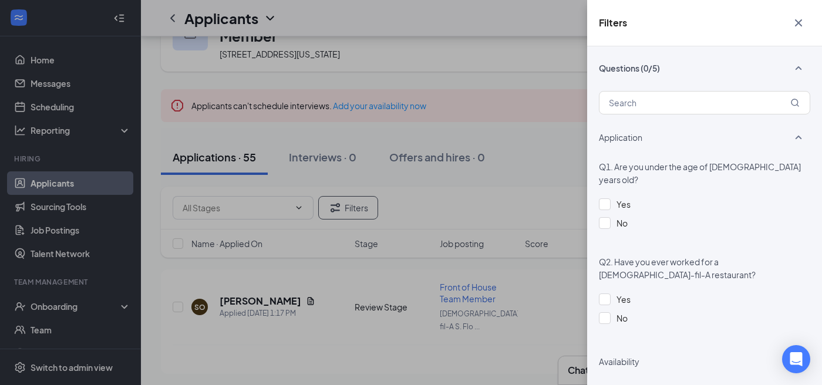
scroll to position [261, 0]
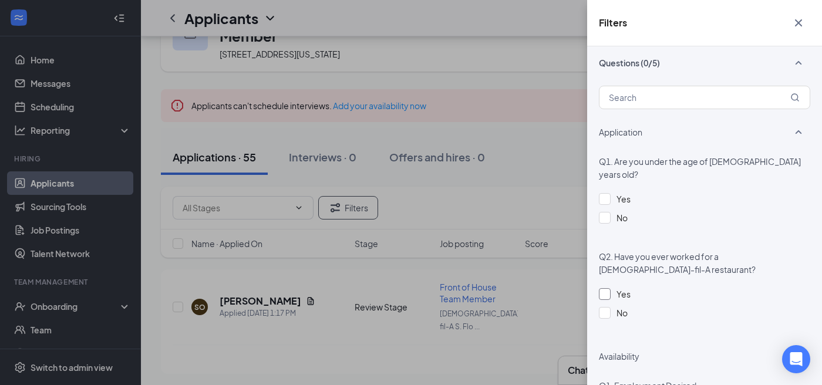
click at [609, 288] on div at bounding box center [605, 294] width 12 height 12
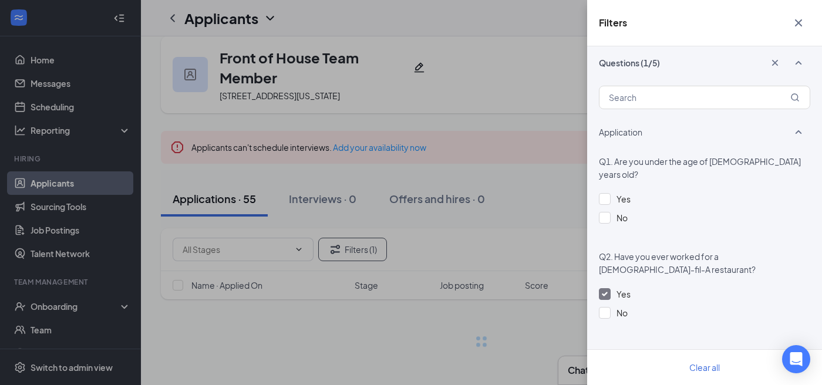
scroll to position [45, 0]
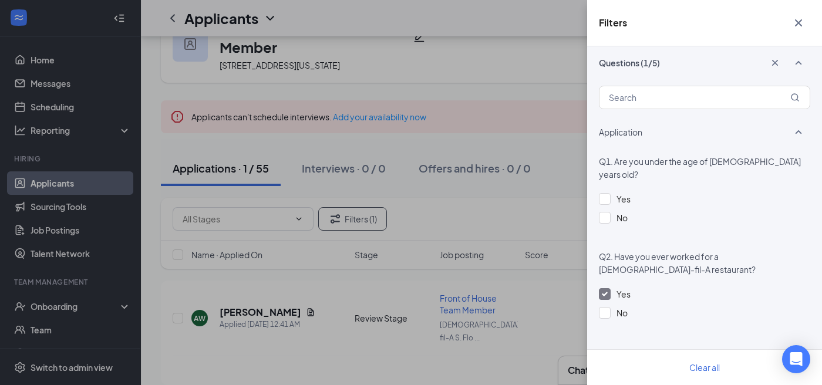
click at [555, 205] on div "Filters Applicant Status (0/5) Unread message Hasn't messaged back Stuck in sta…" at bounding box center [411, 192] width 822 height 385
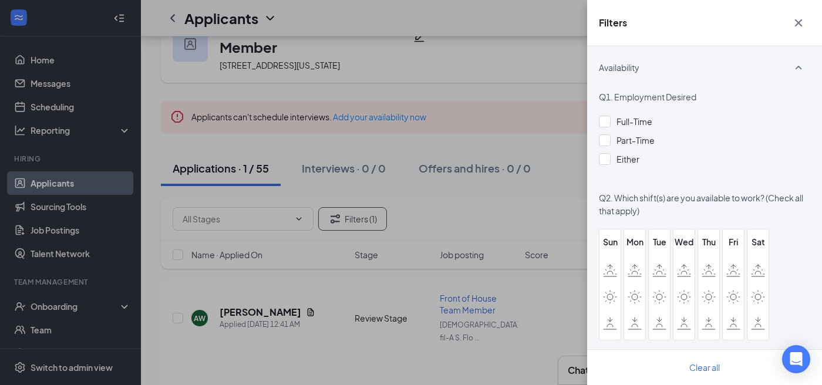
scroll to position [636, 0]
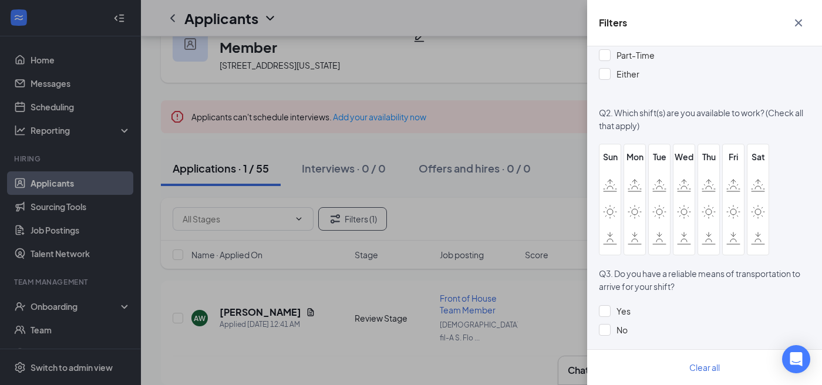
click at [802, 28] on icon "Cross" at bounding box center [799, 23] width 14 height 14
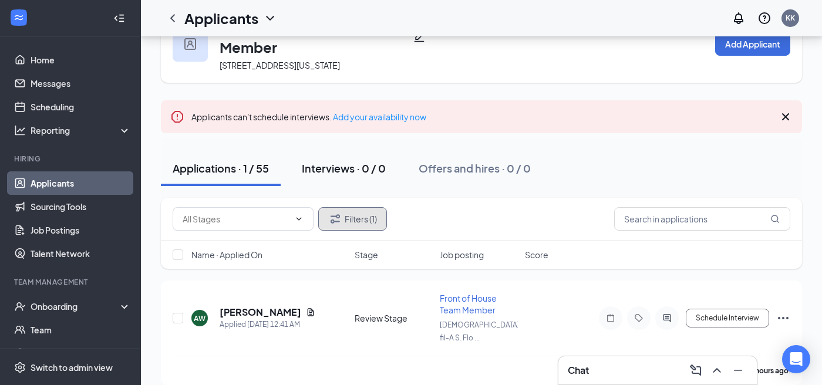
scroll to position [0, 0]
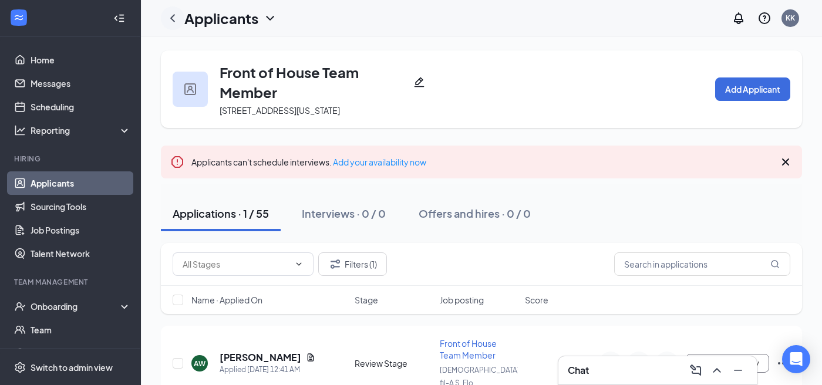
click at [174, 21] on icon "ChevronLeft" at bounding box center [172, 18] width 5 height 8
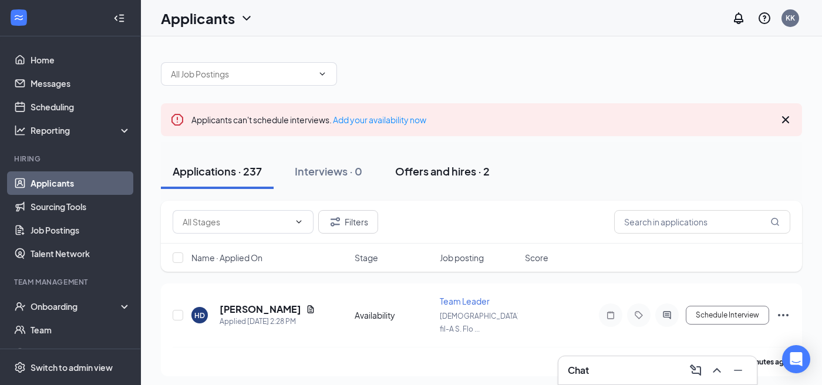
scroll to position [2, 0]
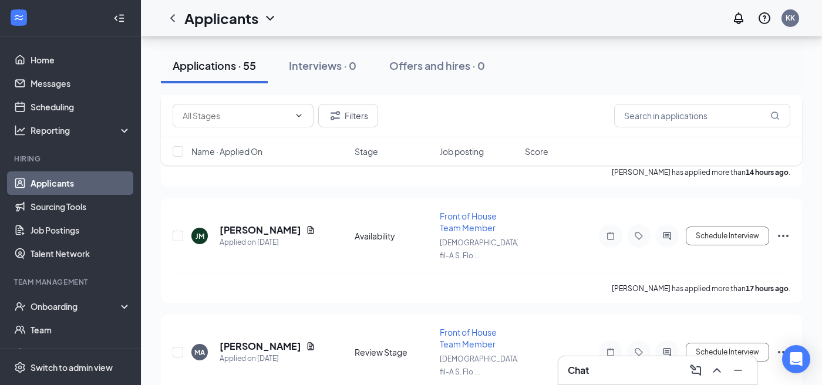
scroll to position [671, 0]
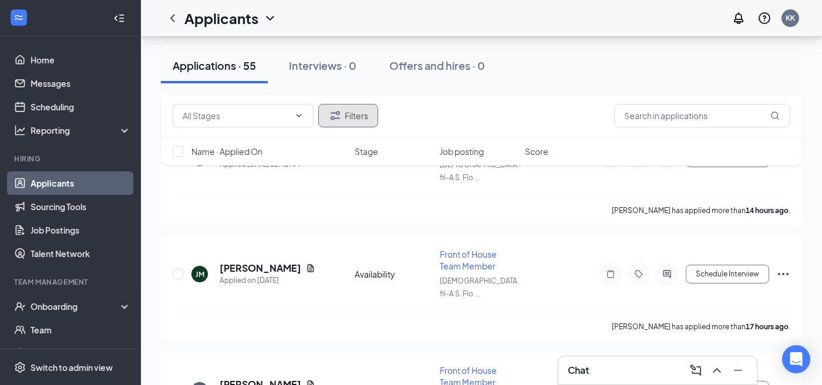
click at [353, 126] on button "Filters" at bounding box center [348, 115] width 60 height 23
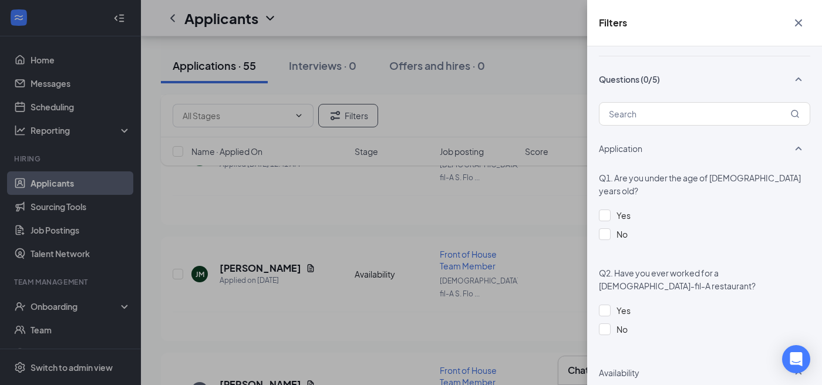
scroll to position [313, 0]
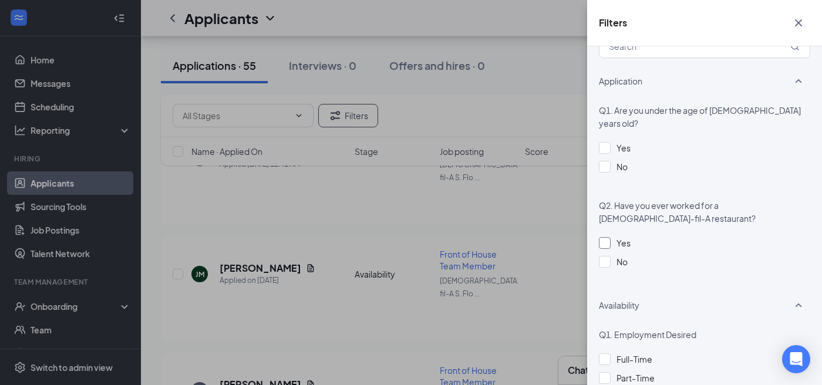
click at [607, 237] on div at bounding box center [605, 243] width 12 height 12
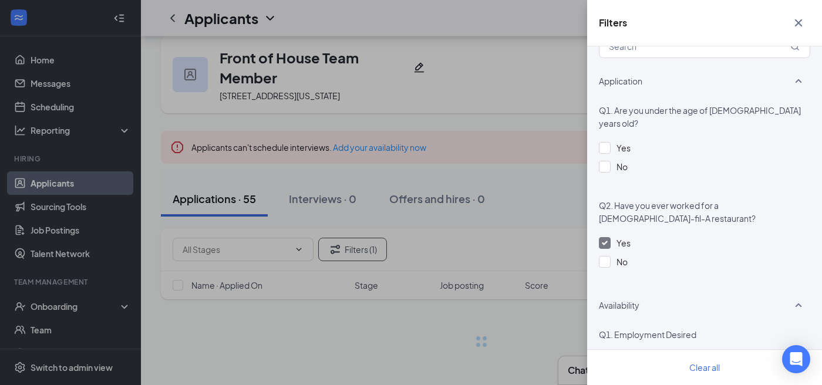
scroll to position [15, 0]
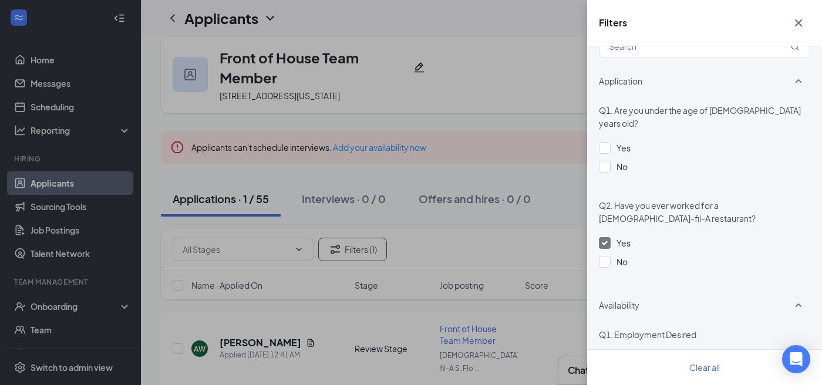
click at [799, 23] on icon "Cross" at bounding box center [798, 22] width 7 height 7
